Goal: Information Seeking & Learning: Learn about a topic

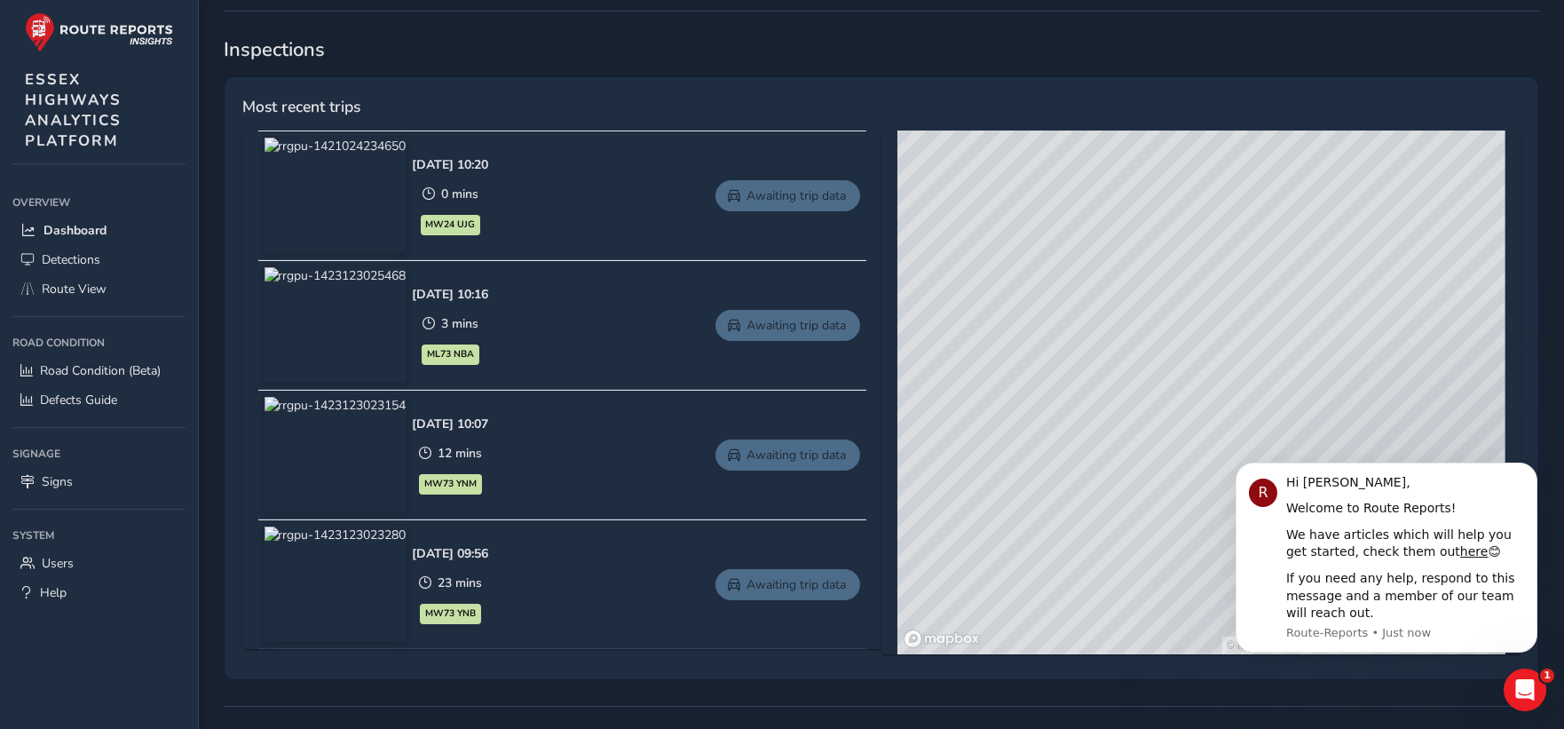
scroll to position [788, 0]
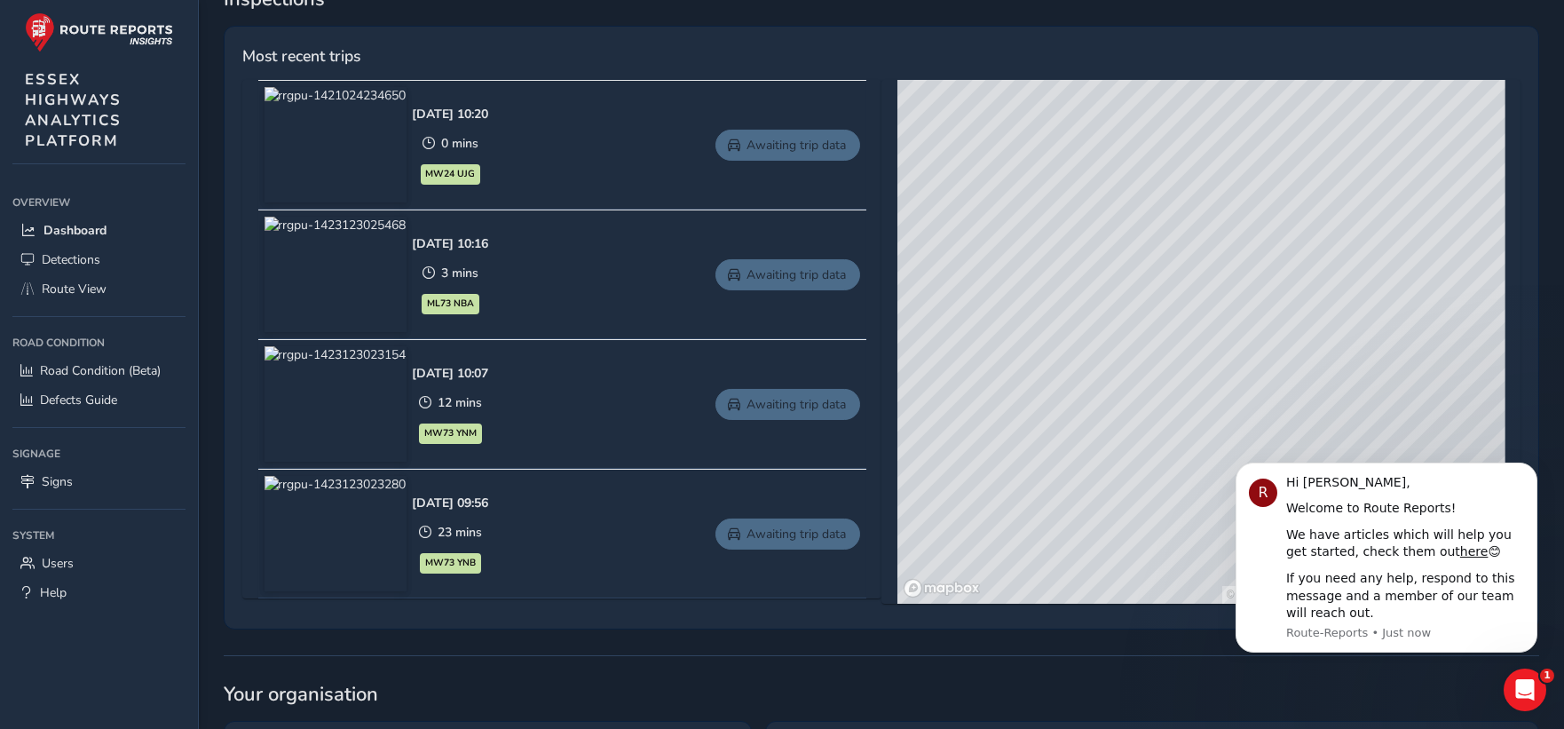
click at [1152, 273] on div "© Mapbox © OpenStreetMap Improve this map © Maxar" at bounding box center [1202, 342] width 608 height 524
click at [1234, 336] on div "© Mapbox © OpenStreetMap Improve this map © Maxar" at bounding box center [1202, 342] width 608 height 524
click at [1143, 249] on div "© Mapbox © OpenStreetMap Improve this map © Maxar" at bounding box center [1202, 342] width 608 height 524
drag, startPoint x: 1103, startPoint y: 249, endPoint x: 1285, endPoint y: 407, distance: 240.3
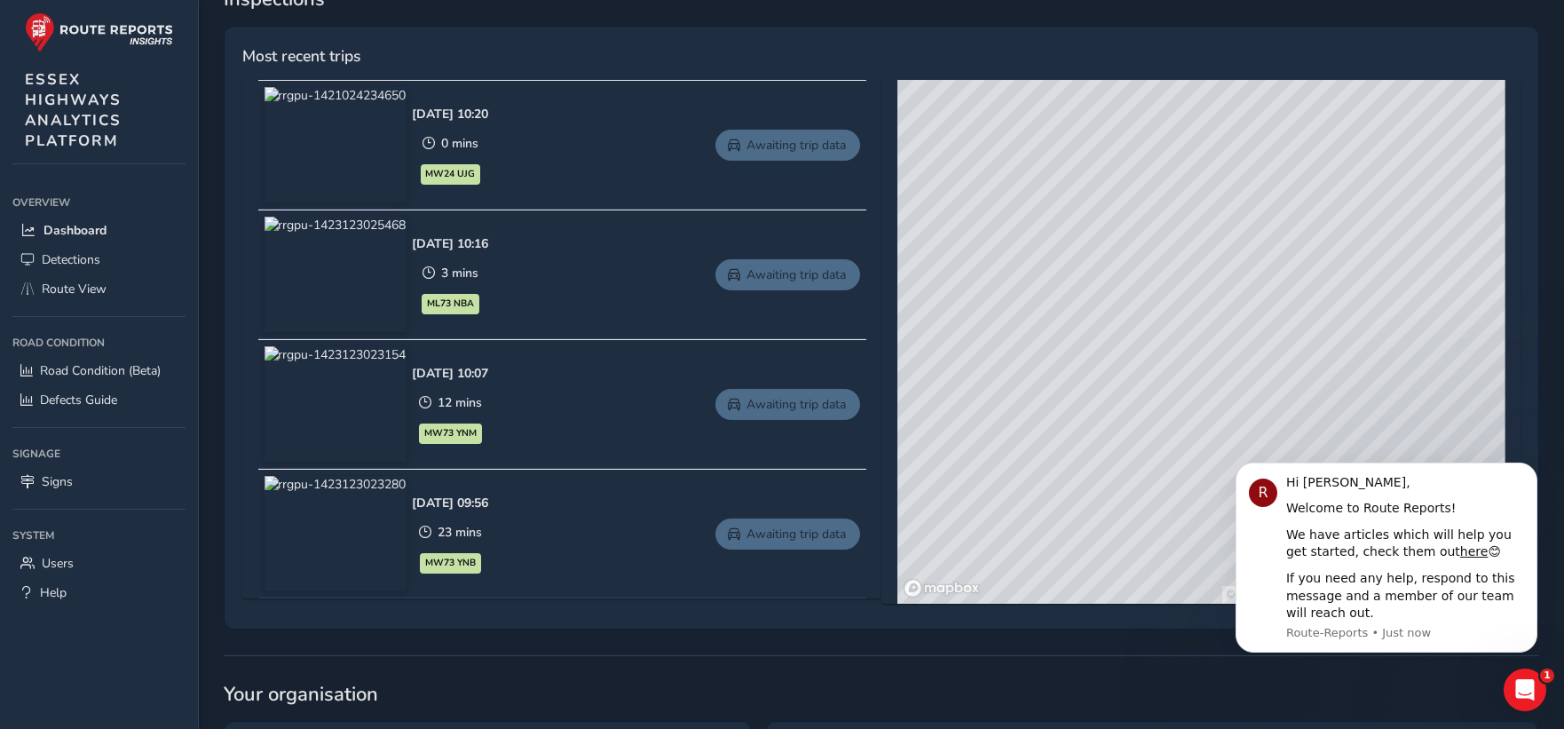
click at [1285, 407] on div "© Mapbox © OpenStreetMap Improve this map © Maxar" at bounding box center [1202, 342] width 608 height 524
click at [1532, 462] on icon "Dismiss notification" at bounding box center [1532, 467] width 10 height 10
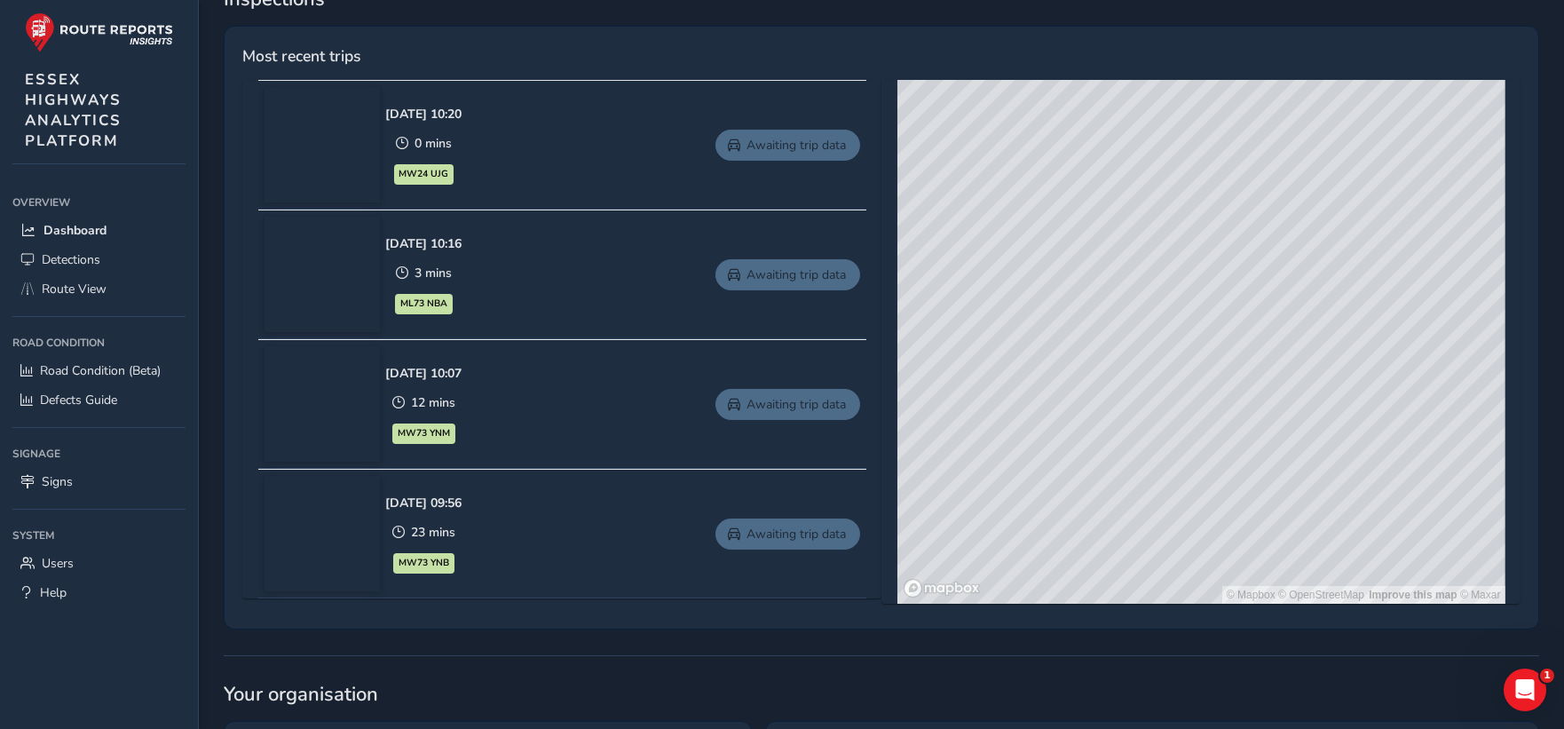
drag, startPoint x: 1211, startPoint y: 375, endPoint x: 1127, endPoint y: 471, distance: 127.7
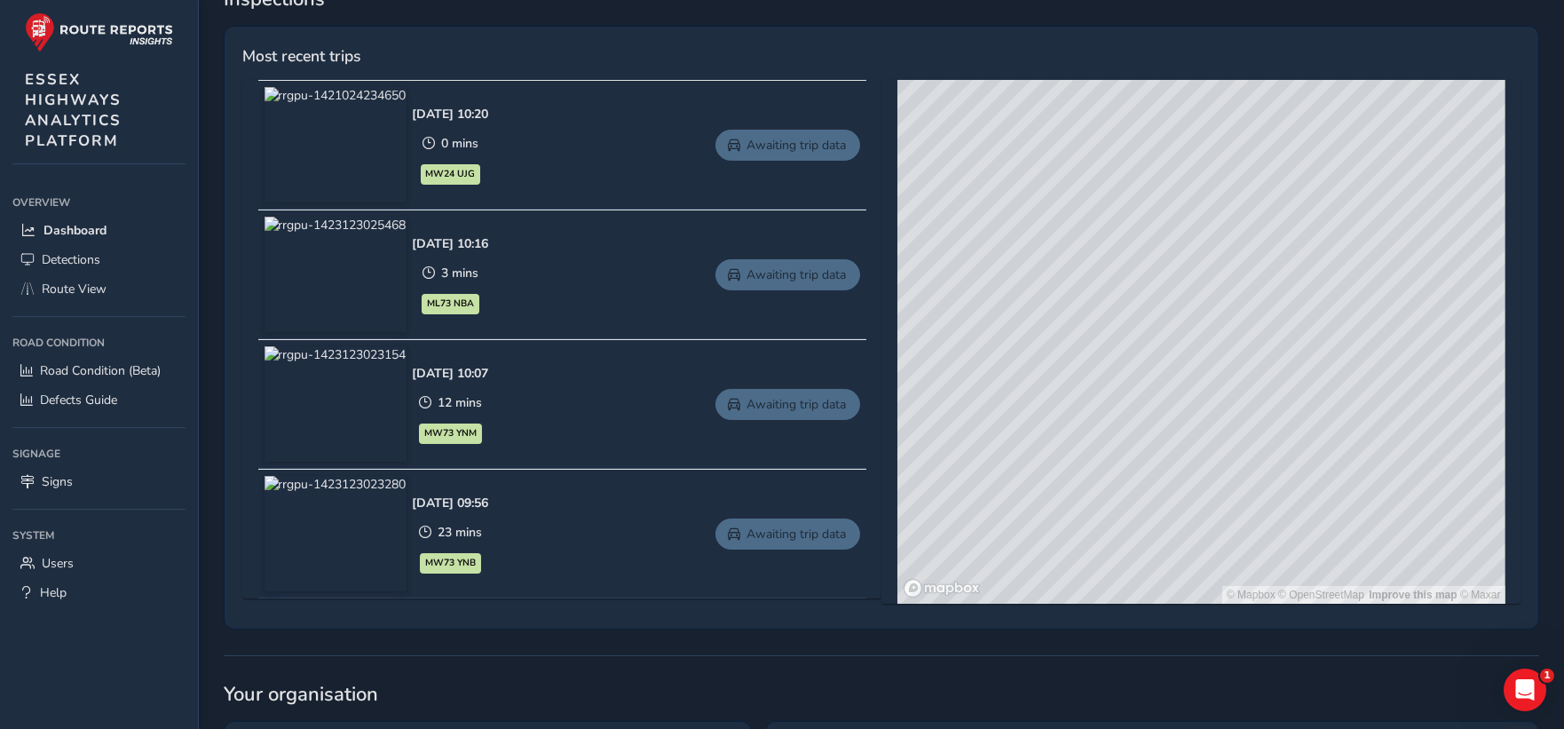
click at [1127, 471] on div "© Mapbox © OpenStreetMap Improve this map © Maxar" at bounding box center [1202, 342] width 608 height 524
click at [1177, 385] on div "© Mapbox © OpenStreetMap Improve this map © Maxar" at bounding box center [1202, 342] width 608 height 524
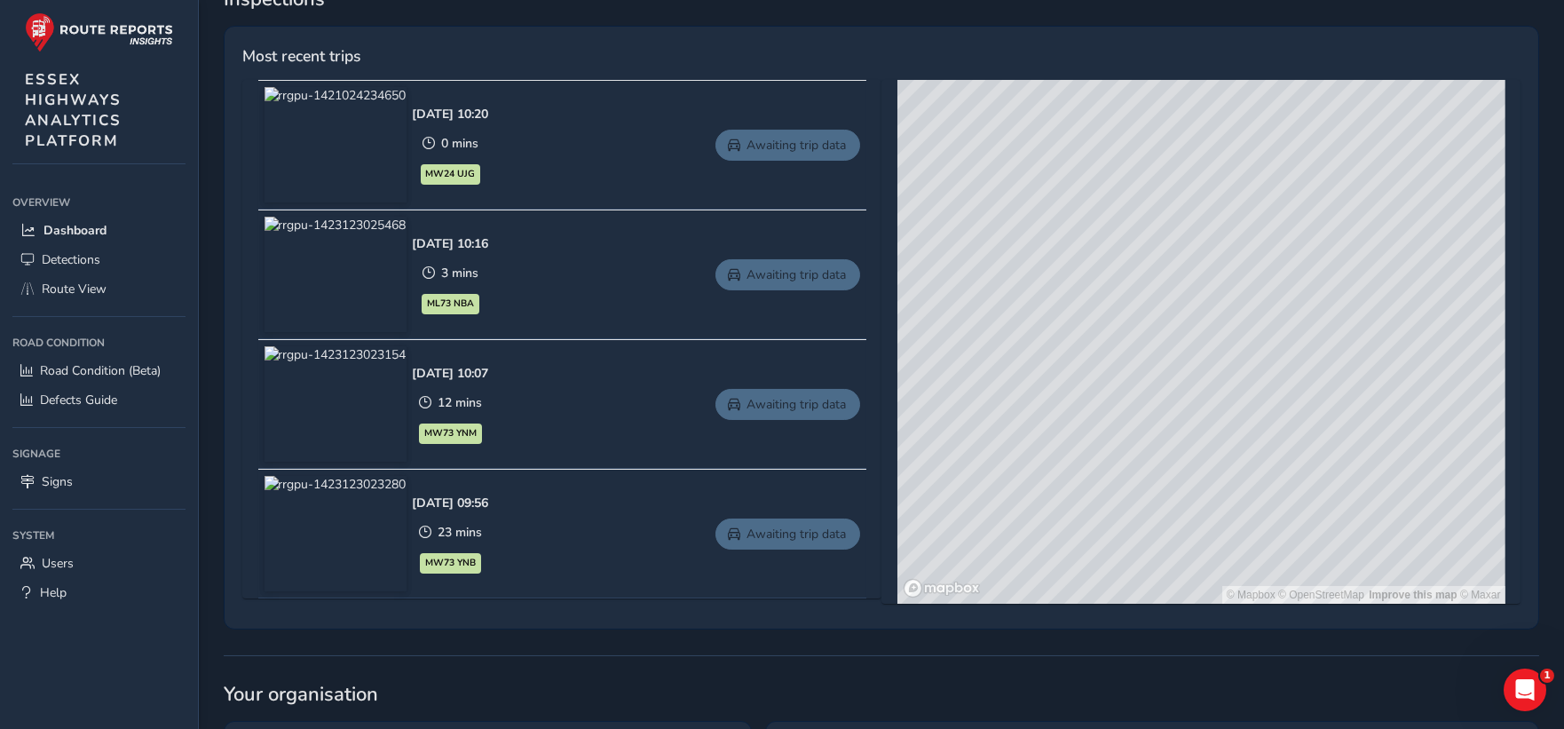
click at [1222, 375] on div "© Mapbox © OpenStreetMap Improve this map © Maxar" at bounding box center [1202, 342] width 608 height 524
click at [1208, 362] on div "© Mapbox © OpenStreetMap Improve this map © Maxar" at bounding box center [1202, 342] width 608 height 524
drag, startPoint x: 989, startPoint y: 442, endPoint x: 1111, endPoint y: 403, distance: 127.7
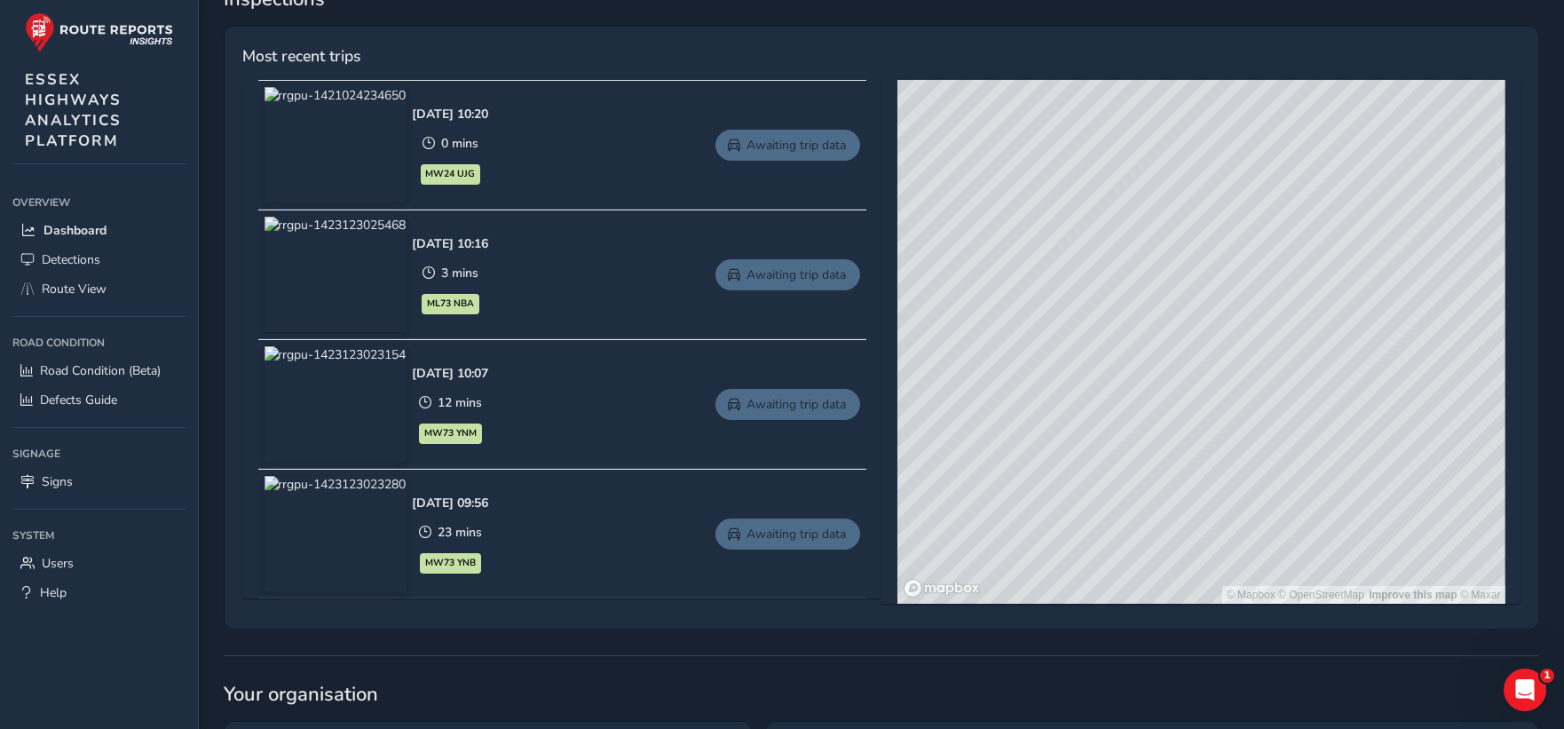
click at [1111, 403] on div "© Mapbox © OpenStreetMap Improve this map © Maxar" at bounding box center [1202, 342] width 608 height 524
drag, startPoint x: 1140, startPoint y: 425, endPoint x: 1171, endPoint y: 380, distance: 54.9
click at [1171, 380] on div "© Mapbox © OpenStreetMap Improve this map © Maxar" at bounding box center [1202, 342] width 608 height 524
click at [1095, 298] on div "© Mapbox © OpenStreetMap Improve this map © Maxar" at bounding box center [1202, 342] width 608 height 524
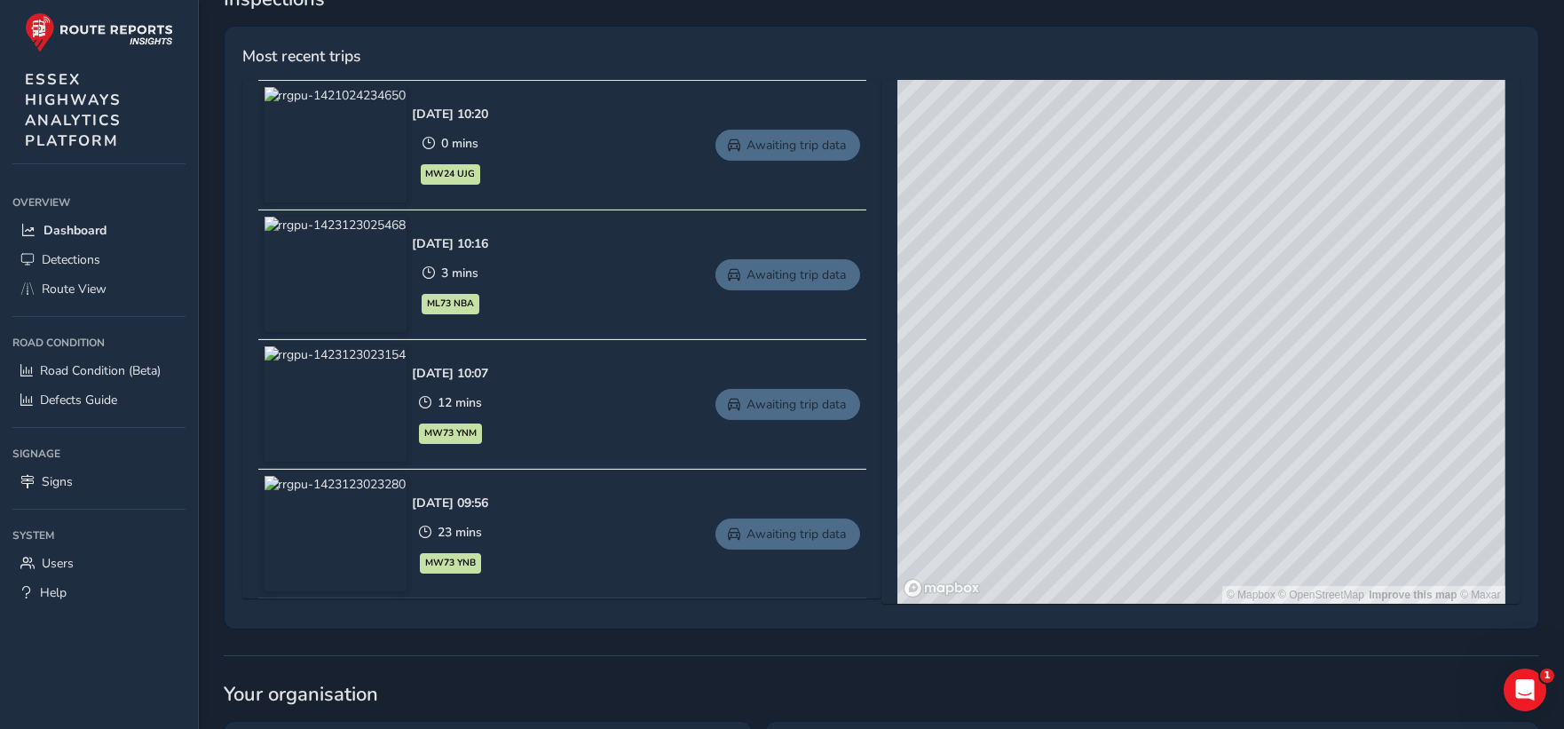
click at [1056, 281] on div "© Mapbox © OpenStreetMap Improve this map © Maxar" at bounding box center [1202, 342] width 608 height 524
drag, startPoint x: 1047, startPoint y: 281, endPoint x: 1214, endPoint y: 378, distance: 194.1
click at [1214, 378] on div "© Mapbox © OpenStreetMap Improve this map © Maxar" at bounding box center [1202, 342] width 608 height 524
click at [1165, 320] on div "© Mapbox © OpenStreetMap Improve this map © Maxar" at bounding box center [1202, 342] width 608 height 524
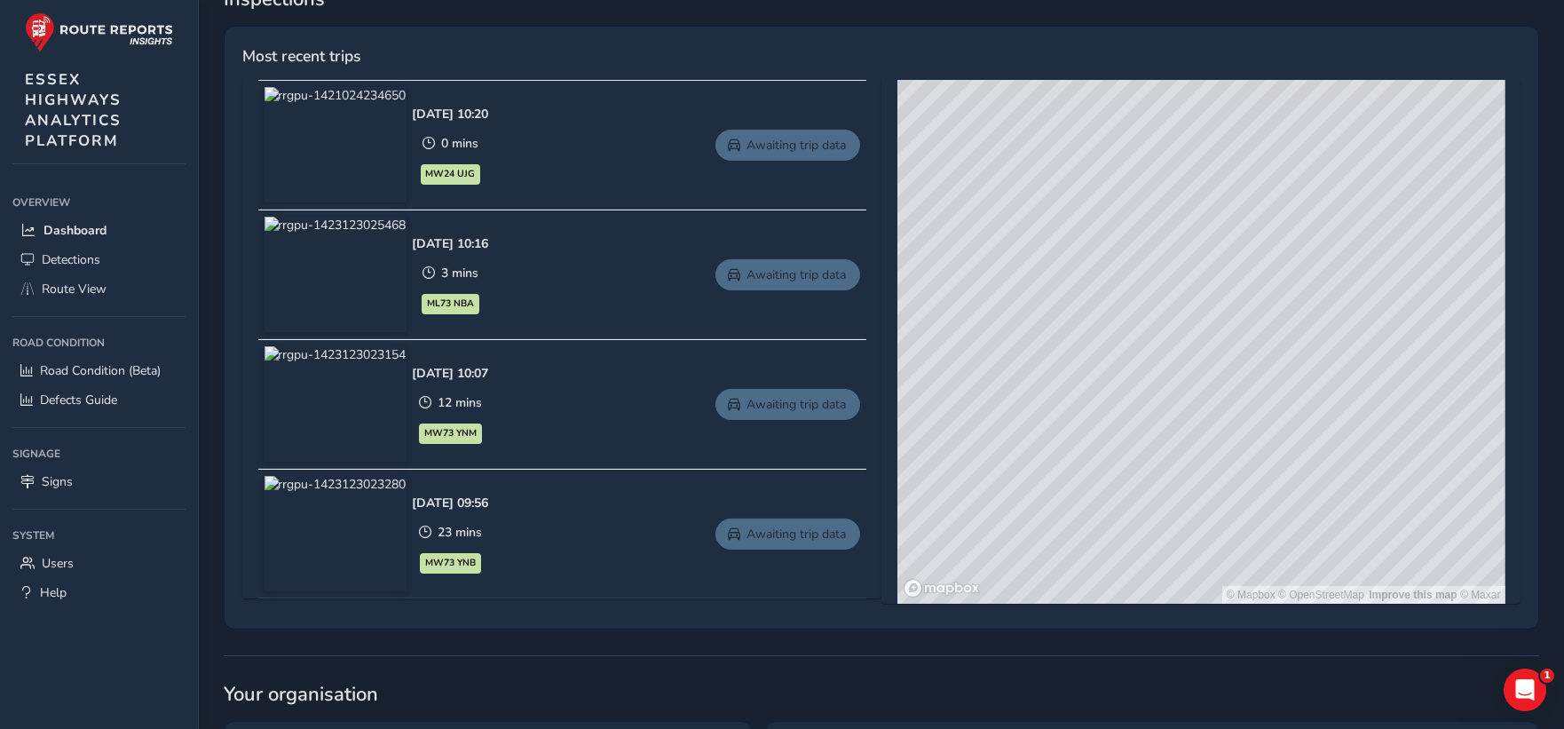
click at [1154, 324] on div "© Mapbox © OpenStreetMap Improve this map © Maxar" at bounding box center [1202, 342] width 608 height 524
drag, startPoint x: 1154, startPoint y: 324, endPoint x: 1109, endPoint y: 277, distance: 65.3
click at [1109, 277] on div "© Mapbox © OpenStreetMap Improve this map © Maxar" at bounding box center [1202, 342] width 608 height 524
click at [1080, 246] on div "© Mapbox © OpenStreetMap Improve this map © Maxar" at bounding box center [1202, 342] width 608 height 524
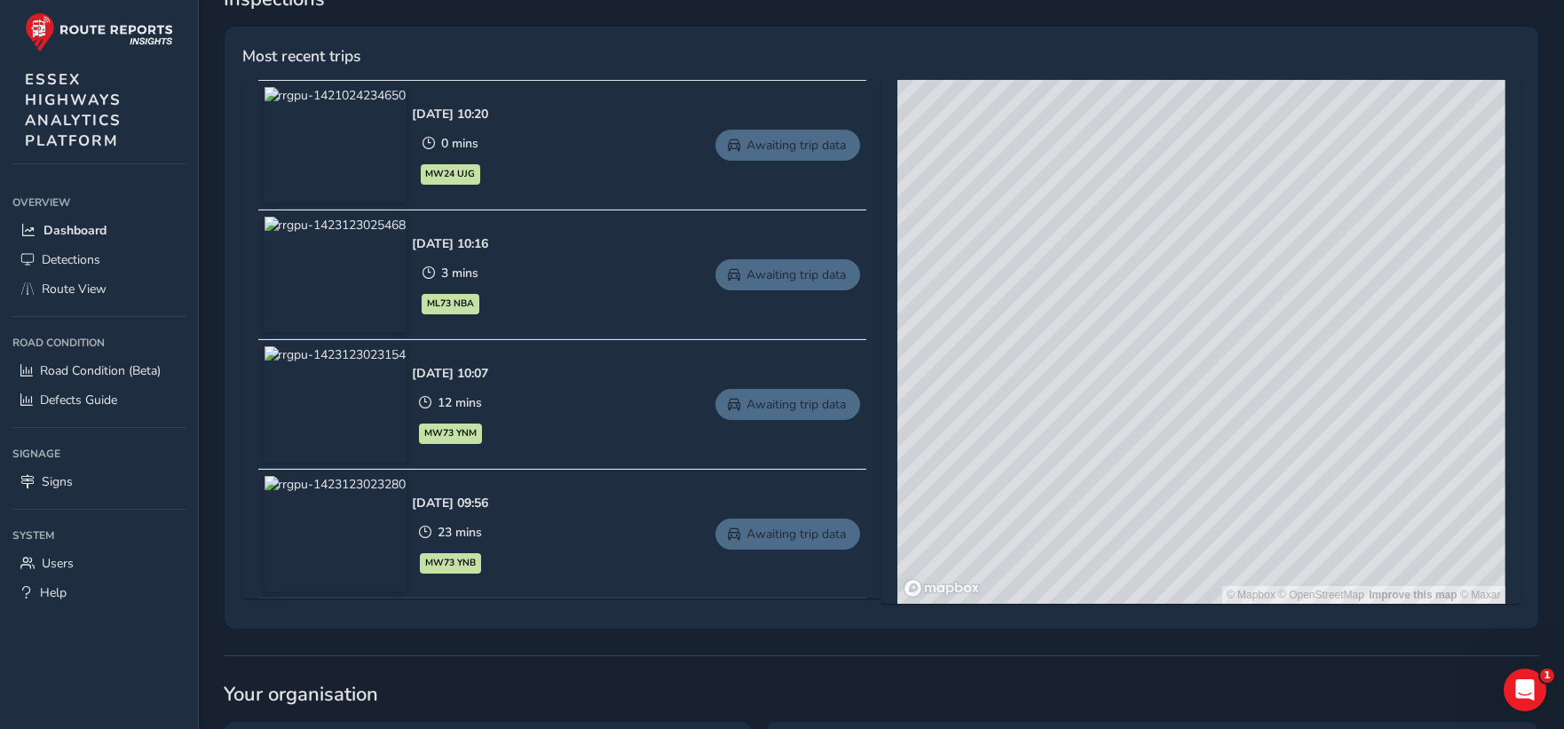
drag, startPoint x: 1080, startPoint y: 249, endPoint x: 1064, endPoint y: 201, distance: 51.4
click at [1064, 201] on div "© Mapbox © OpenStreetMap Improve this map © Maxar" at bounding box center [1202, 342] width 608 height 524
click at [1206, 324] on div "© Mapbox © OpenStreetMap Improve this map © Maxar" at bounding box center [1202, 342] width 608 height 524
drag, startPoint x: 1084, startPoint y: 298, endPoint x: 1187, endPoint y: 250, distance: 113.6
click at [1187, 250] on div "© Mapbox © OpenStreetMap Improve this map © Maxar" at bounding box center [1202, 342] width 608 height 524
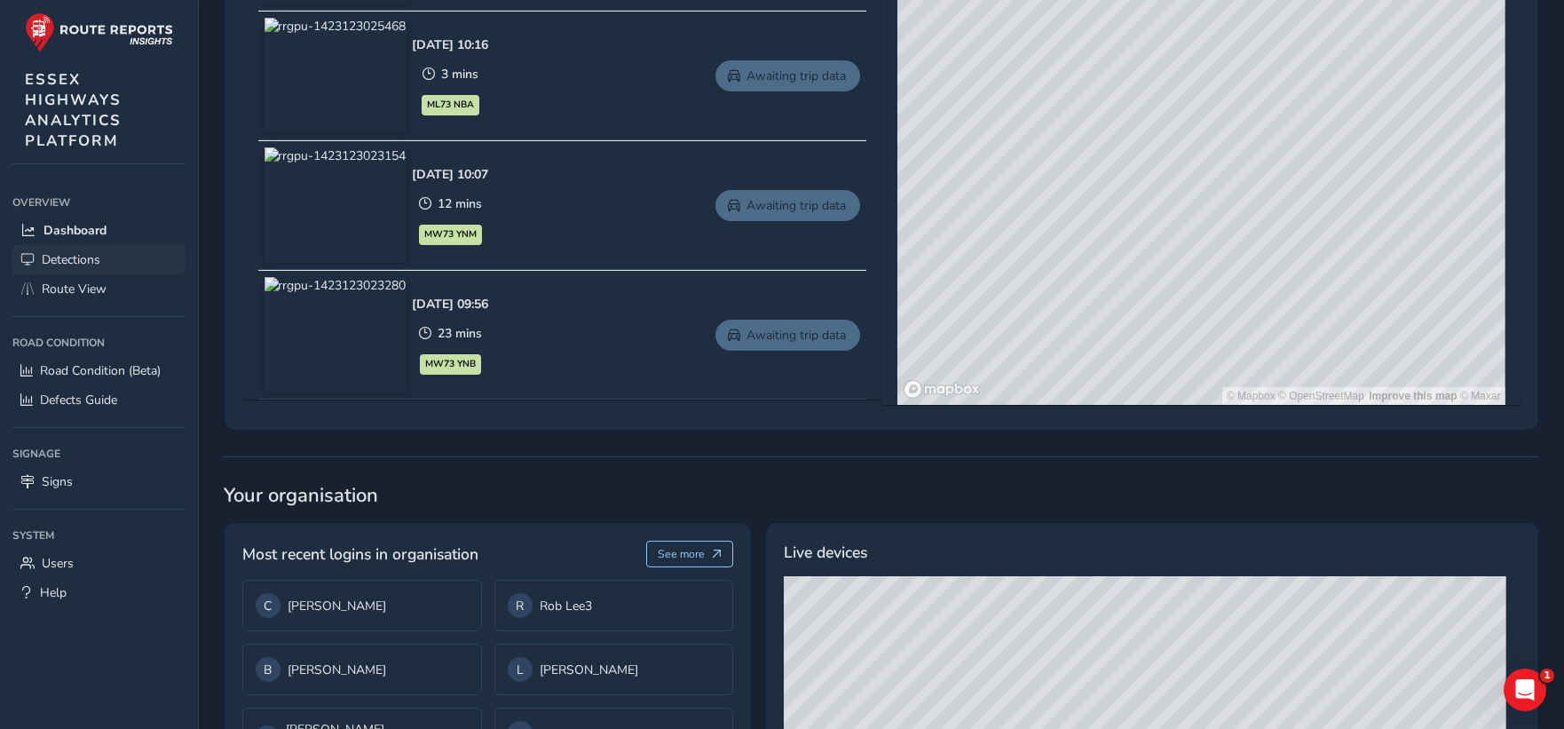
scroll to position [961, 0]
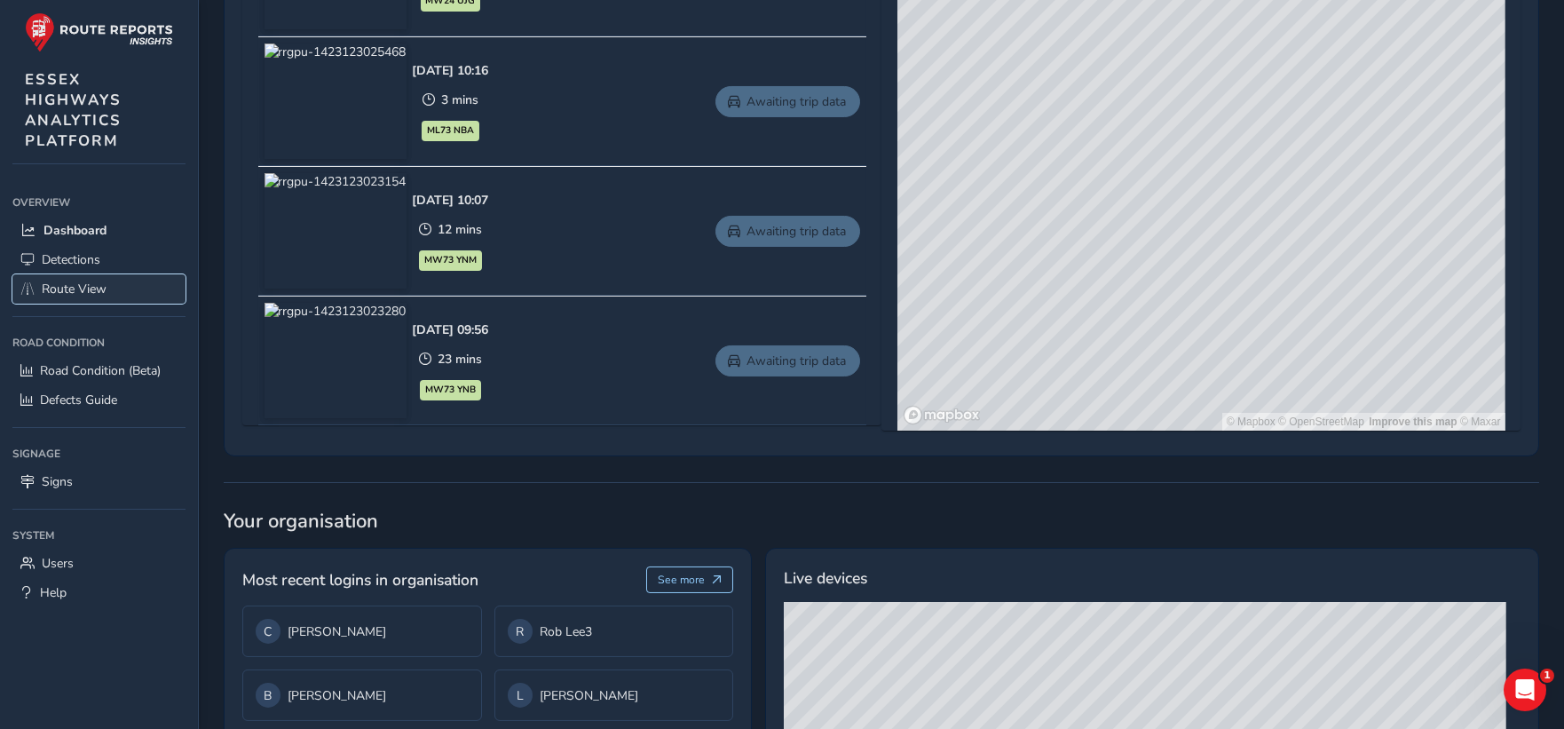
click at [51, 287] on span "Route View" at bounding box center [74, 289] width 65 height 17
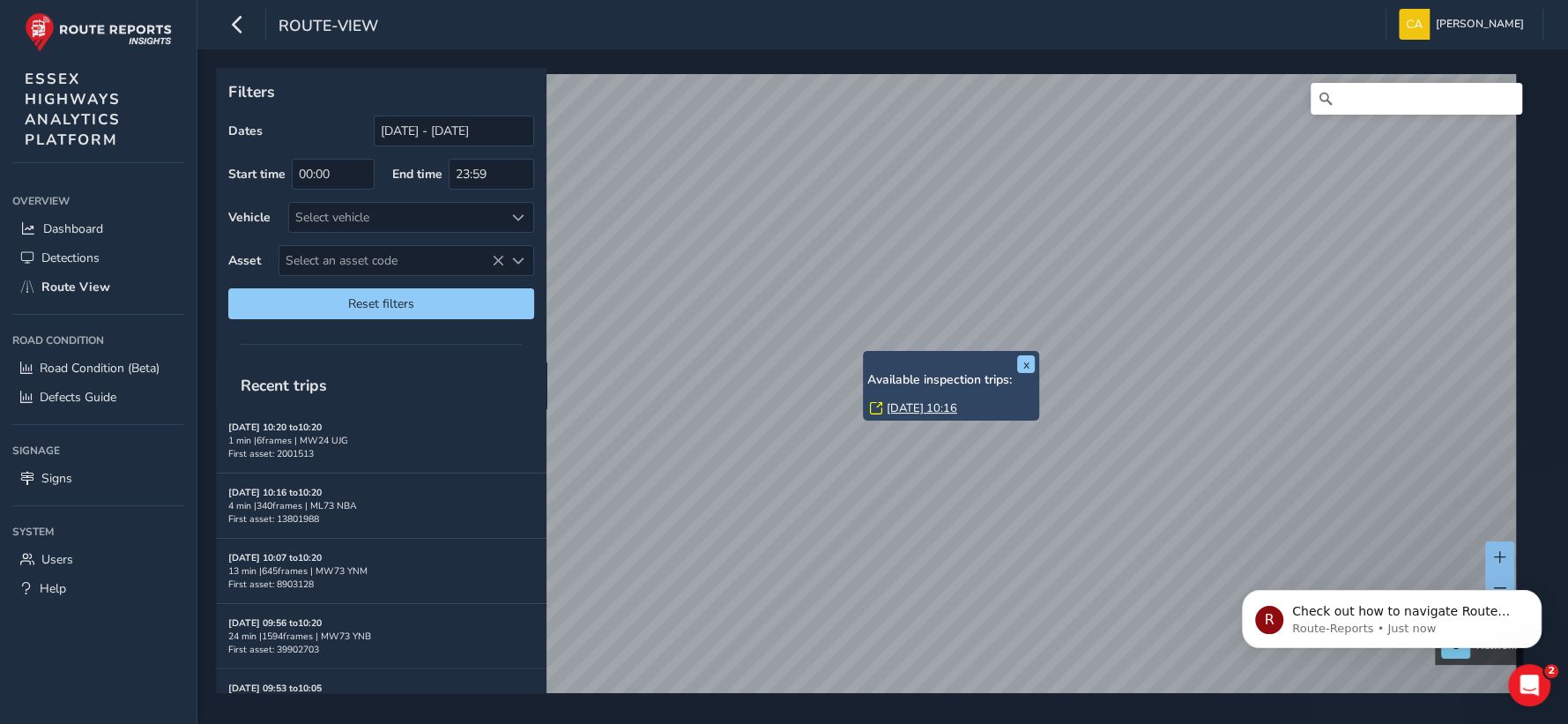
click at [865, 351] on div "x Available inspection trips: [DATE] 10:16" at bounding box center [951, 385] width 177 height 70
click at [918, 406] on link "[DATE] 10:16" at bounding box center [922, 408] width 71 height 16
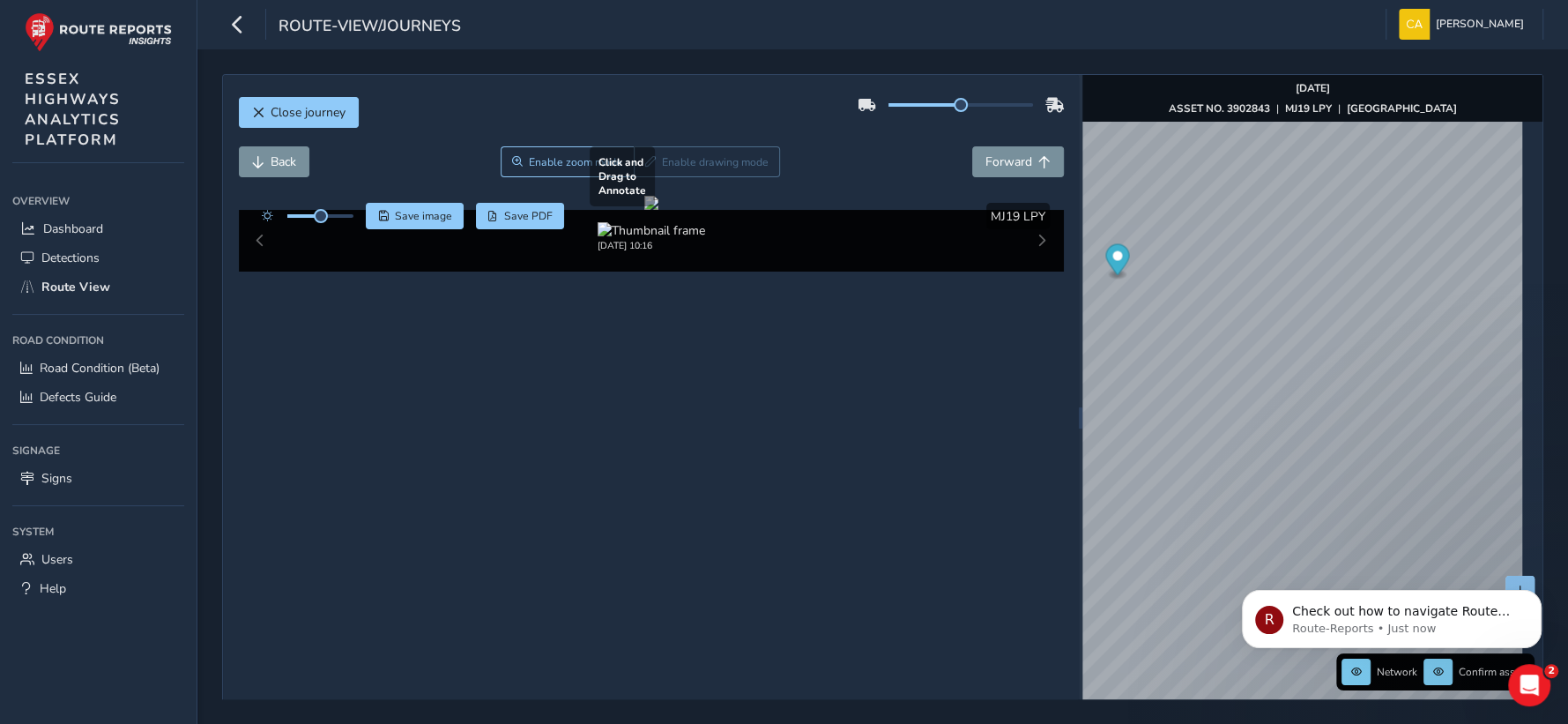
click at [658, 210] on div at bounding box center [651, 203] width 14 height 14
click at [644, 210] on div at bounding box center [651, 203] width 14 height 14
click at [658, 210] on div at bounding box center [651, 203] width 14 height 14
click at [1004, 156] on span "Forward" at bounding box center [1008, 161] width 47 height 17
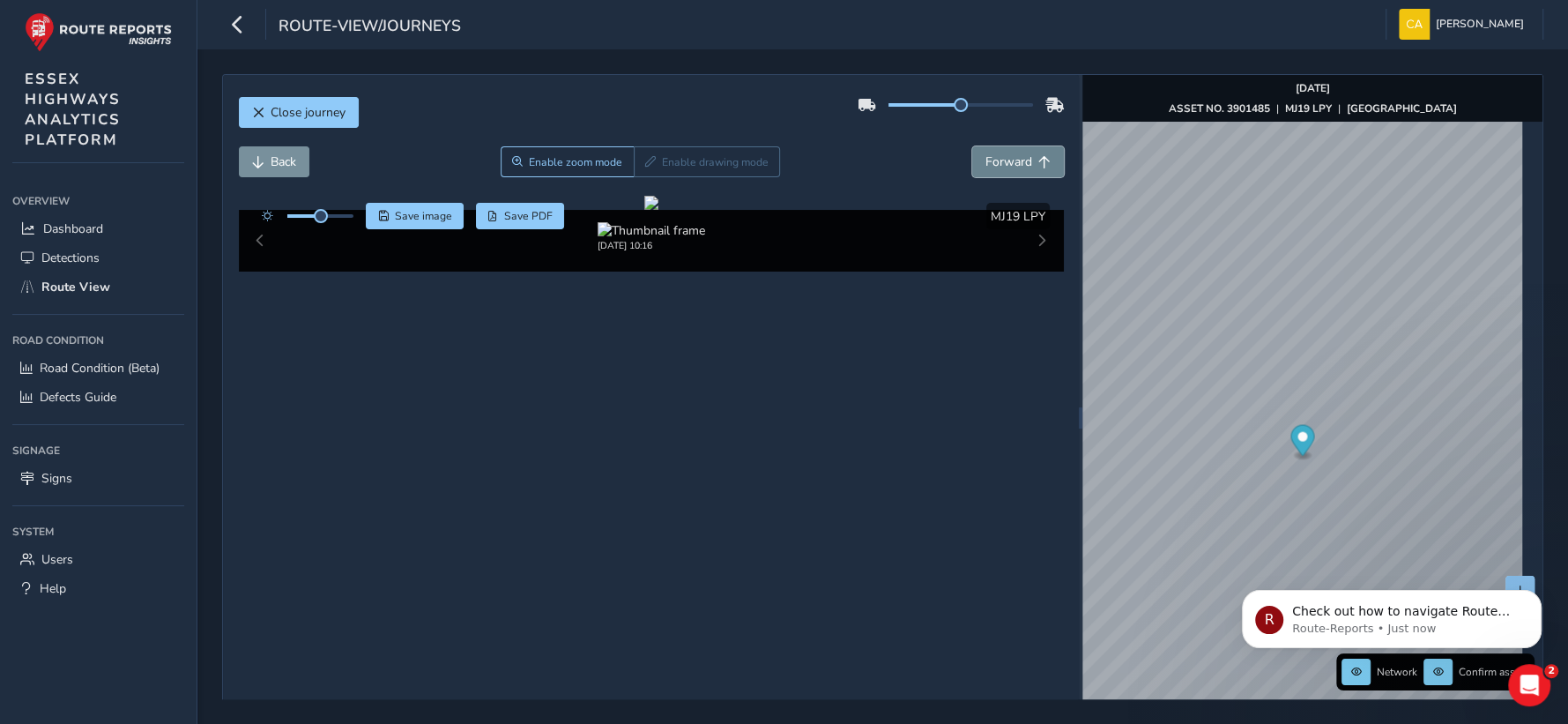
click at [1004, 156] on span "Forward" at bounding box center [1008, 161] width 47 height 17
click at [273, 171] on button "Back" at bounding box center [274, 161] width 71 height 31
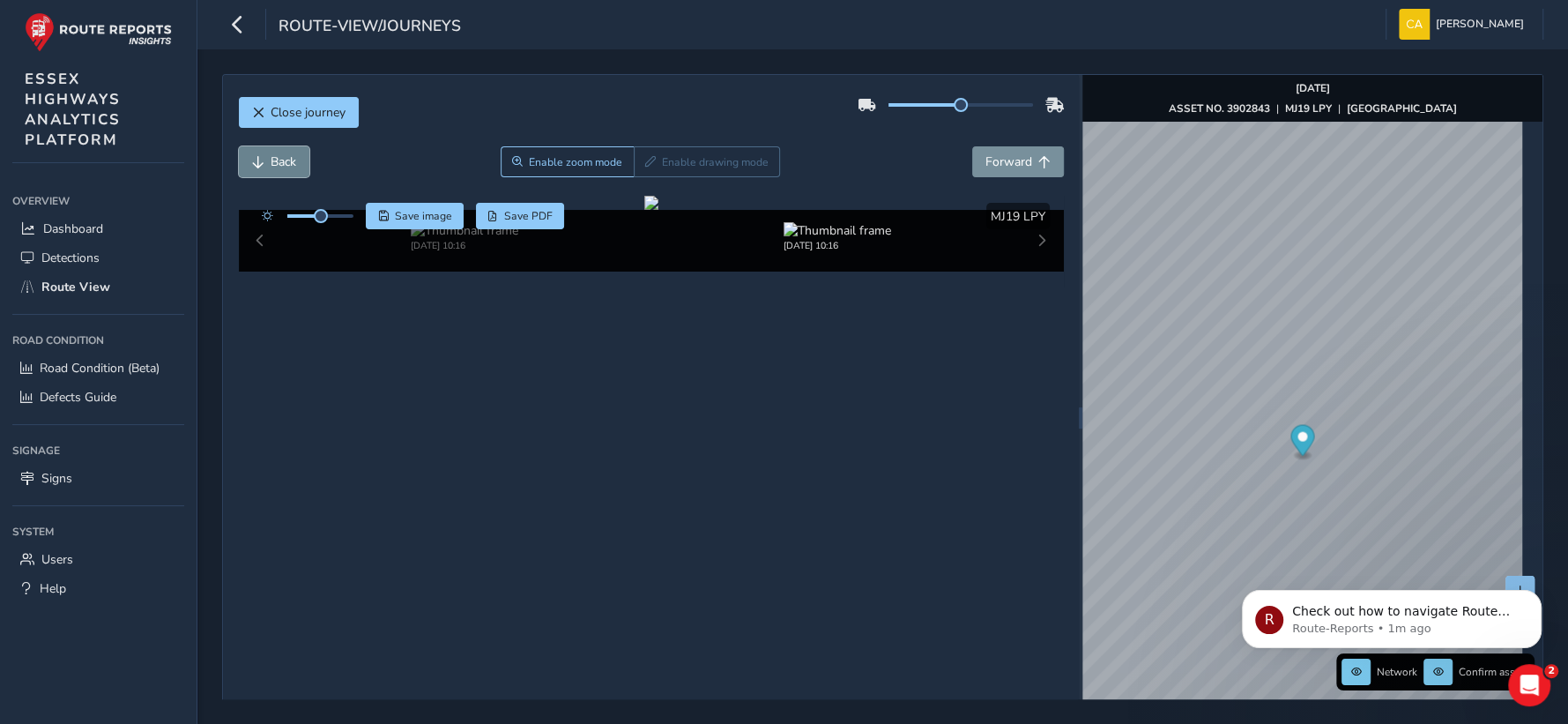
click at [273, 171] on button "Back" at bounding box center [274, 161] width 71 height 31
click at [1003, 158] on span "Forward" at bounding box center [1008, 161] width 47 height 17
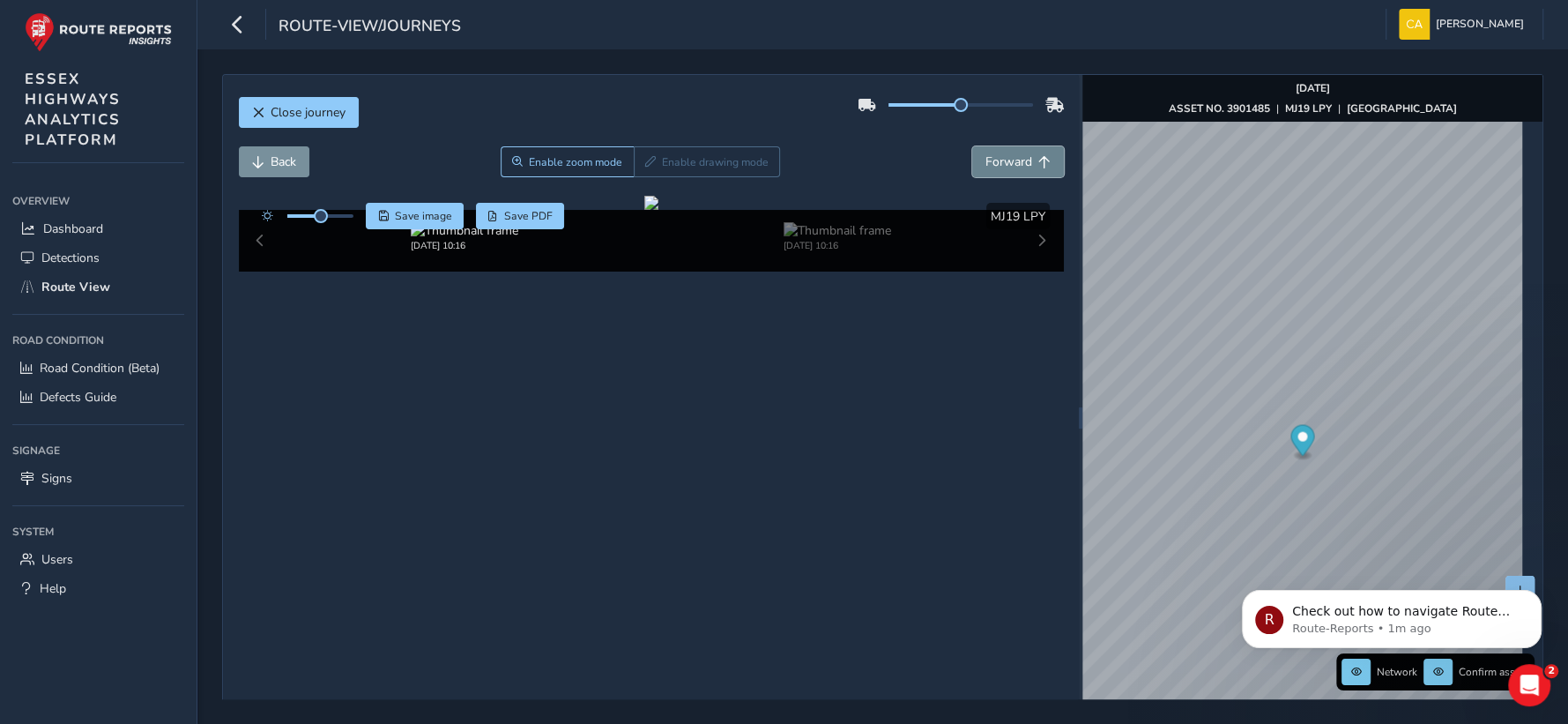
click at [1003, 158] on span "Forward" at bounding box center [1008, 161] width 47 height 17
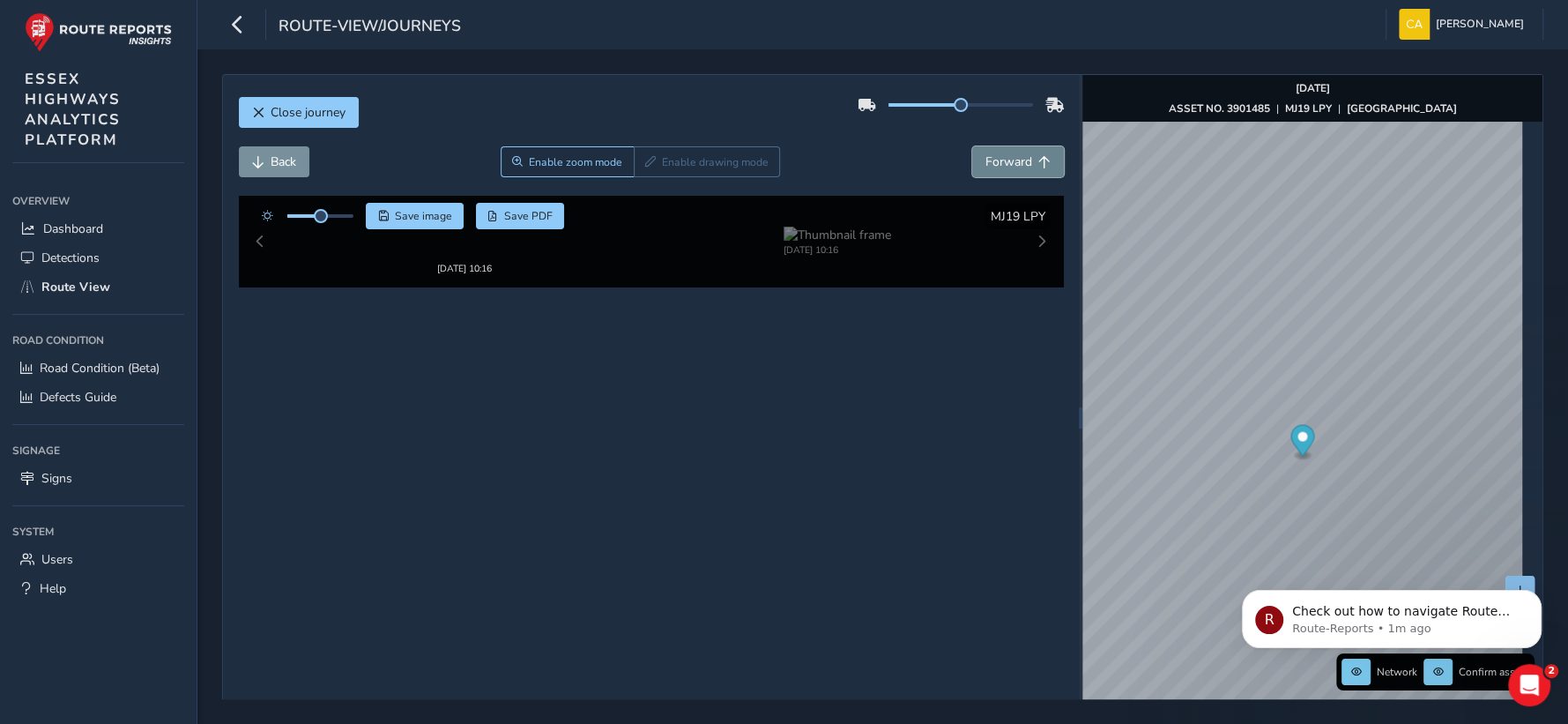
click at [1003, 158] on span "Forward" at bounding box center [1008, 161] width 47 height 17
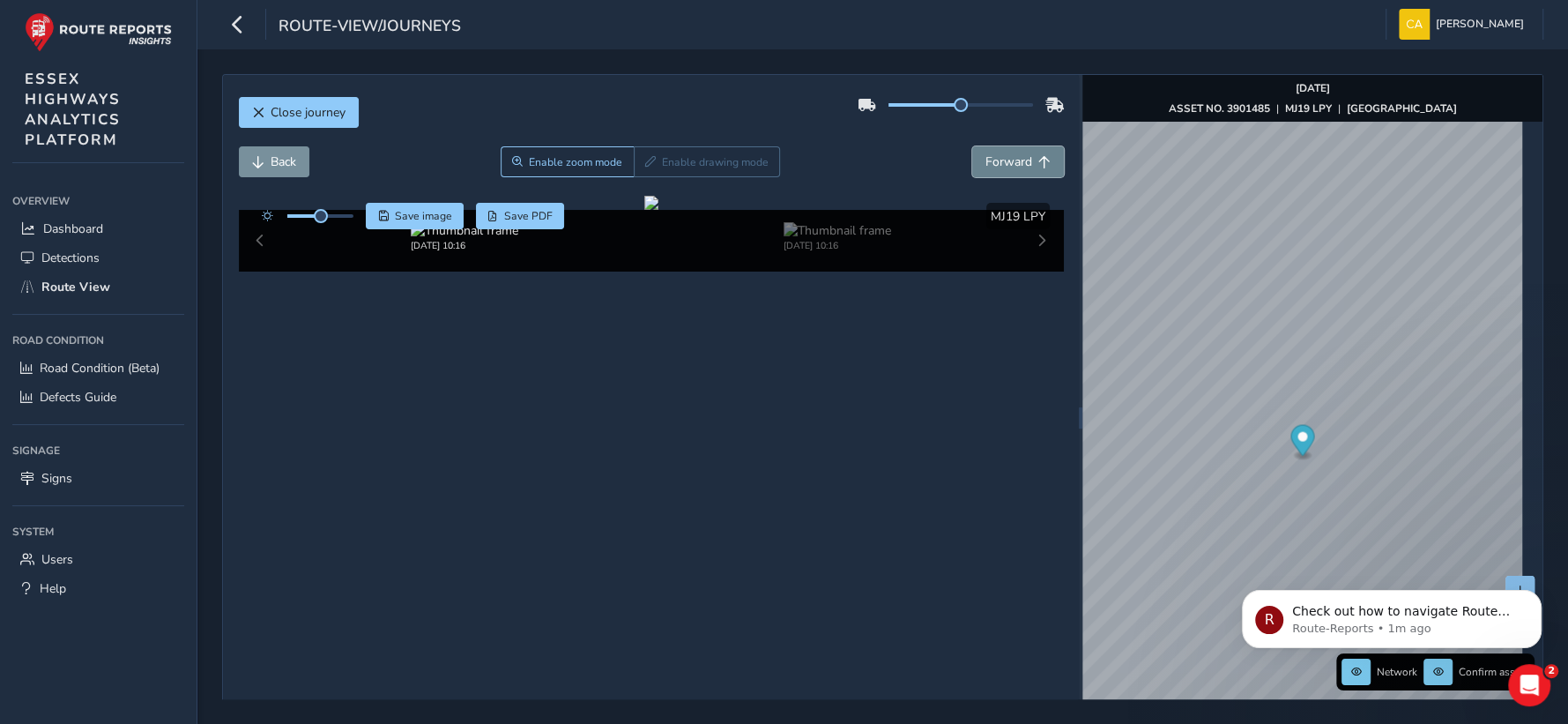
click at [1003, 158] on span "Forward" at bounding box center [1008, 161] width 47 height 17
click at [255, 161] on span "Back" at bounding box center [258, 162] width 12 height 12
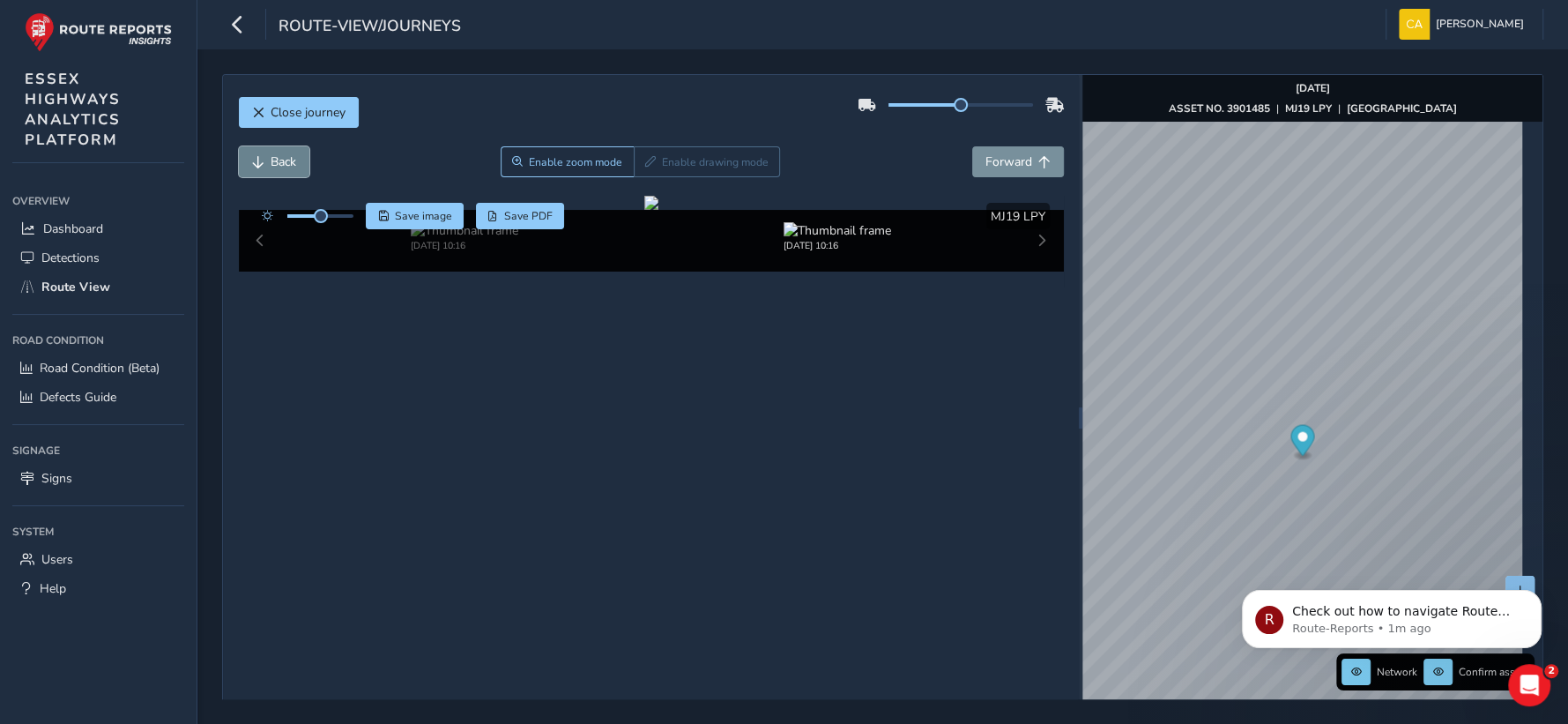
click at [255, 161] on span "Back" at bounding box center [258, 162] width 12 height 12
click at [969, 109] on div at bounding box center [961, 104] width 207 height 28
click at [964, 104] on div at bounding box center [961, 105] width 145 height 4
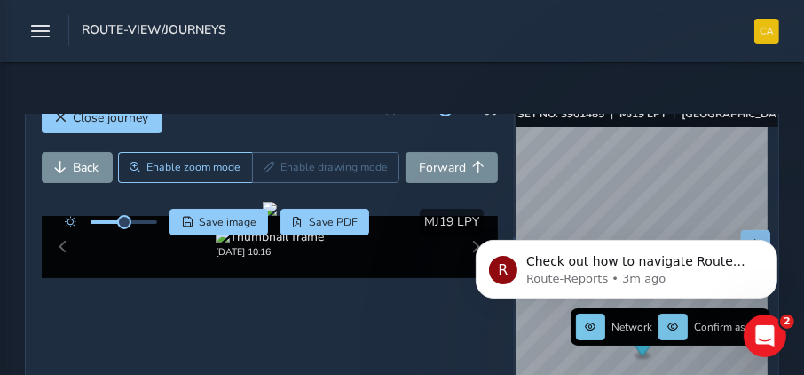
scroll to position [202, 0]
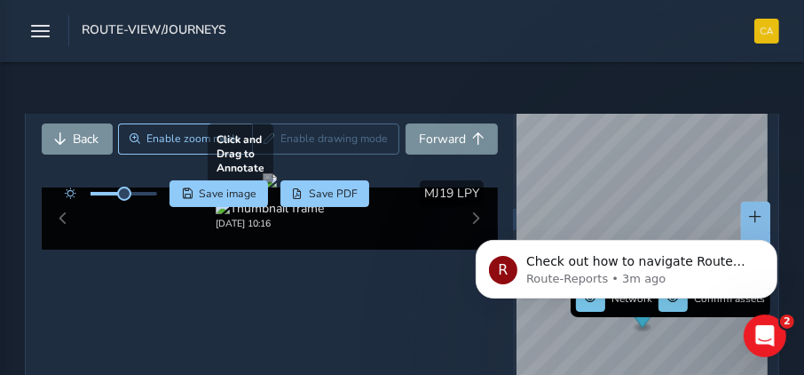
click at [277, 173] on div at bounding box center [270, 180] width 14 height 14
click at [263, 173] on div at bounding box center [270, 180] width 14 height 14
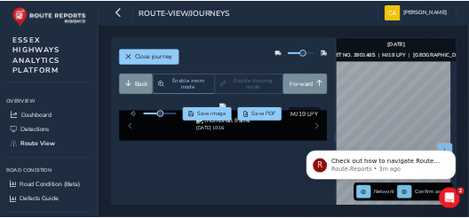
scroll to position [59, 0]
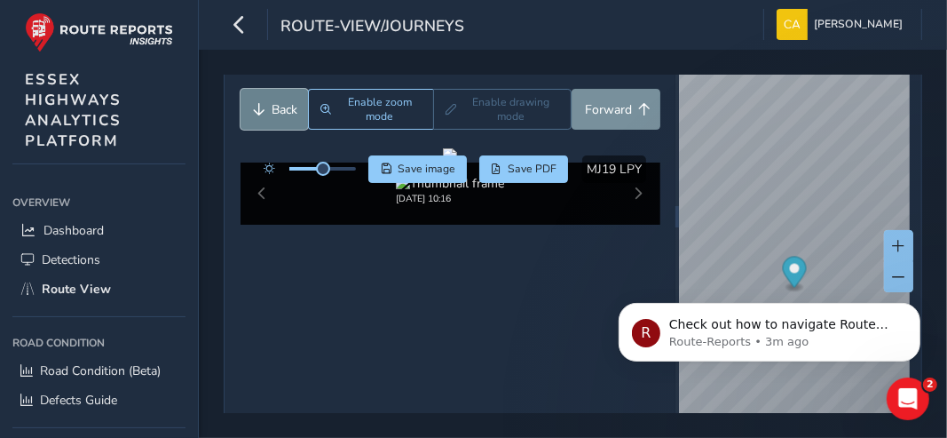
click at [270, 107] on button "Back" at bounding box center [275, 109] width 68 height 41
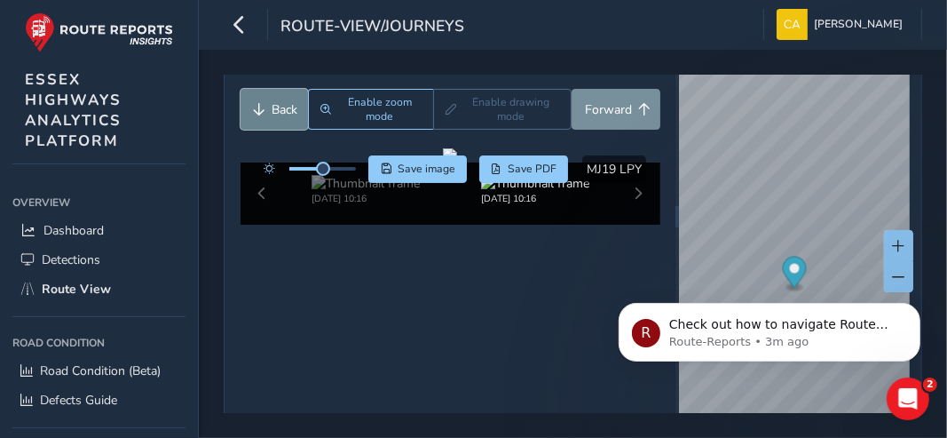
click at [270, 107] on button "Back" at bounding box center [275, 109] width 68 height 41
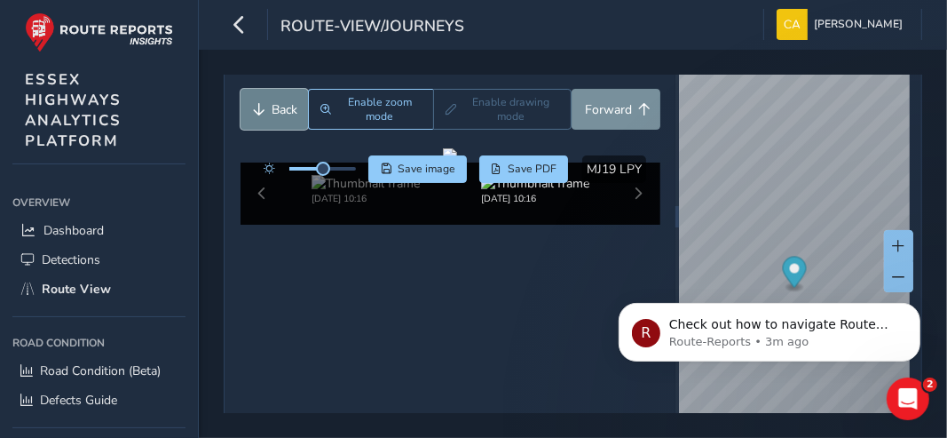
click at [270, 107] on button "Back" at bounding box center [275, 109] width 68 height 41
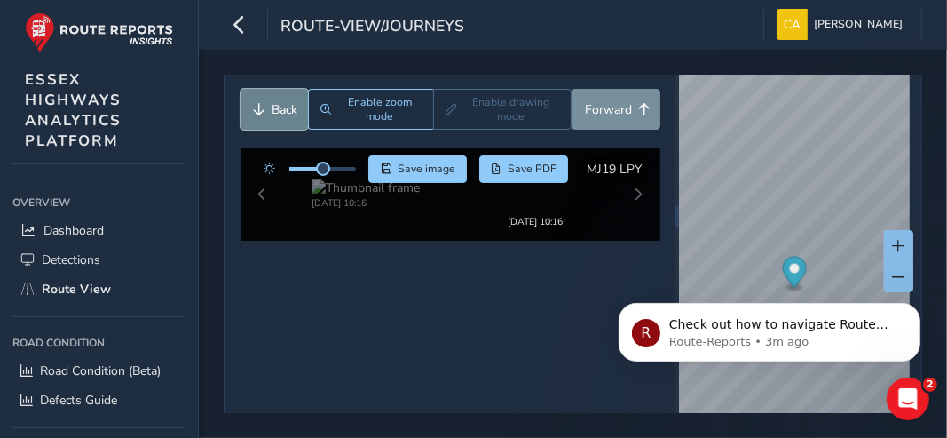
click at [270, 107] on button "Back" at bounding box center [275, 109] width 68 height 41
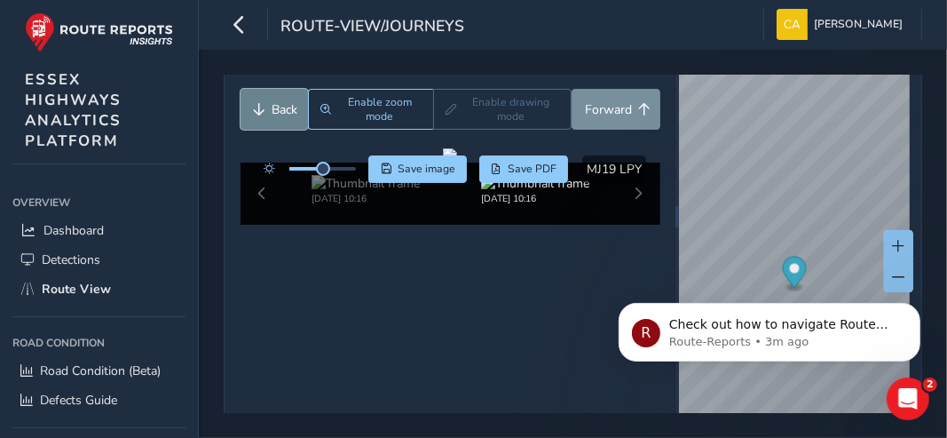
click at [270, 107] on button "Back" at bounding box center [275, 109] width 68 height 41
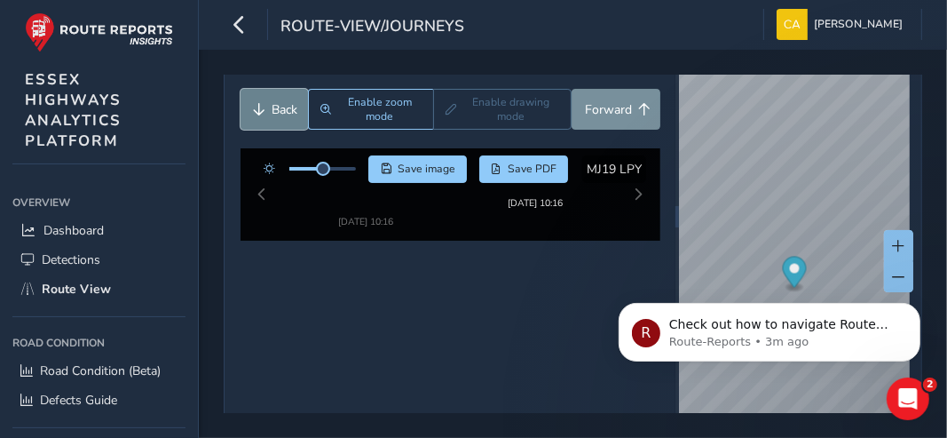
click at [270, 107] on button "Back" at bounding box center [275, 109] width 68 height 41
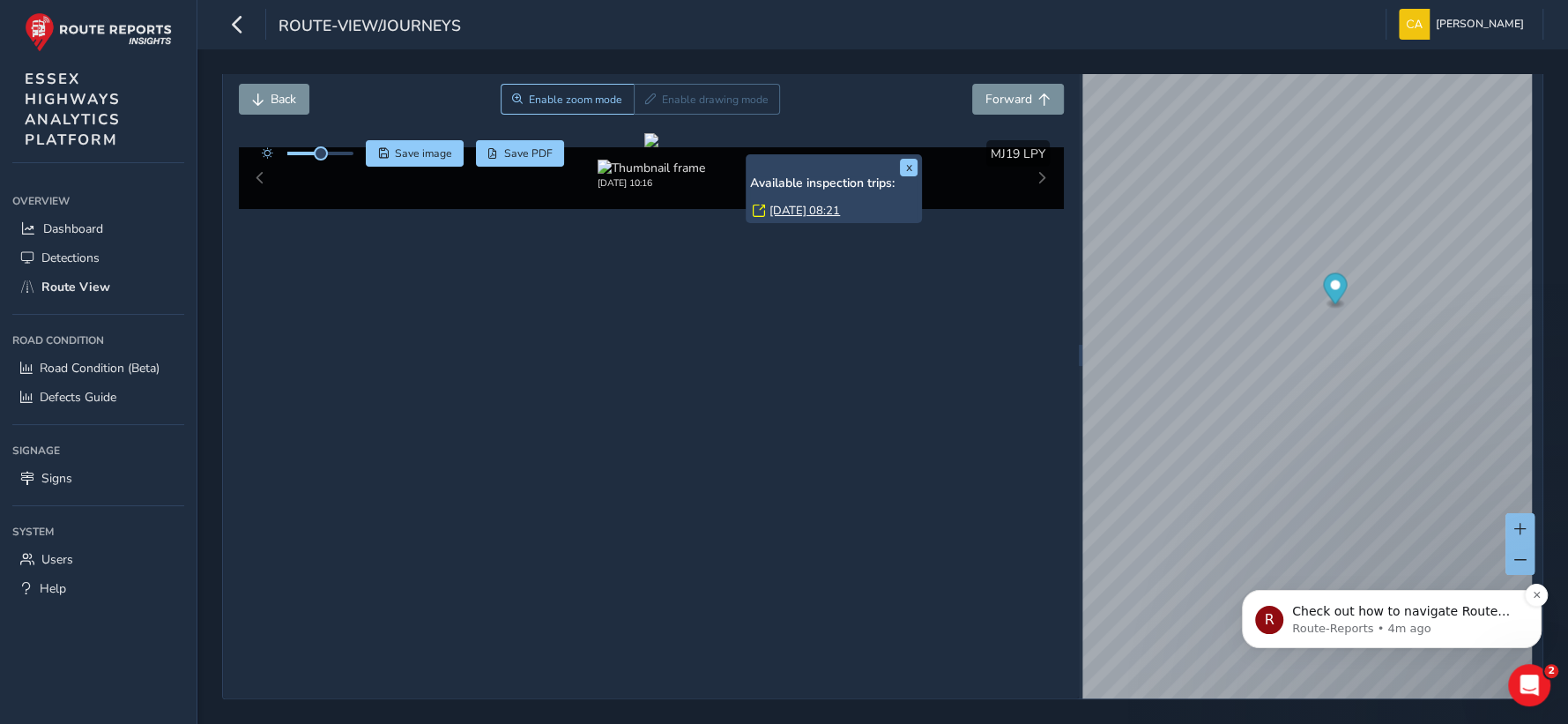
scroll to position [64, 0]
click at [1023, 93] on button "Forward" at bounding box center [1018, 98] width 91 height 31
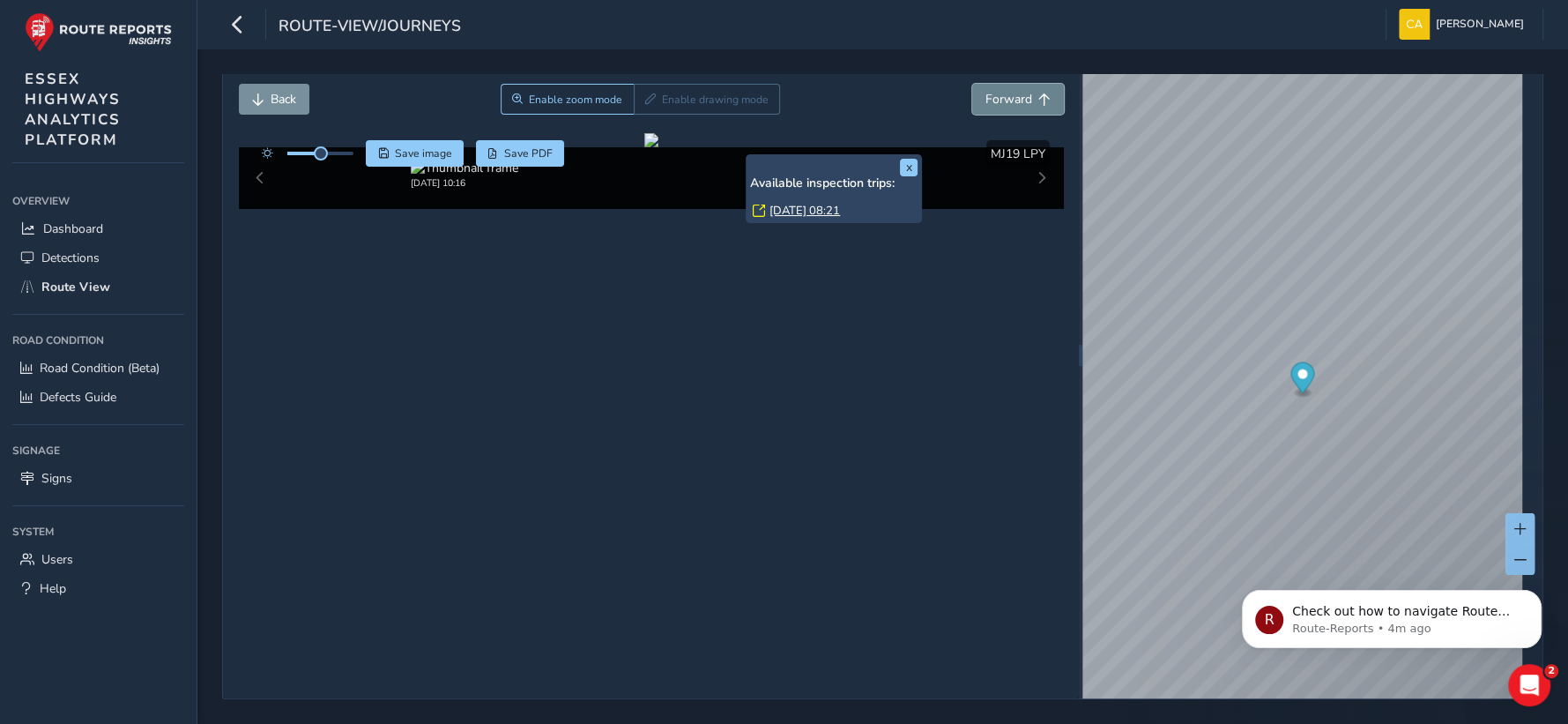
click at [1023, 93] on button "Forward" at bounding box center [1018, 98] width 91 height 31
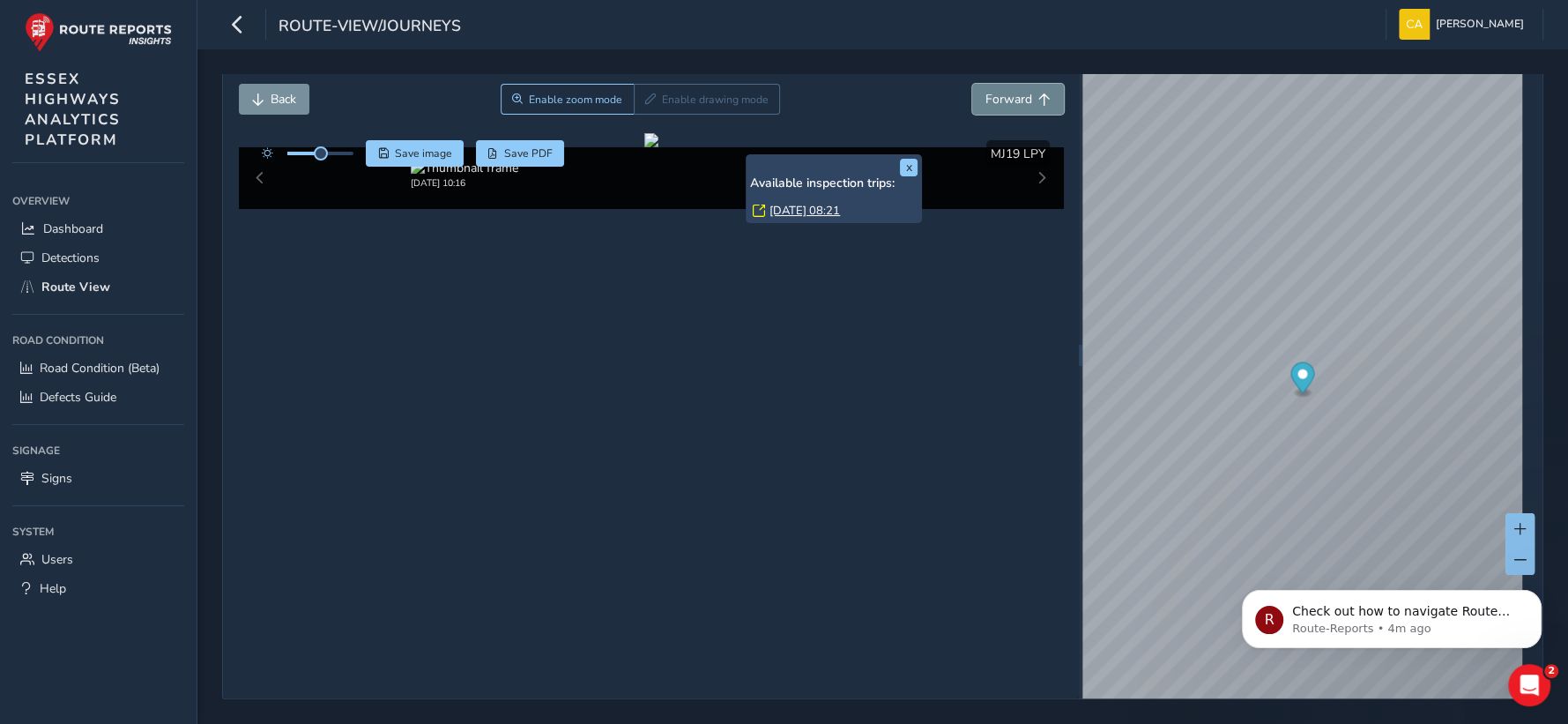
click at [1023, 93] on button "Forward" at bounding box center [1018, 98] width 91 height 31
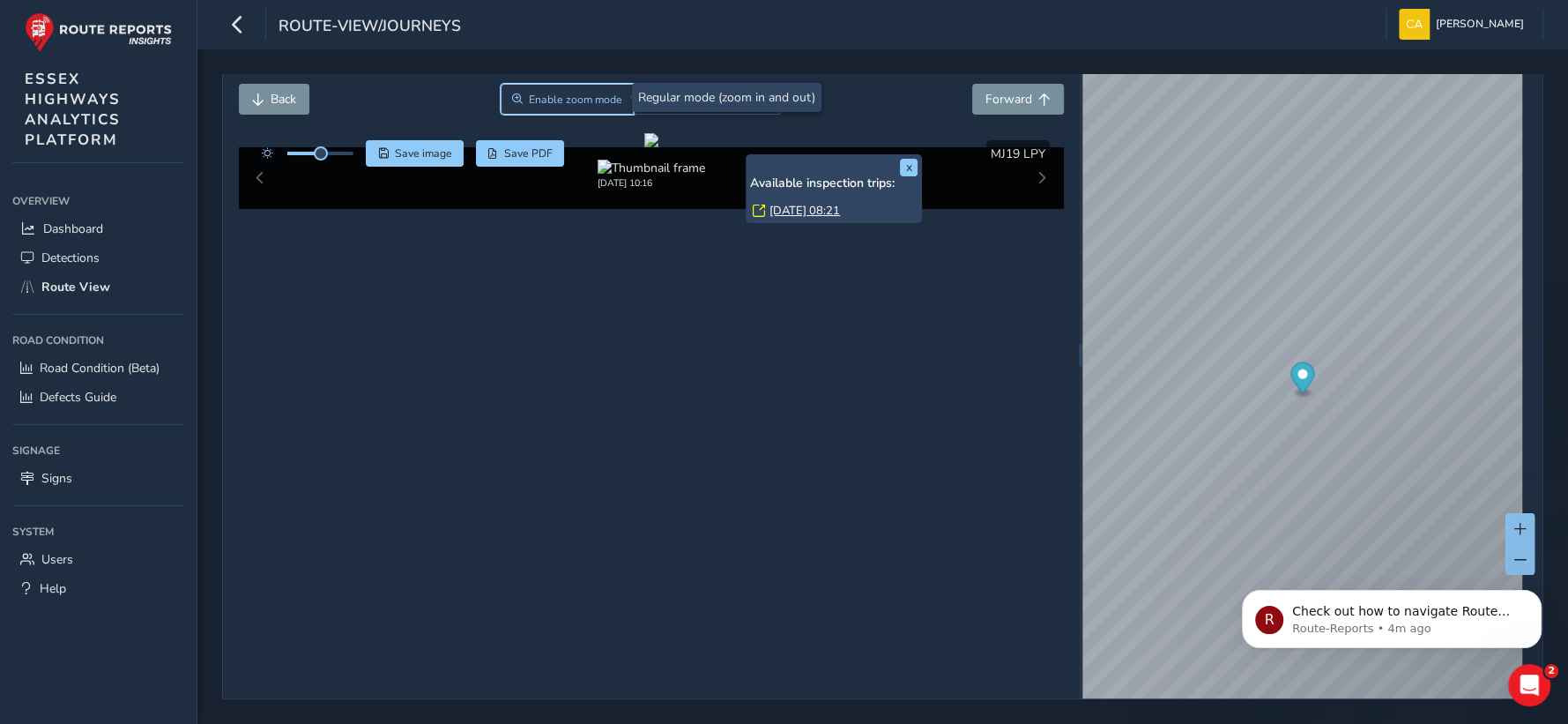
click at [559, 94] on span "Enable zoom mode" at bounding box center [576, 99] width 93 height 14
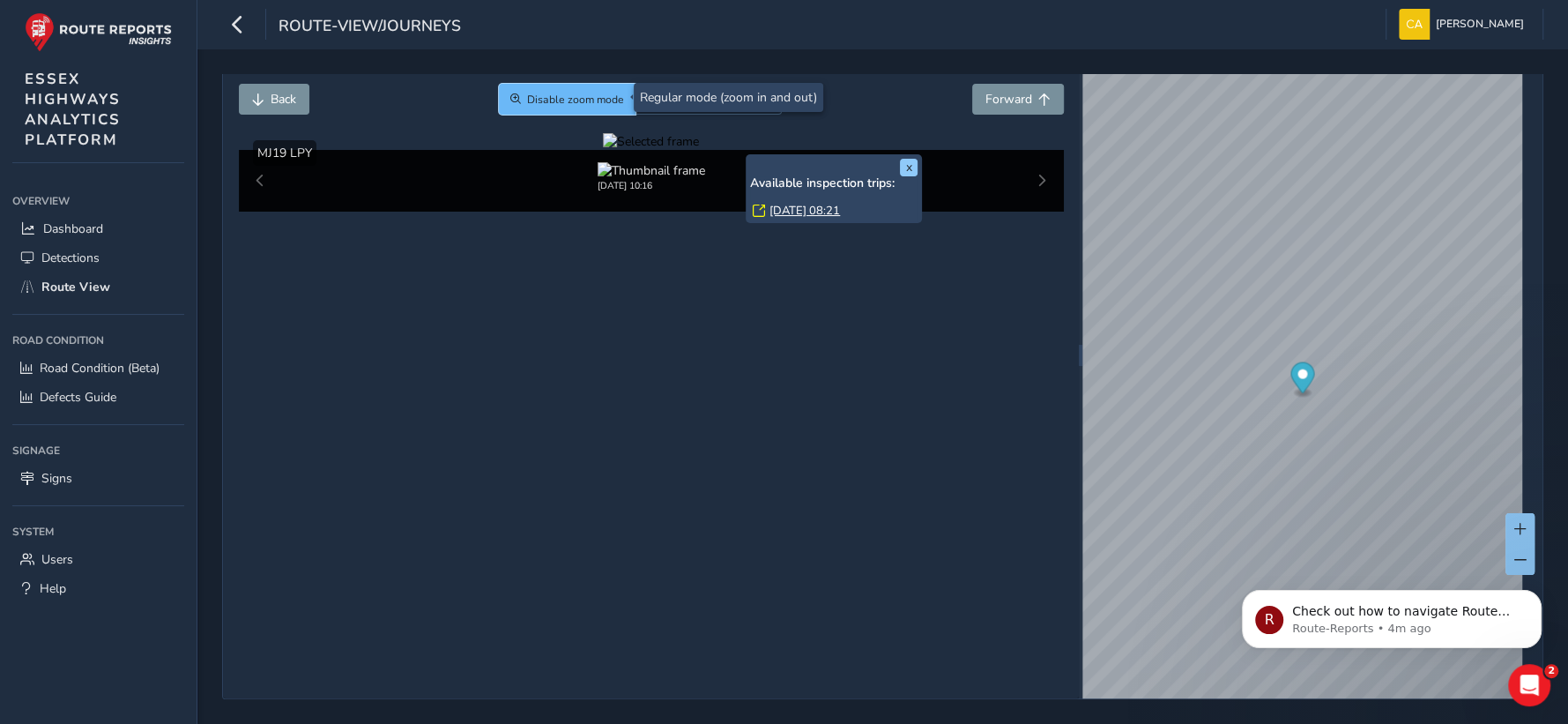
click at [595, 99] on span "Disable zoom mode" at bounding box center [576, 99] width 97 height 14
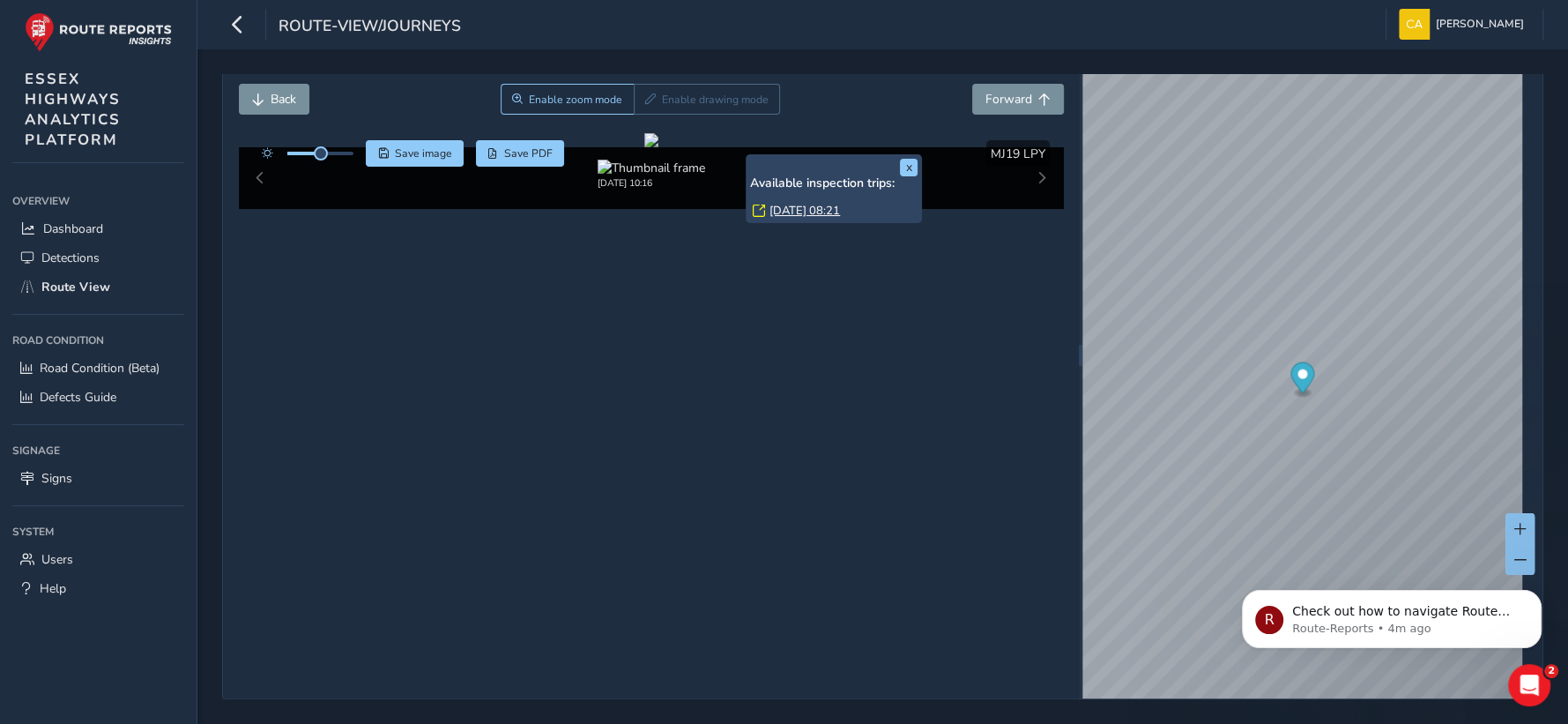
click at [704, 96] on div "Enable zoom mode Enable drawing mode" at bounding box center [640, 98] width 279 height 31
click at [567, 92] on span "Enable zoom mode" at bounding box center [576, 99] width 93 height 14
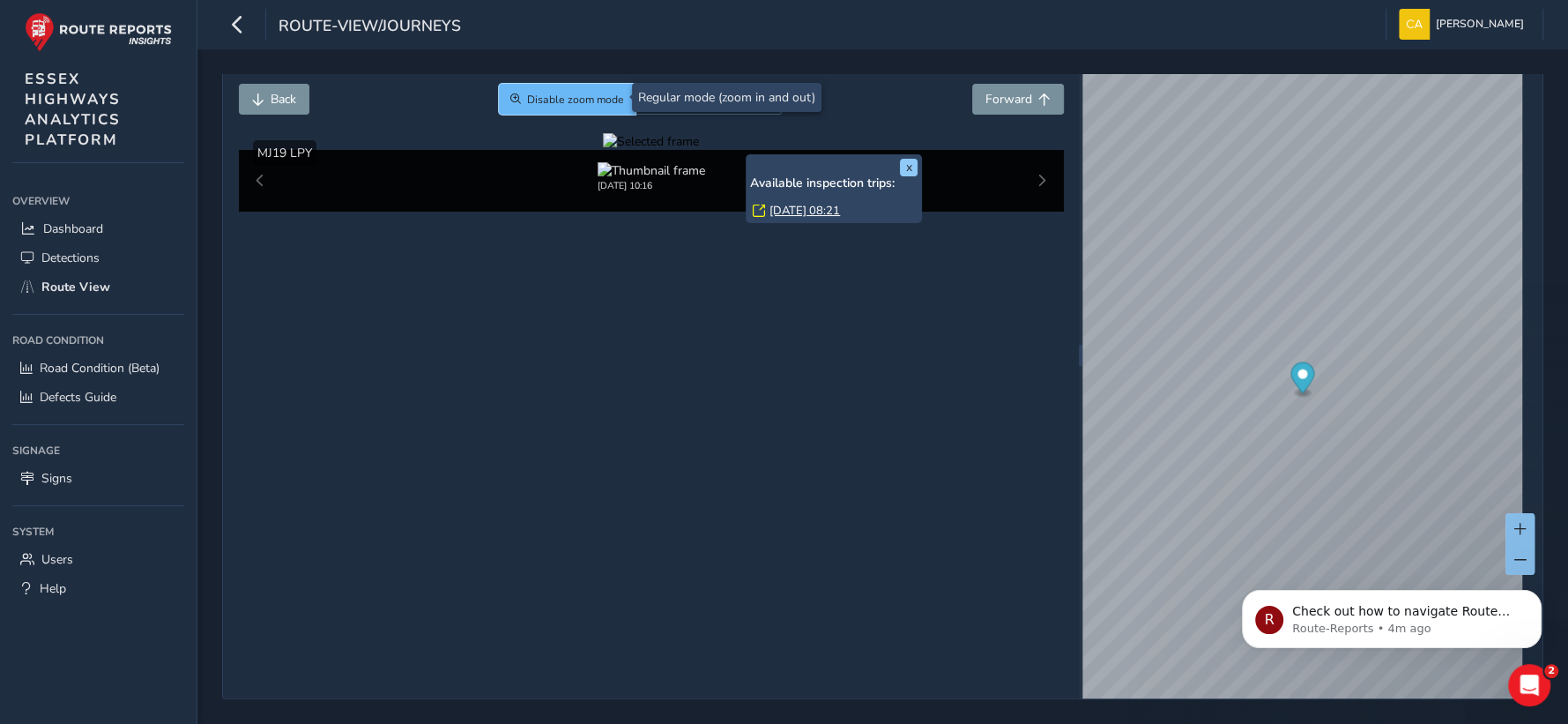
click at [567, 92] on span "Disable zoom mode" at bounding box center [576, 99] width 97 height 14
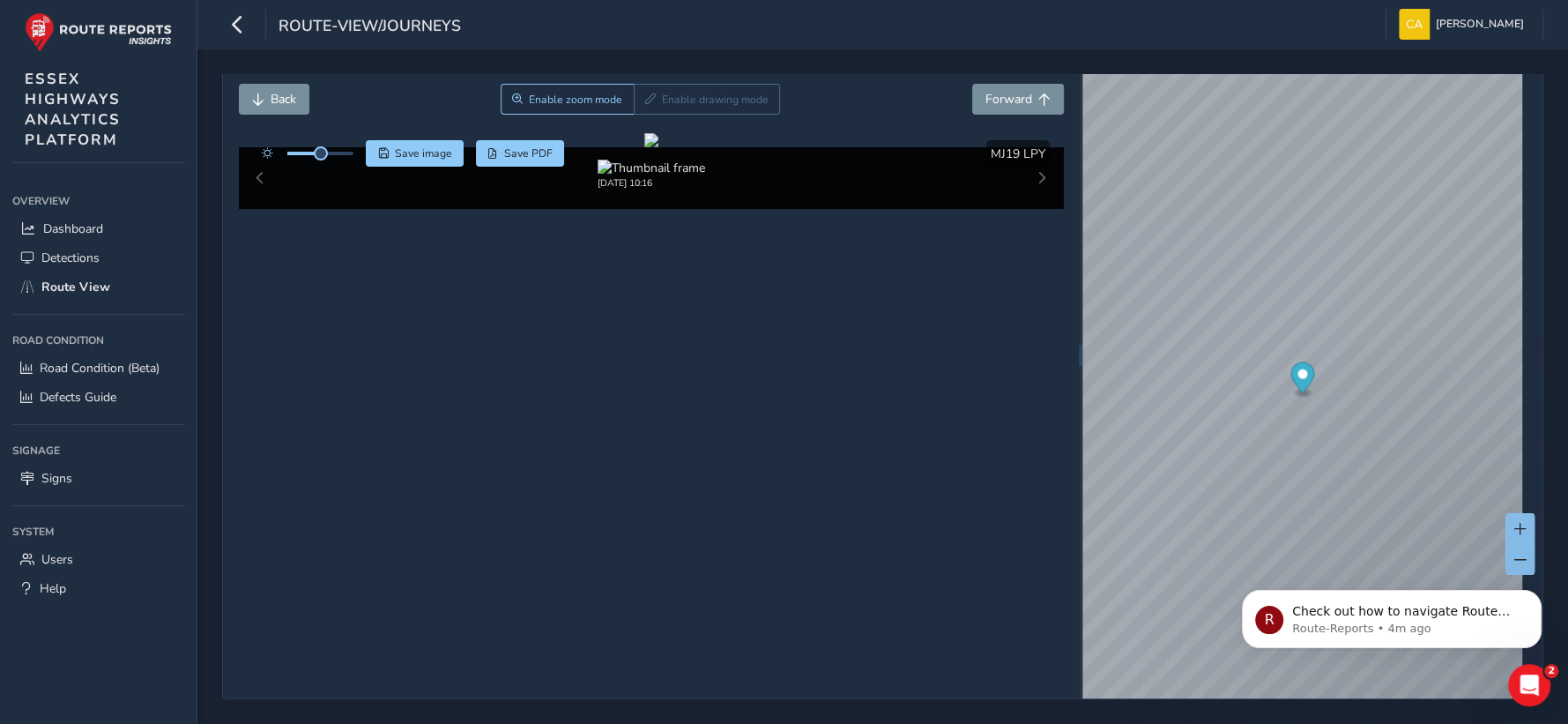
click at [724, 94] on div "Enable zoom mode Enable drawing mode" at bounding box center [640, 98] width 279 height 31
click at [585, 94] on span "Enable zoom mode" at bounding box center [576, 99] width 93 height 14
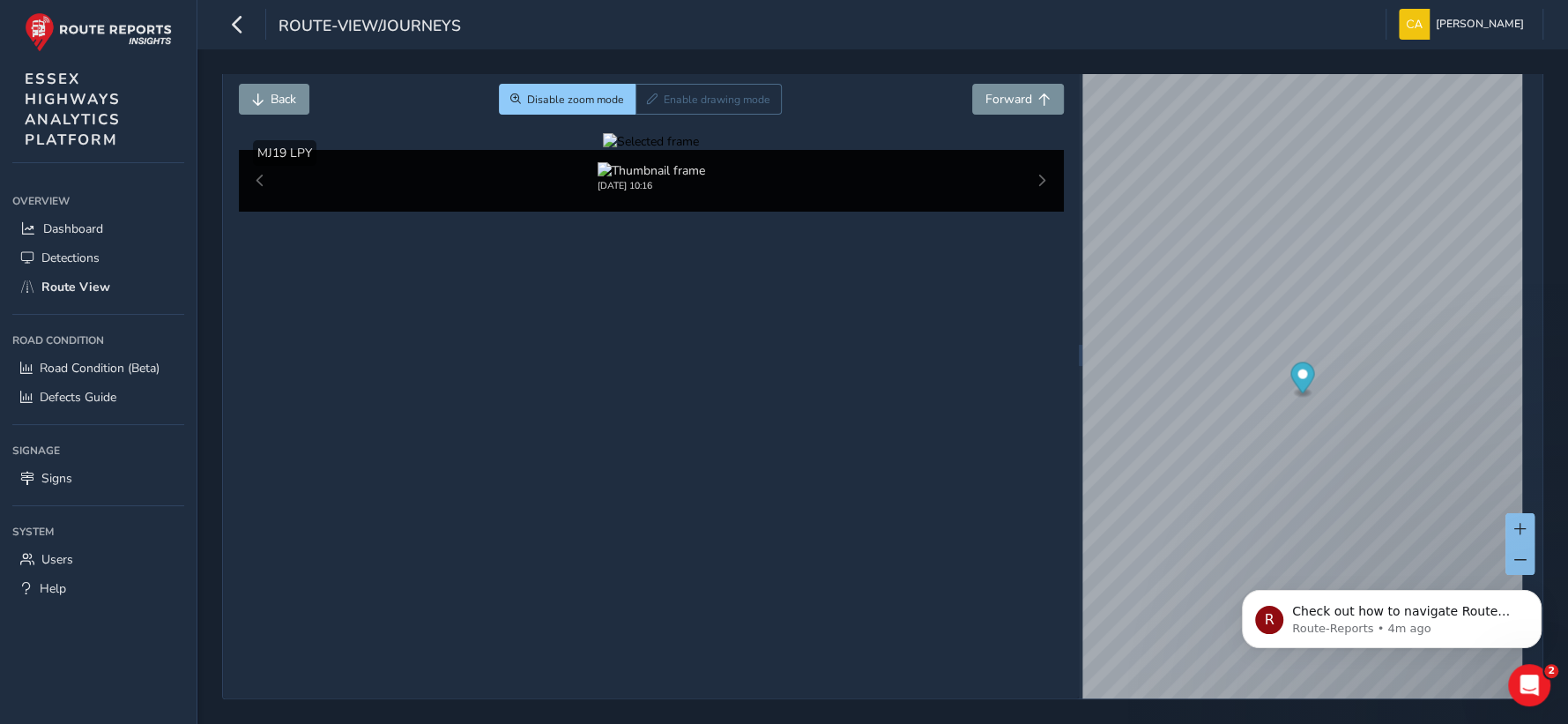
click at [1002, 119] on div "Back Disable zoom mode Enable drawing mode Forward" at bounding box center [651, 108] width 825 height 50
click at [1011, 97] on span "Forward" at bounding box center [1008, 98] width 47 height 17
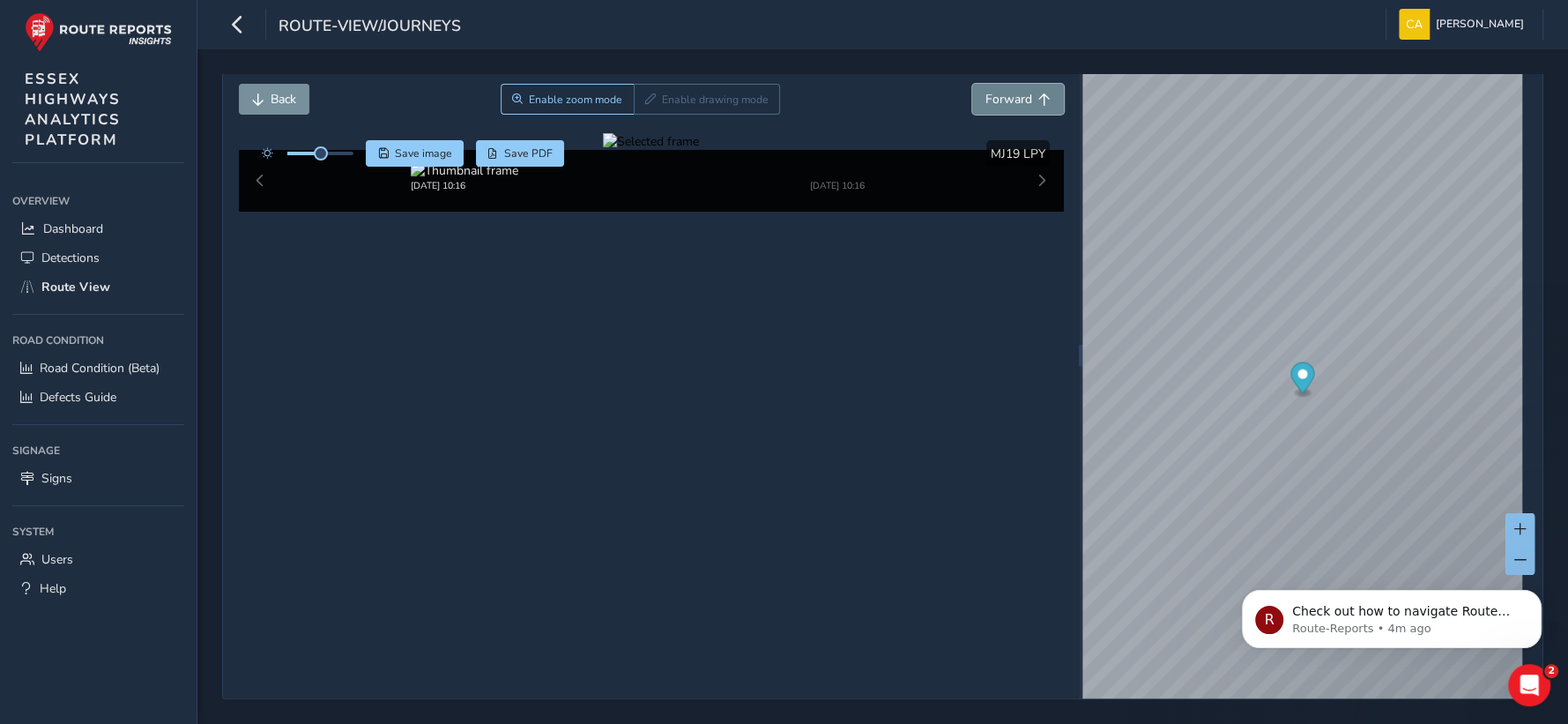
click at [1011, 97] on span "Forward" at bounding box center [1008, 98] width 47 height 17
click at [55, 249] on span "Detections" at bounding box center [71, 257] width 59 height 17
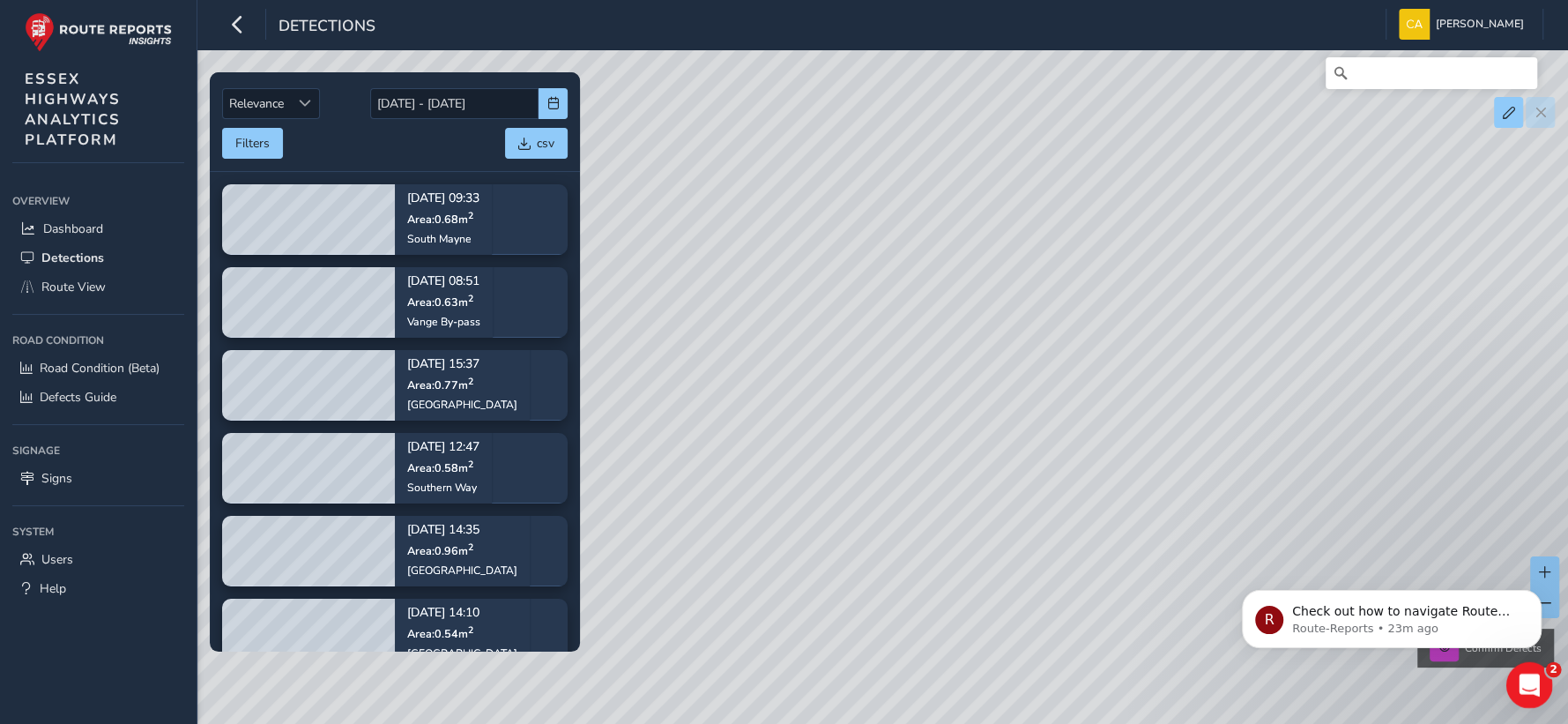
click at [1527, 683] on icon "Open Intercom Messenger" at bounding box center [1526, 682] width 12 height 14
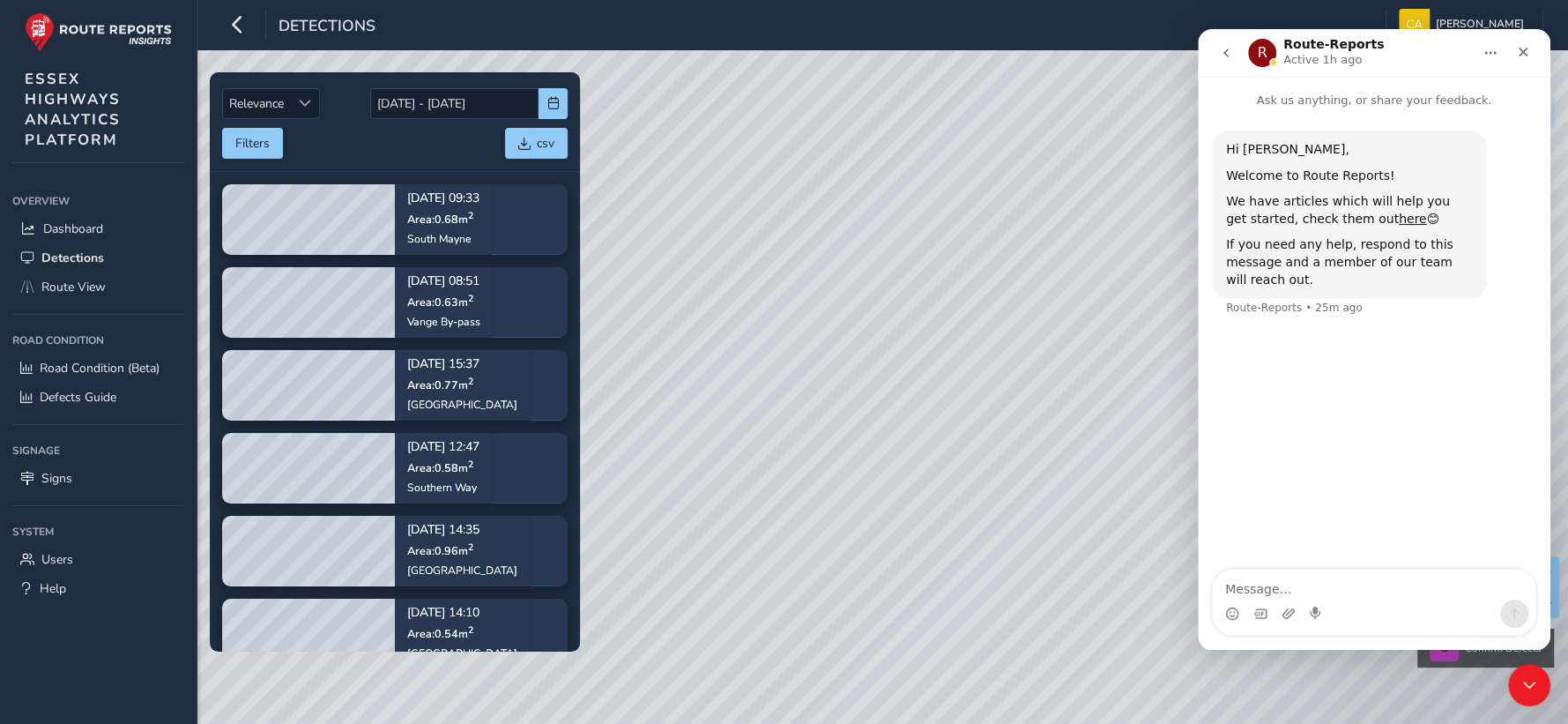
click at [970, 300] on div "Confirm Defects" at bounding box center [784, 362] width 1568 height 724
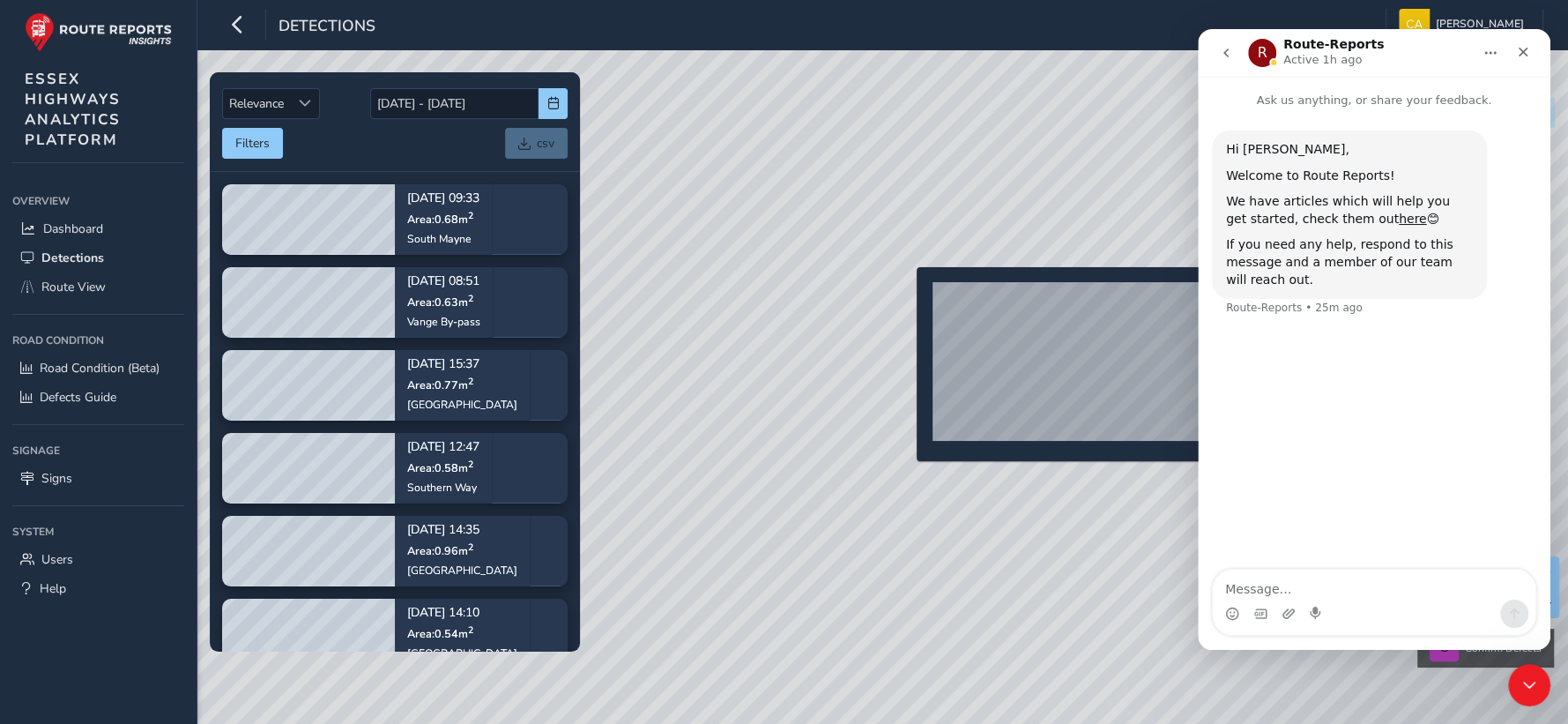
click at [906, 295] on div "Confirm Defects" at bounding box center [784, 362] width 1568 height 724
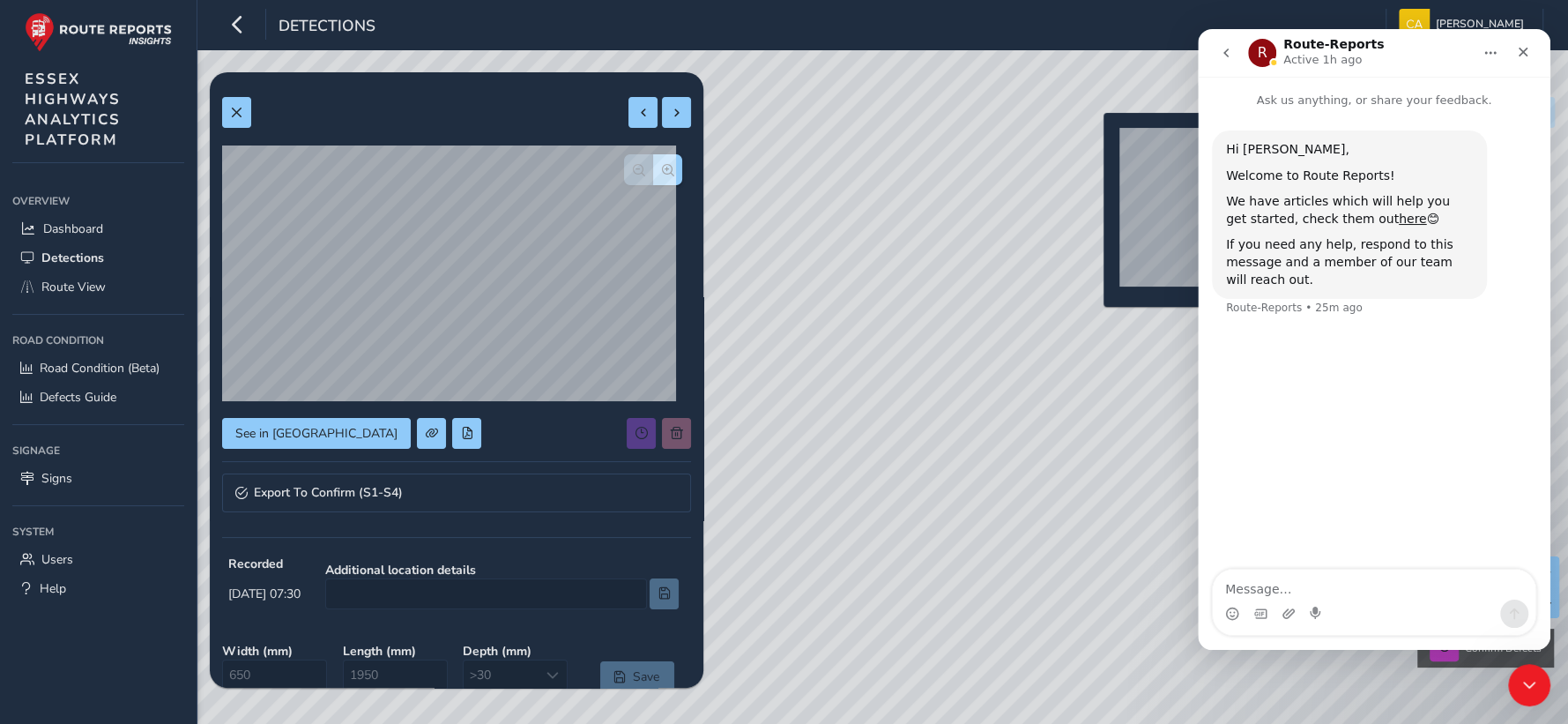
click at [1093, 141] on div "Confirm Defects" at bounding box center [784, 362] width 1568 height 724
type input "550"
type input "1400"
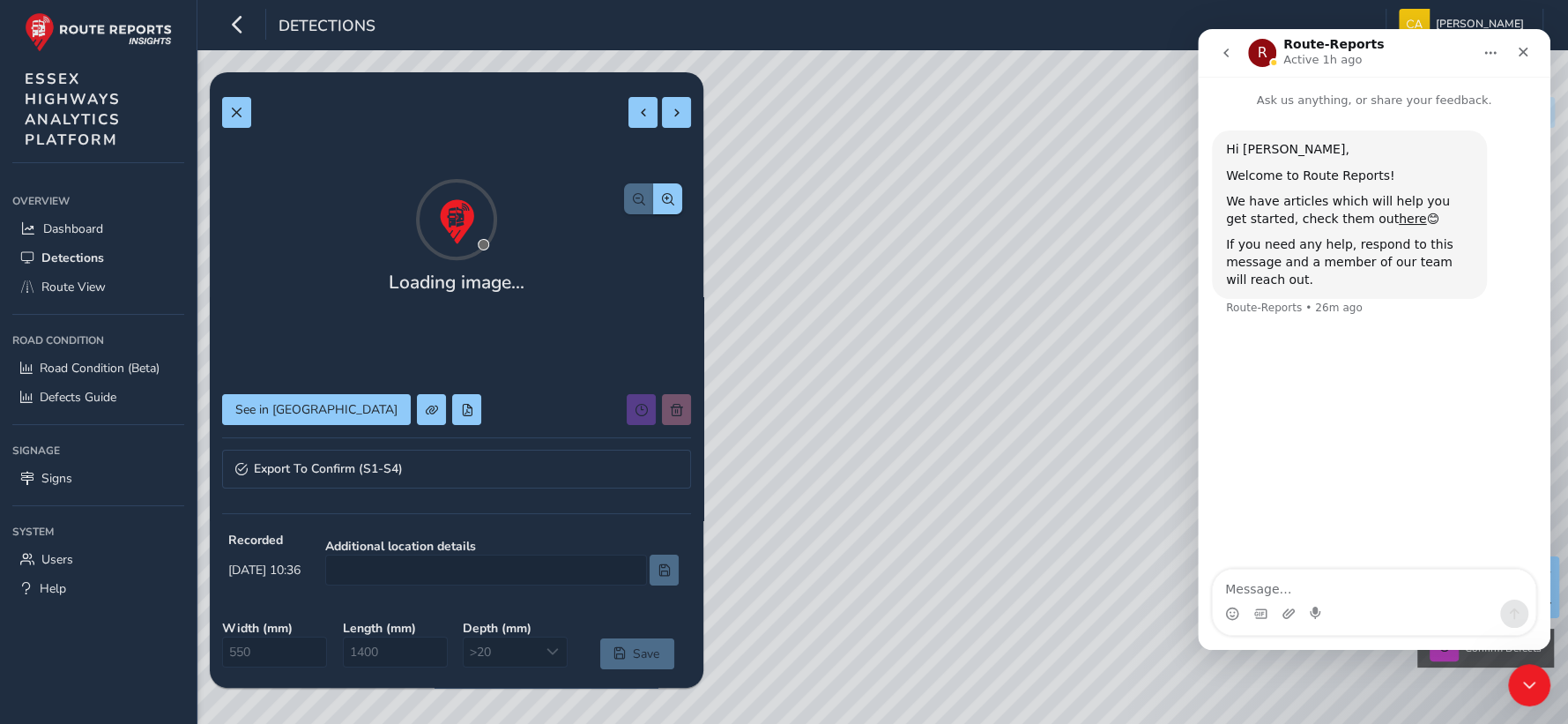
click at [264, 428] on div "Loading image... See in Route View Export To Confirm (S1-S4) Recorded [DATE] 10…" at bounding box center [457, 504] width 469 height 838
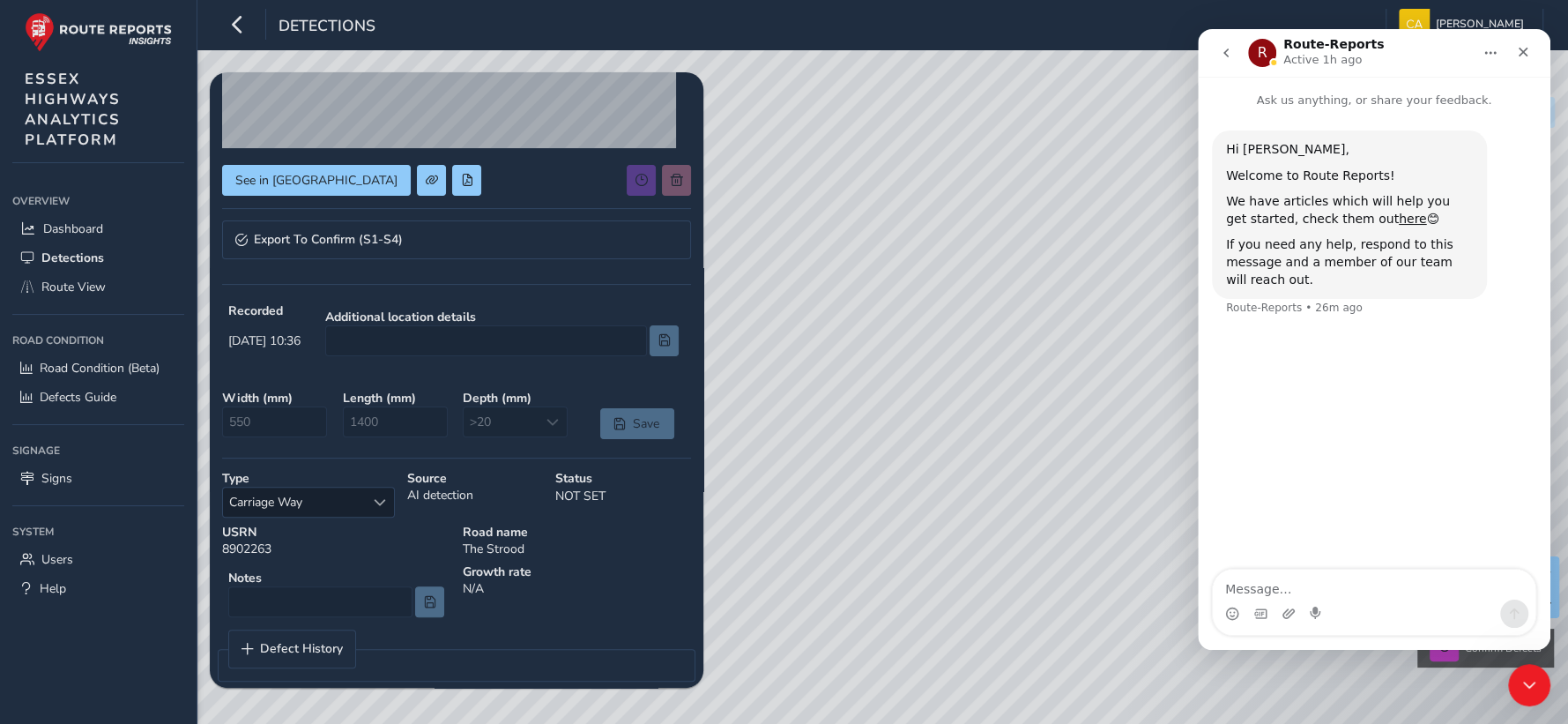
scroll to position [264, 0]
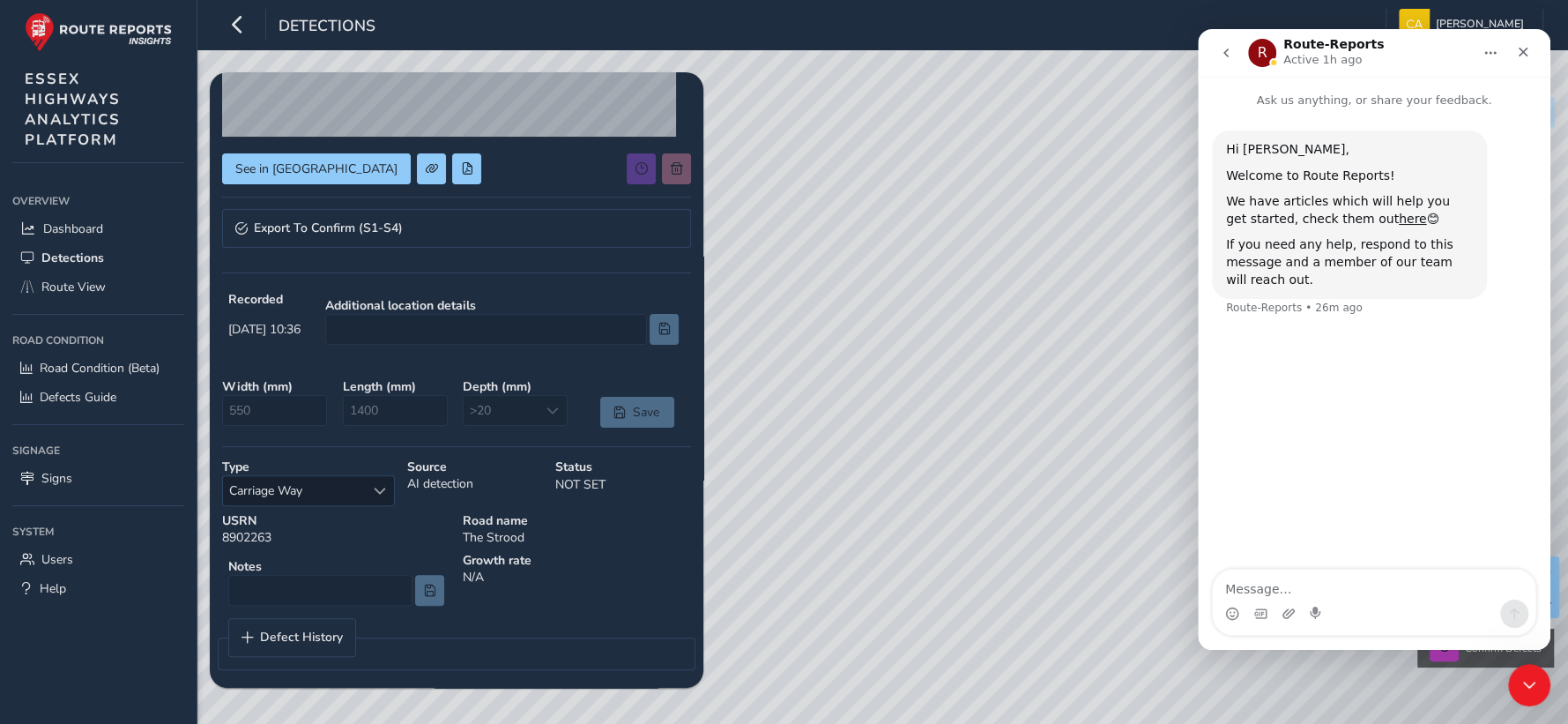
click at [492, 323] on div at bounding box center [502, 329] width 354 height 31
click at [377, 485] on span "Select a type" at bounding box center [379, 491] width 12 height 12
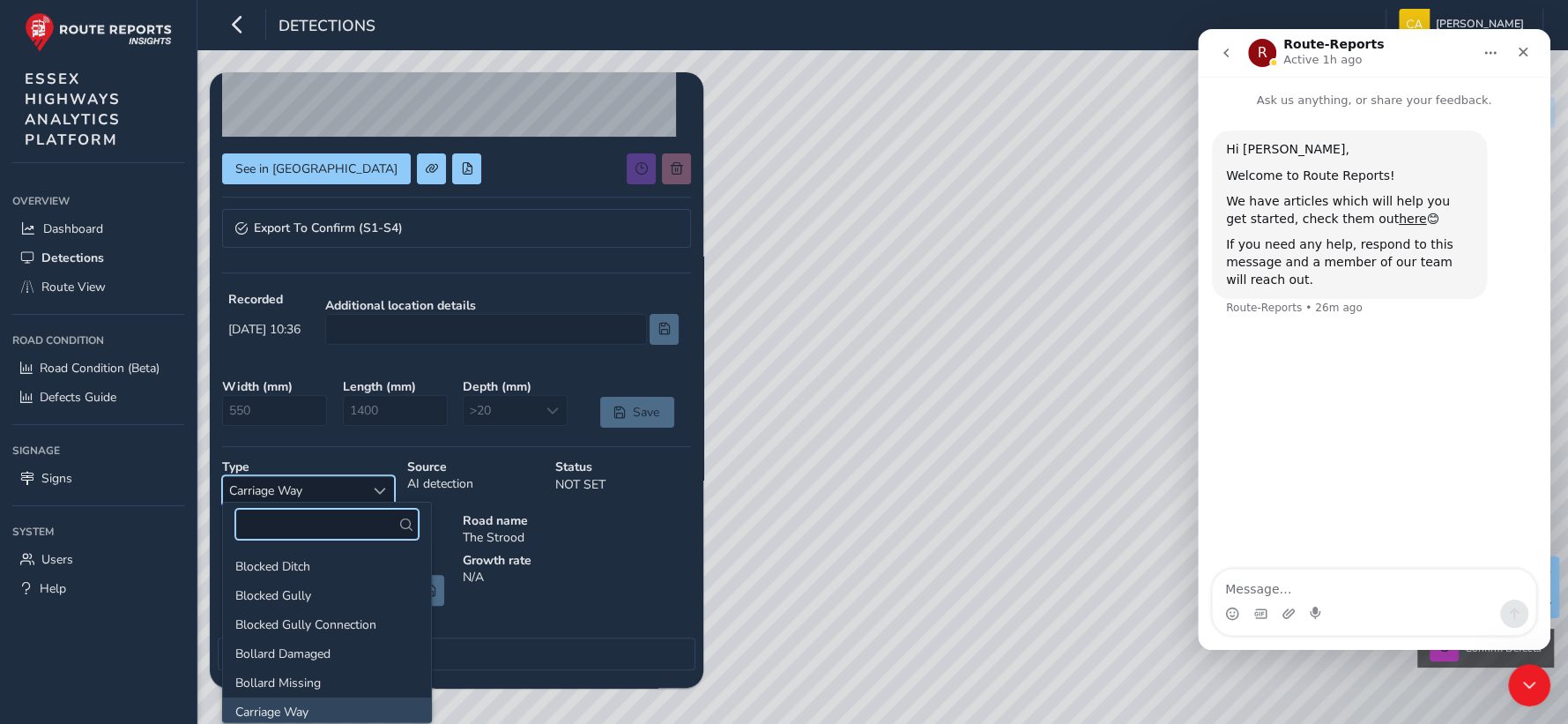
scroll to position [1, 0]
click at [377, 485] on span "Select a type" at bounding box center [379, 491] width 12 height 12
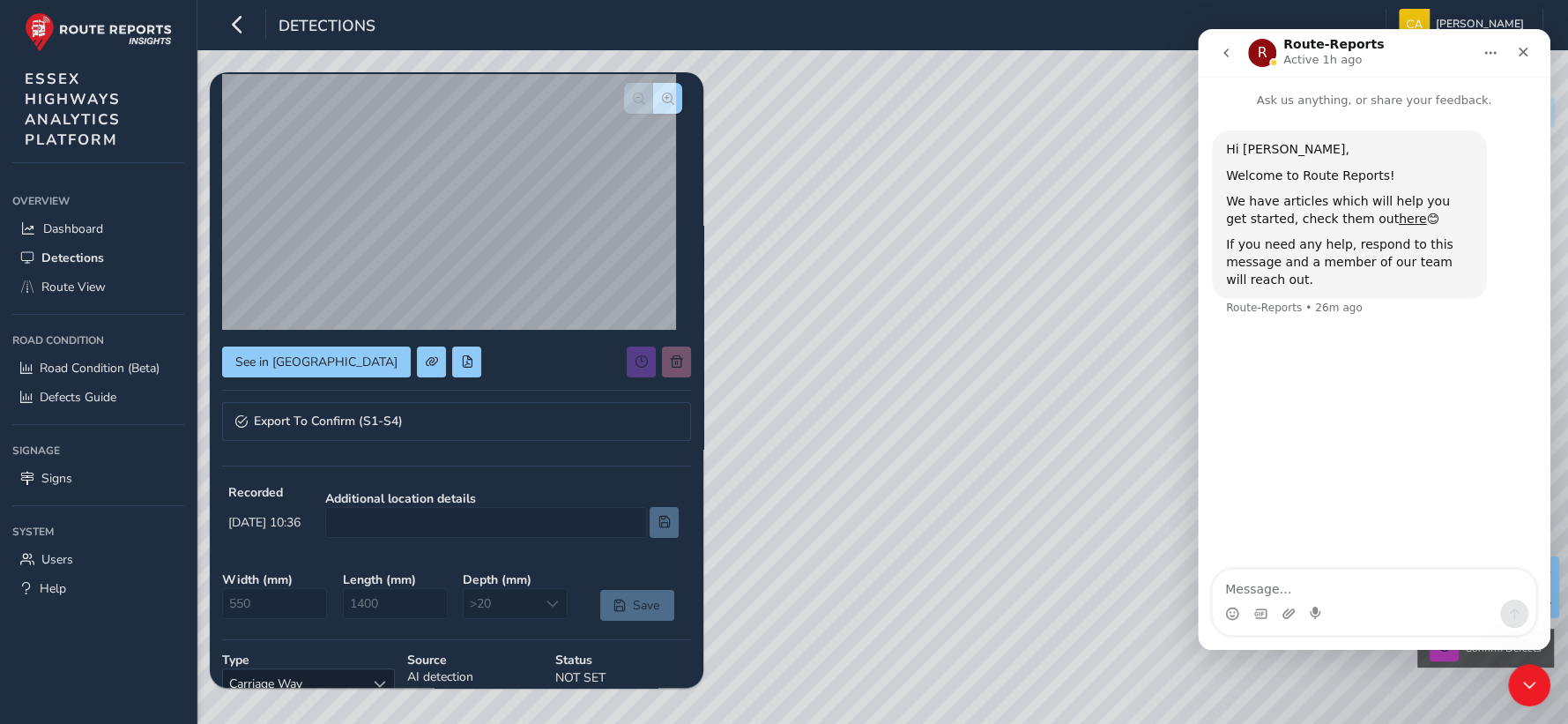
scroll to position [0, 0]
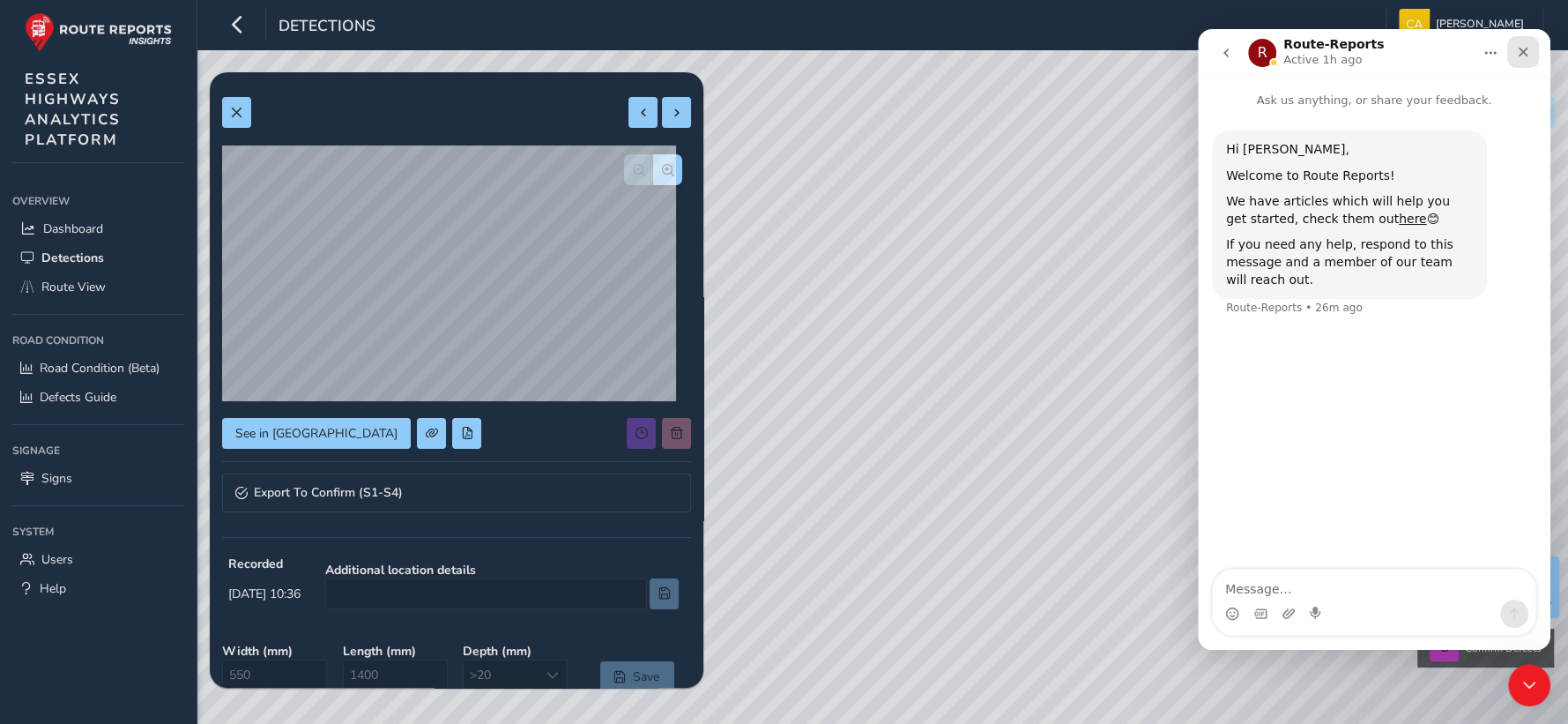
click at [1524, 55] on icon "Close" at bounding box center [1523, 52] width 14 height 14
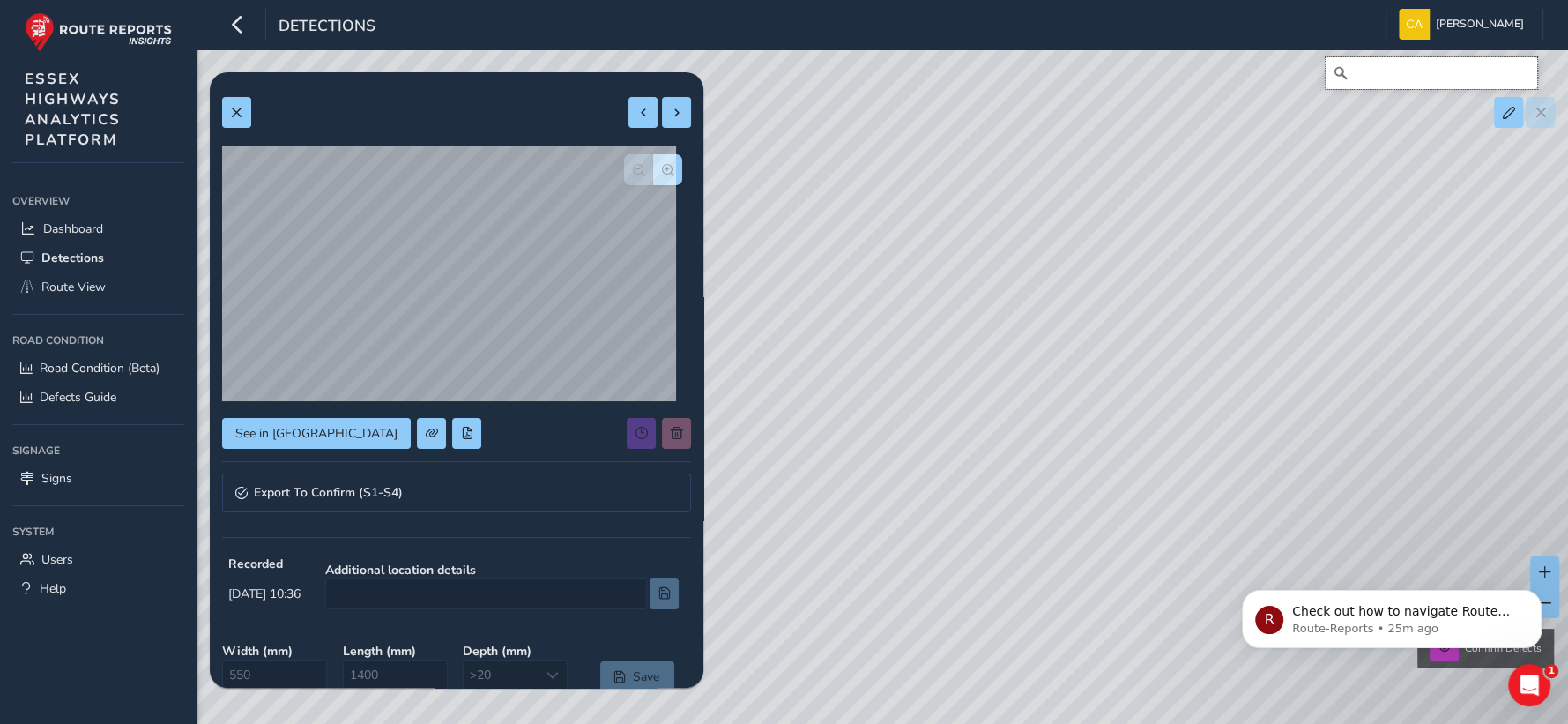
click at [1392, 75] on input "Search" at bounding box center [1431, 73] width 212 height 32
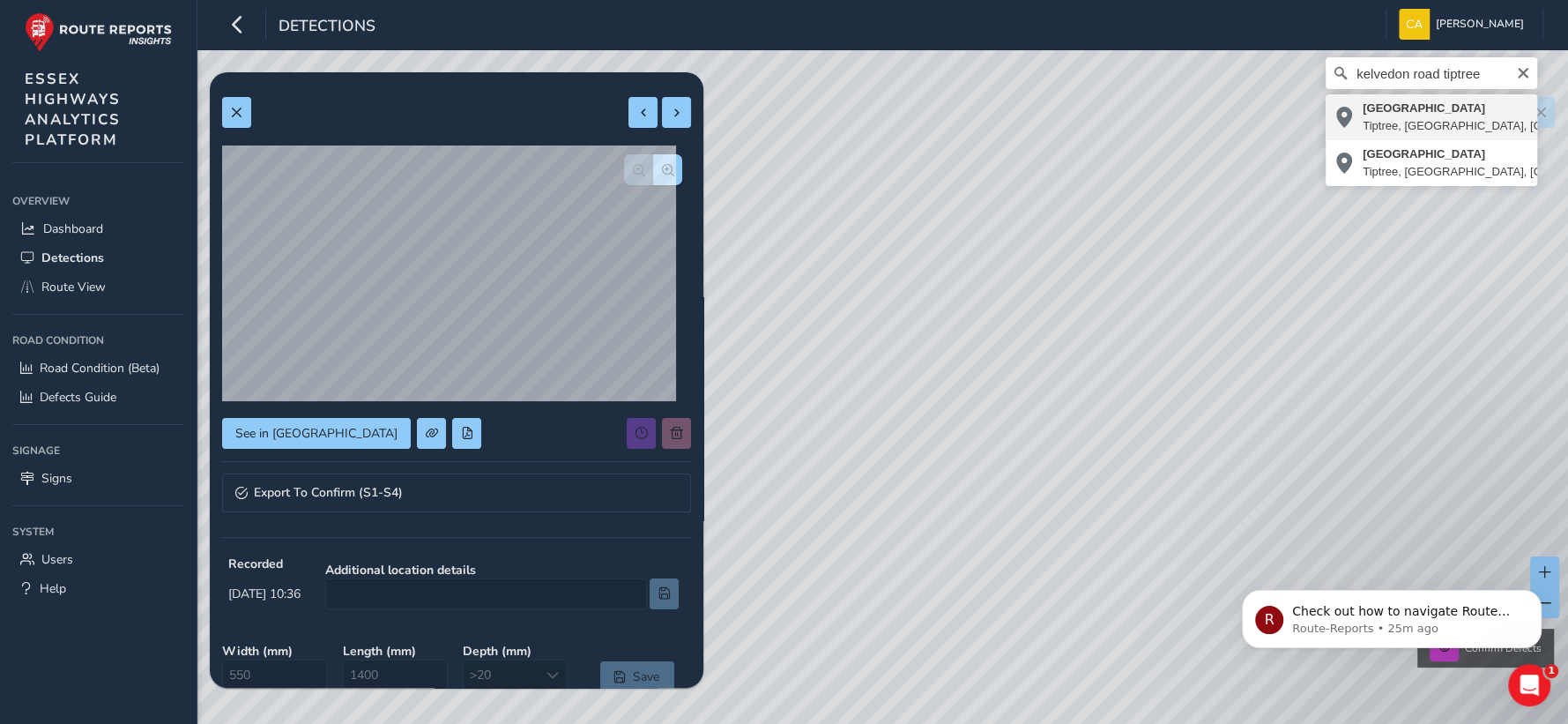
type input "[STREET_ADDRESS]"
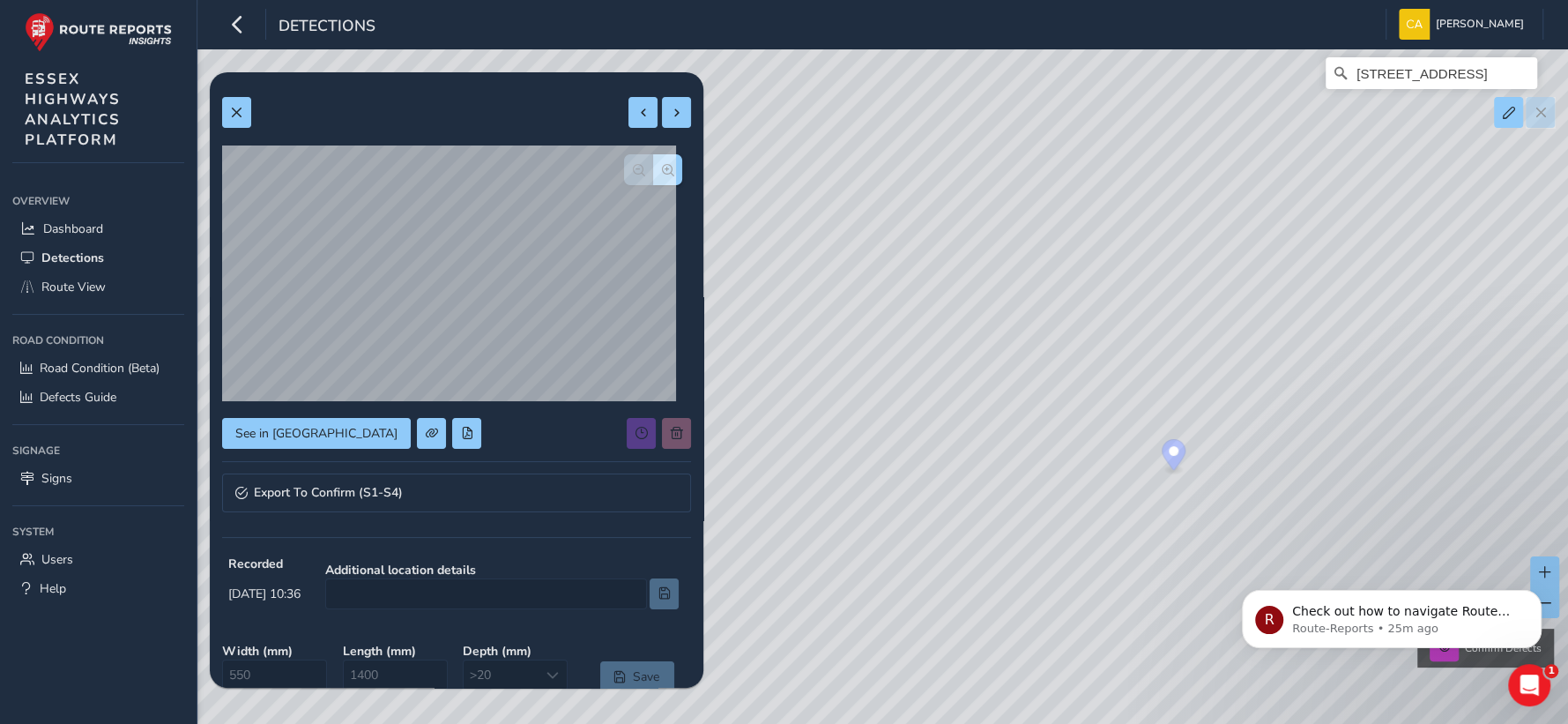
drag, startPoint x: 896, startPoint y: 350, endPoint x: 1340, endPoint y: 481, distance: 462.9
click at [1340, 481] on div "[STREET_ADDRESS] Confirm Defects" at bounding box center [784, 362] width 1568 height 724
click at [1065, 267] on div "[STREET_ADDRESS] Confirm Defects" at bounding box center [784, 362] width 1568 height 724
type input "[PERSON_NAME][GEOGRAPHIC_DATA]"
type input "50 % missing. bus cage faded"
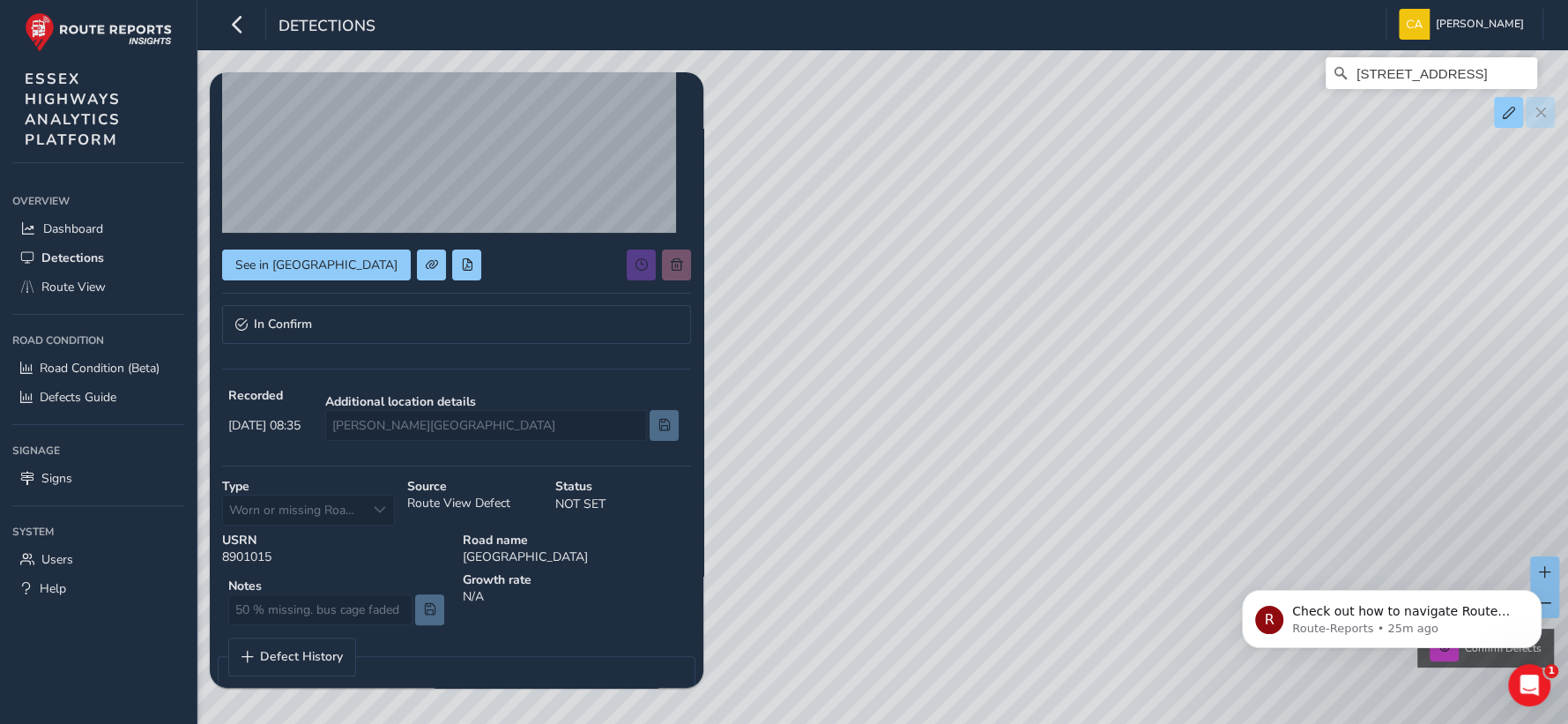
scroll to position [187, 0]
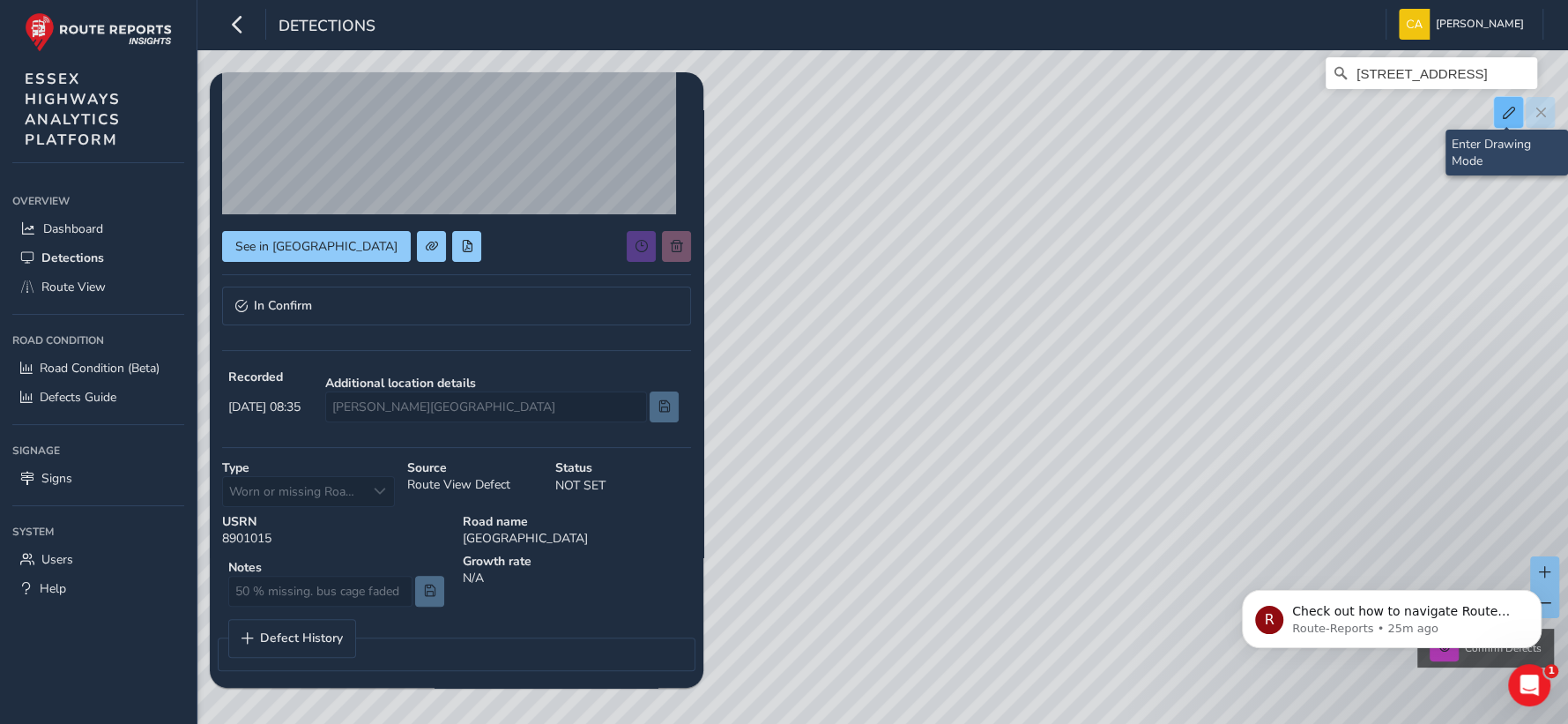
click at [1503, 111] on span at bounding box center [1509, 112] width 12 height 12
click at [1539, 599] on icon "Dismiss notification" at bounding box center [1537, 595] width 10 height 10
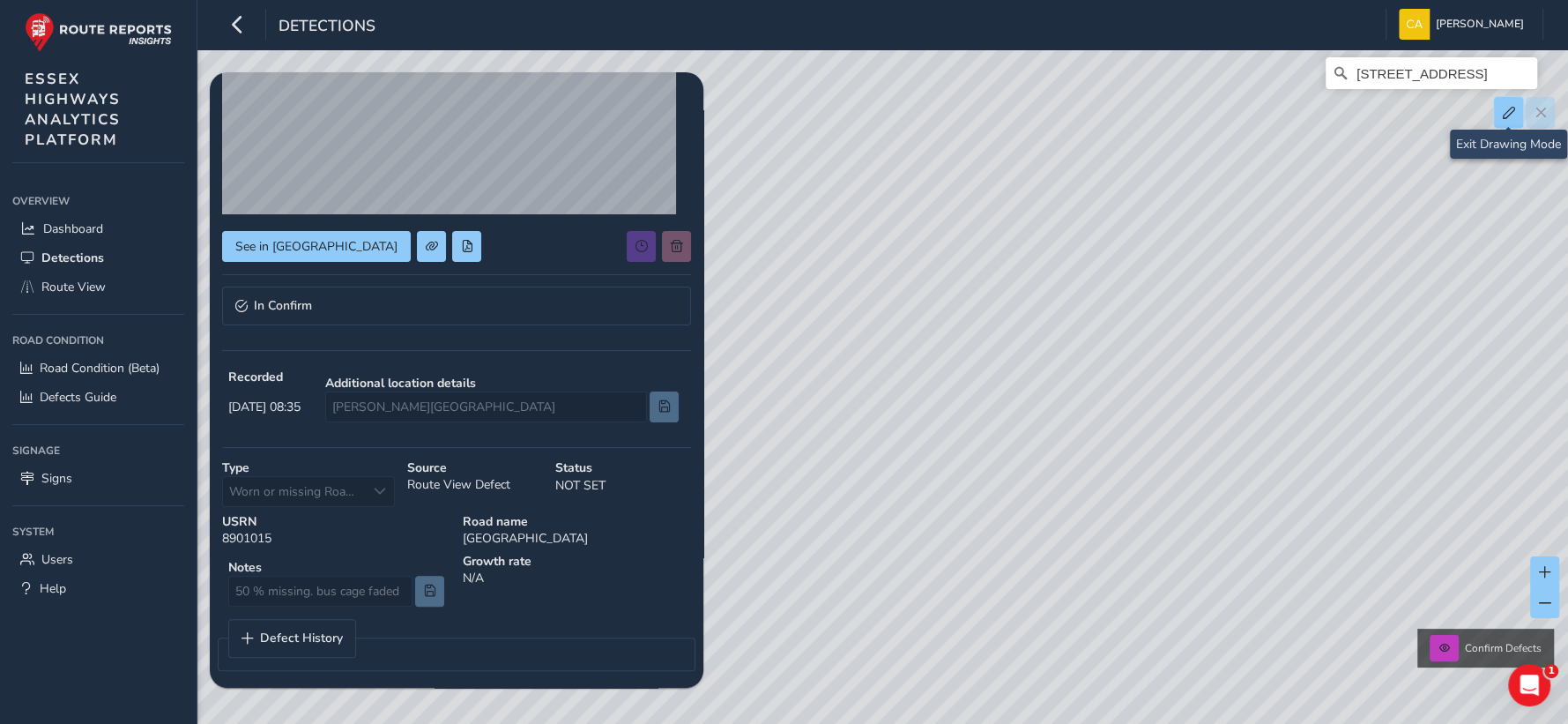
click at [1508, 121] on button at bounding box center [1508, 112] width 29 height 31
drag, startPoint x: 1162, startPoint y: 190, endPoint x: 1136, endPoint y: 270, distance: 84.1
click at [1136, 270] on div "[STREET_ADDRESS] Confirm Defects" at bounding box center [784, 362] width 1568 height 724
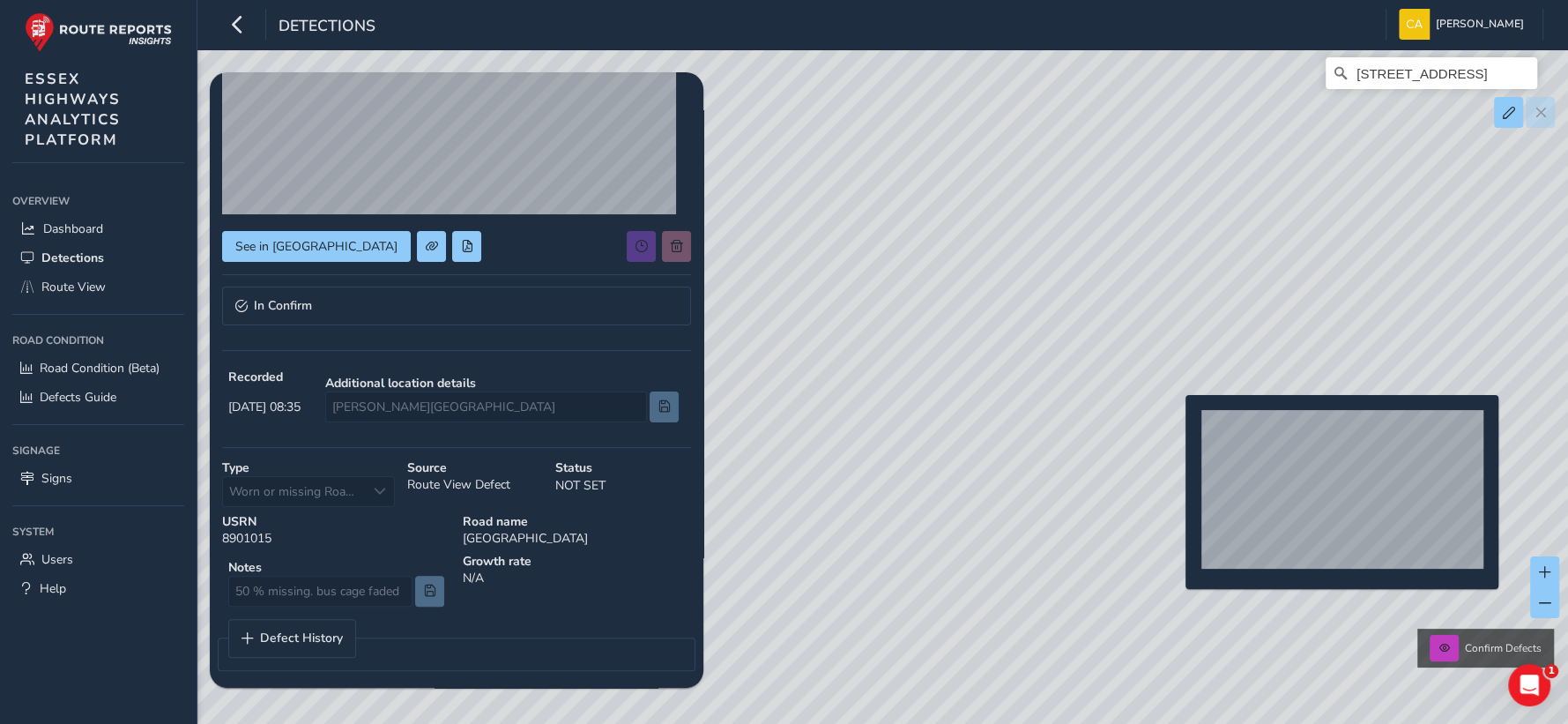
click at [1175, 423] on div "[STREET_ADDRESS] Confirm Defects" at bounding box center [784, 362] width 1568 height 724
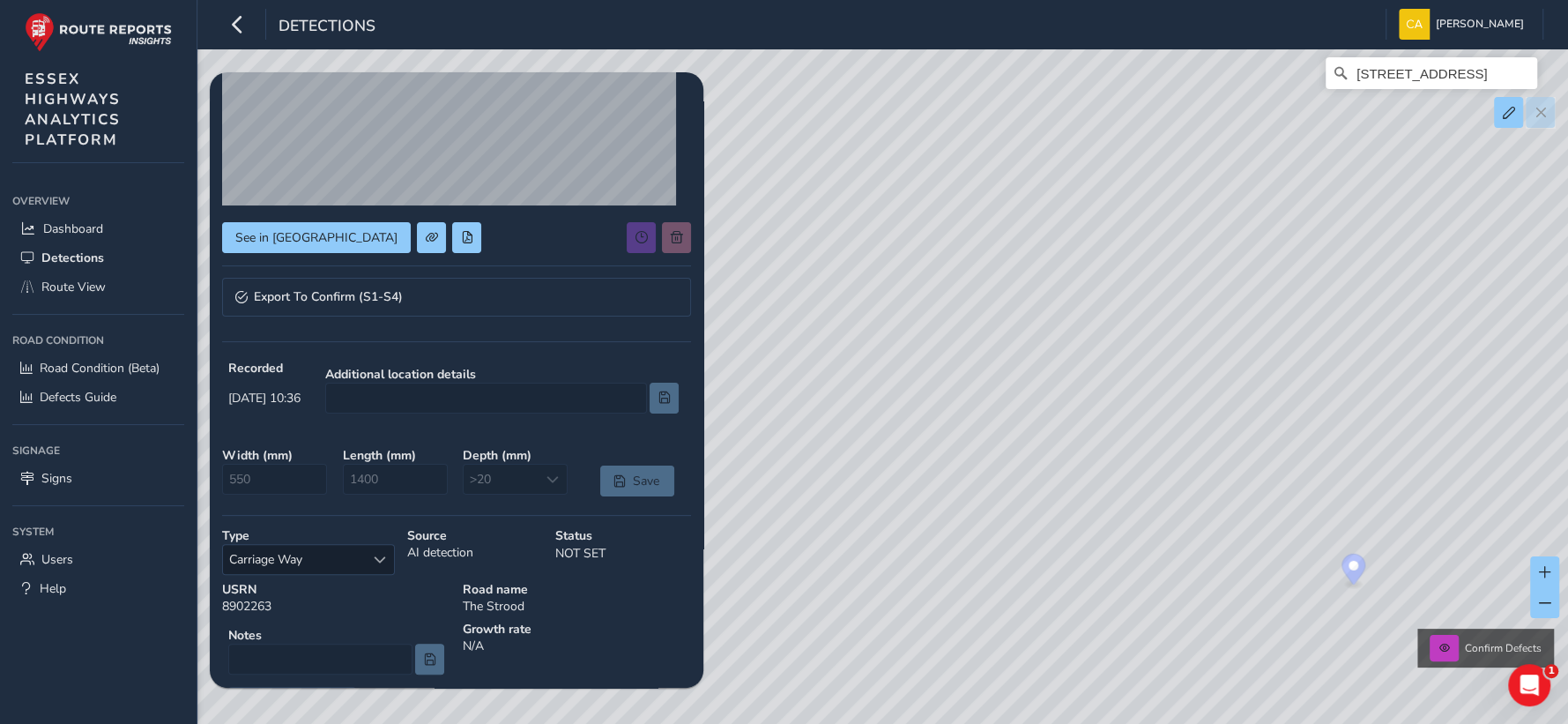
scroll to position [264, 0]
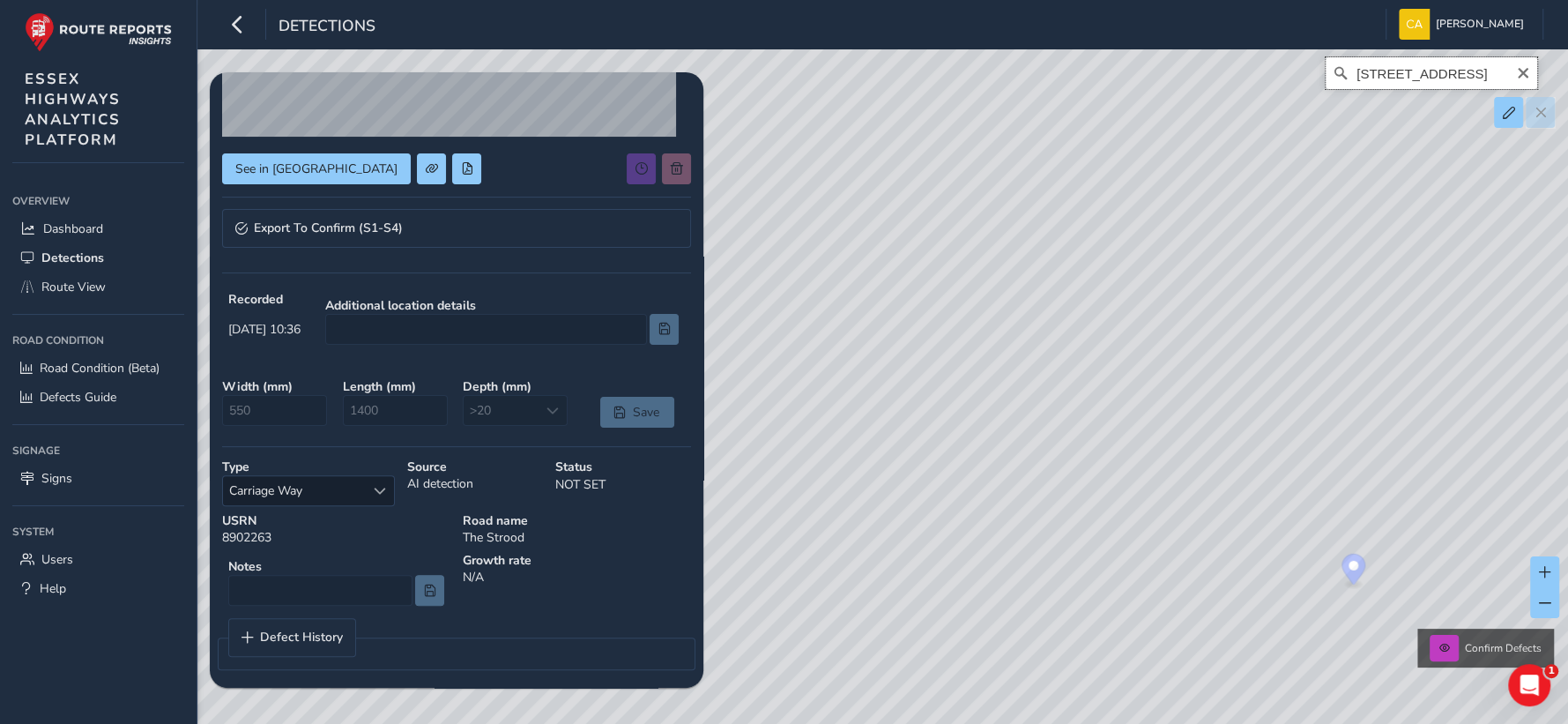
click at [1499, 81] on input "[STREET_ADDRESS]" at bounding box center [1431, 73] width 212 height 32
click at [1347, 67] on icon at bounding box center [1341, 73] width 18 height 18
click at [1345, 79] on icon at bounding box center [1341, 73] width 18 height 18
click at [1348, 79] on icon at bounding box center [1341, 73] width 18 height 18
click at [1514, 118] on span at bounding box center [1509, 112] width 12 height 12
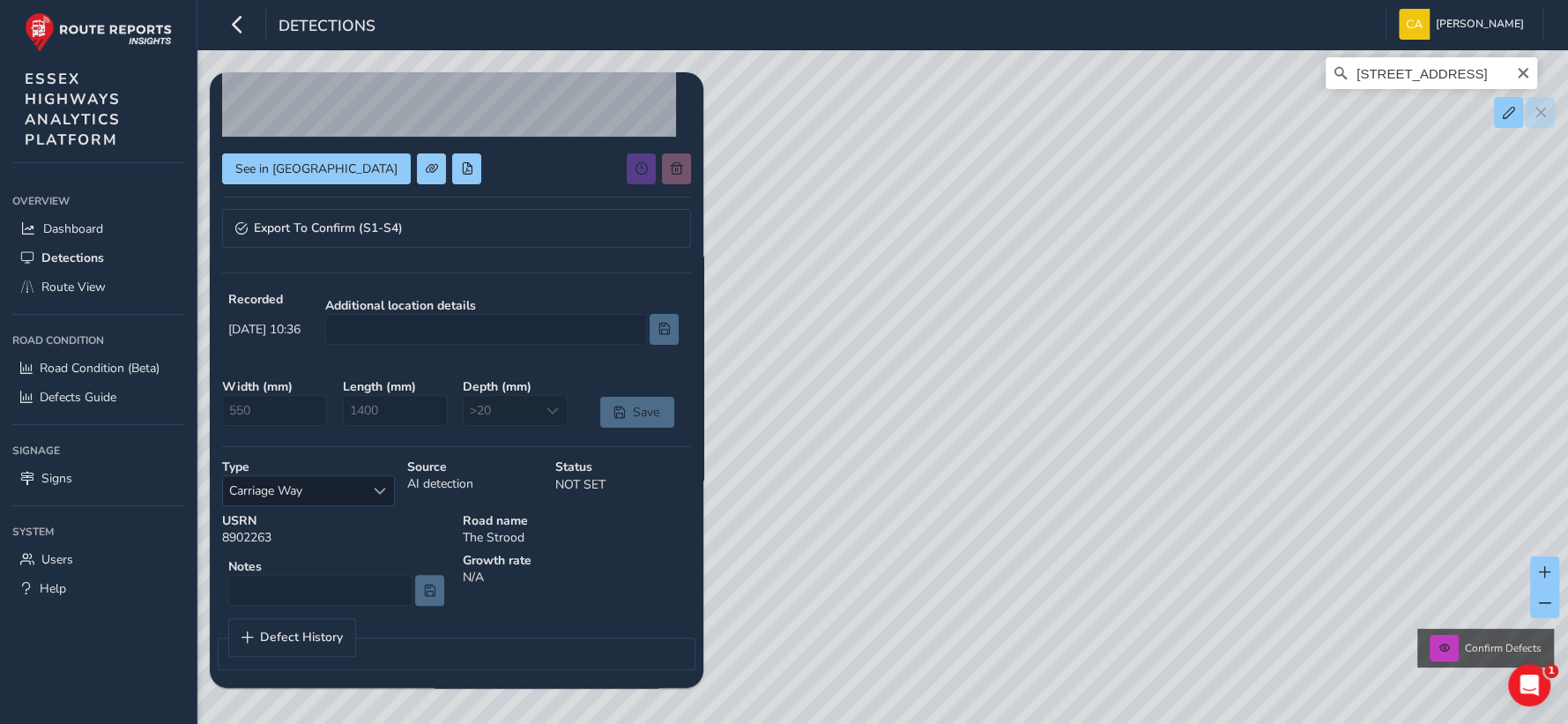
click at [1542, 112] on div at bounding box center [1524, 112] width 61 height 31
click at [1378, 76] on input "[STREET_ADDRESS]" at bounding box center [1431, 73] width 212 height 32
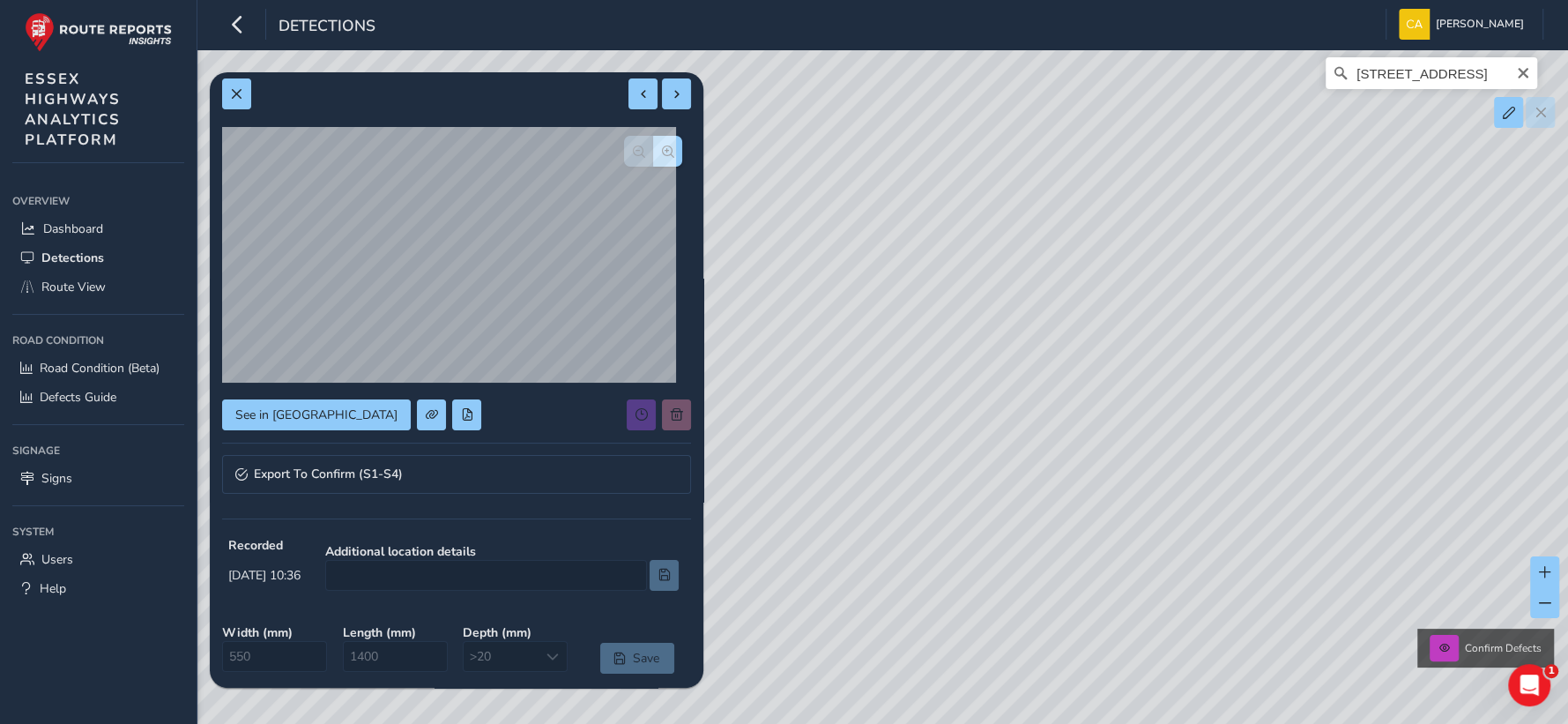
scroll to position [0, 0]
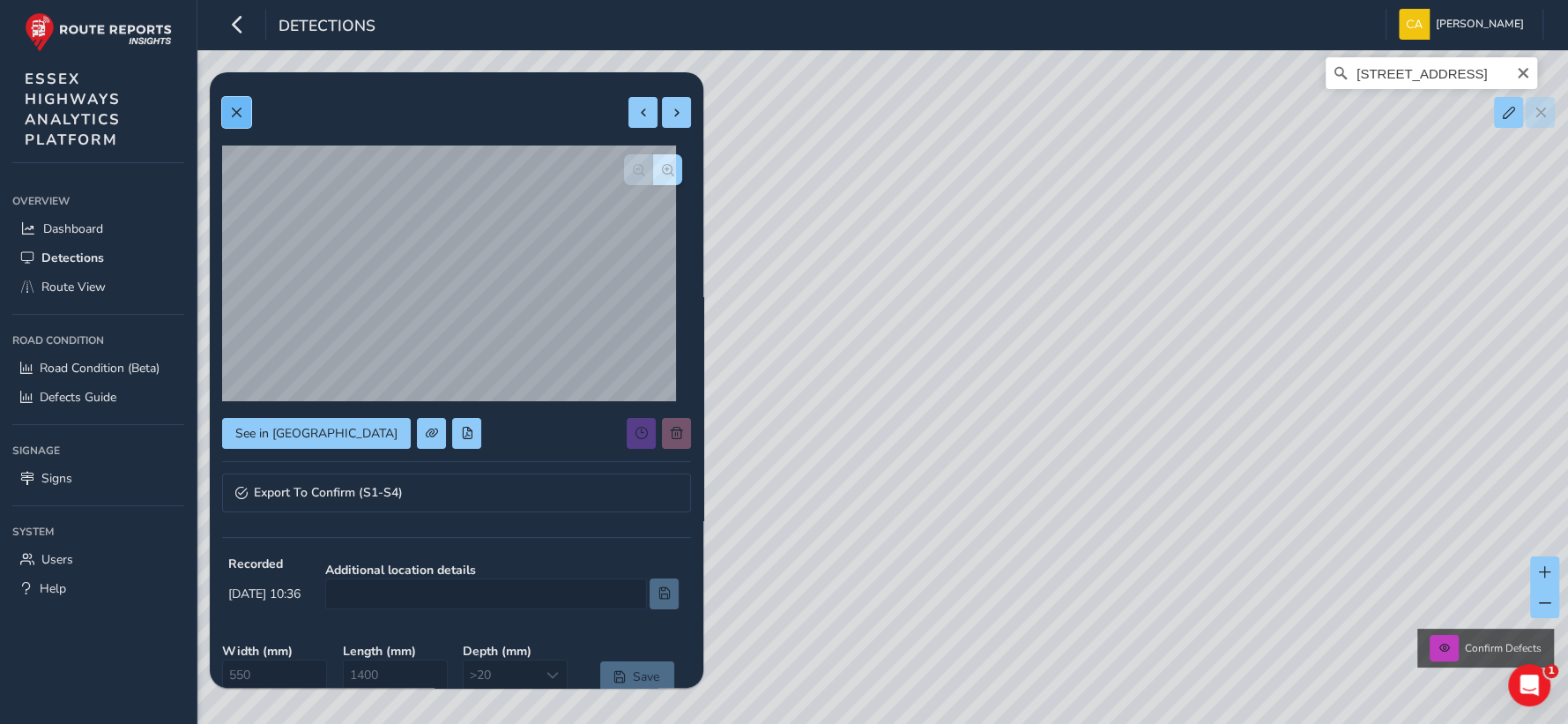
click at [239, 109] on span at bounding box center [236, 112] width 12 height 12
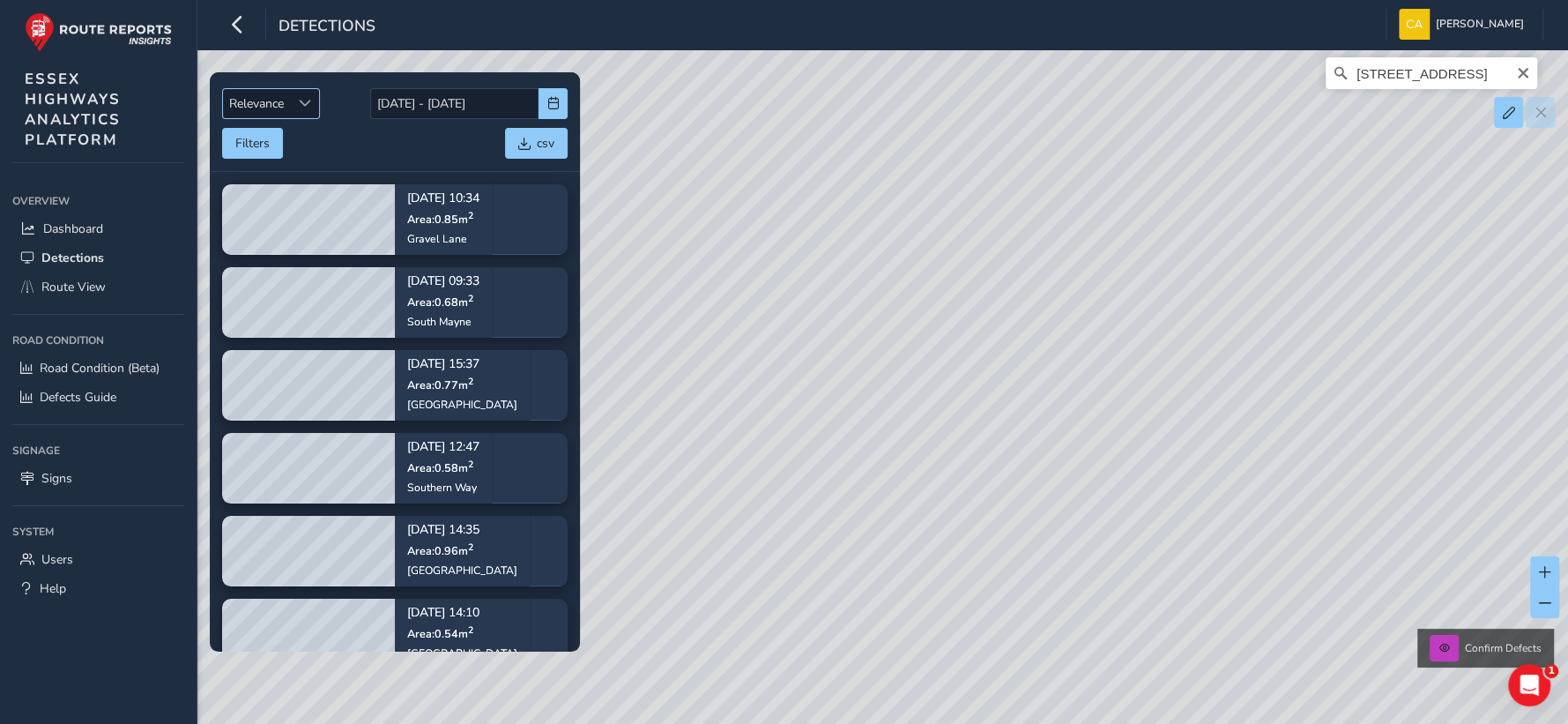
click at [274, 99] on span "Relevance" at bounding box center [256, 103] width 67 height 29
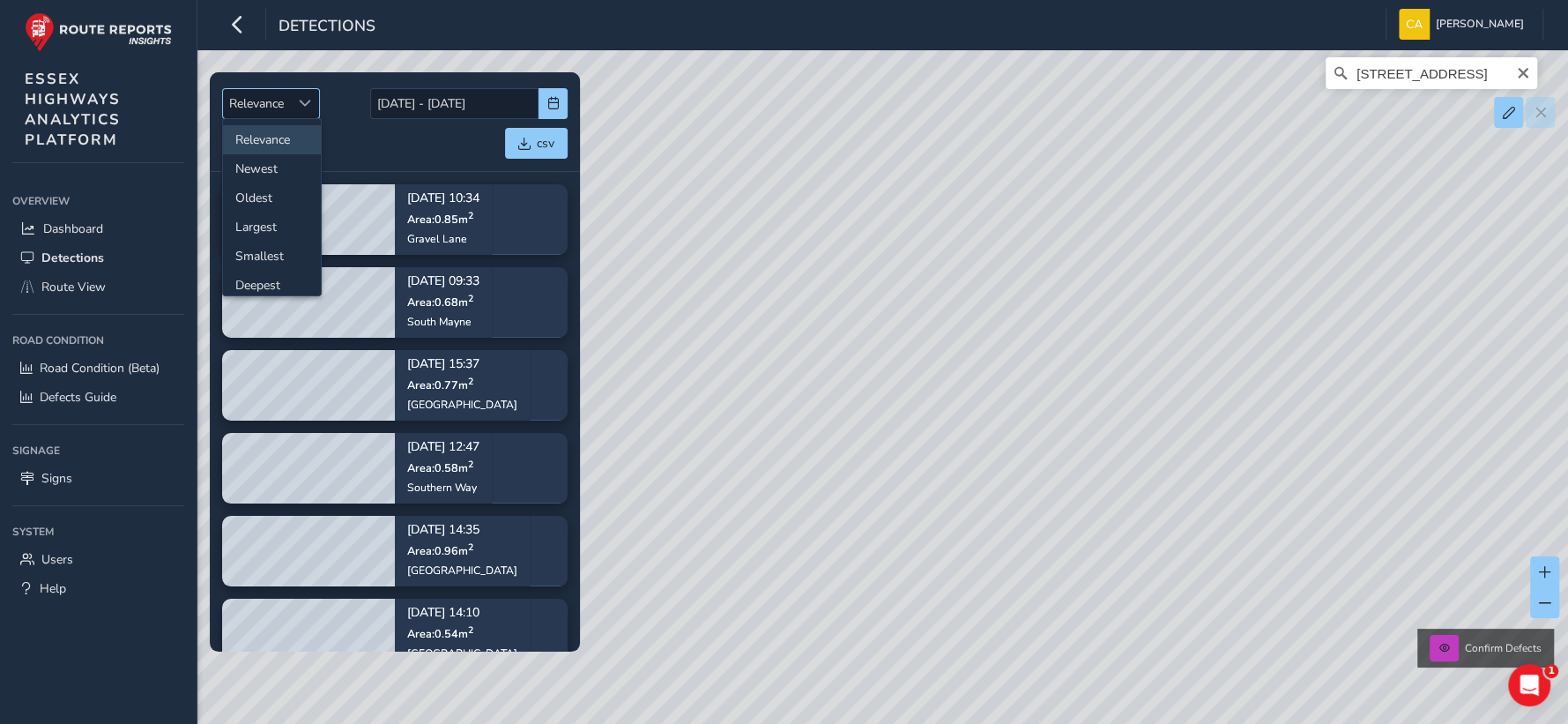
click at [274, 99] on span "Relevance" at bounding box center [256, 103] width 67 height 29
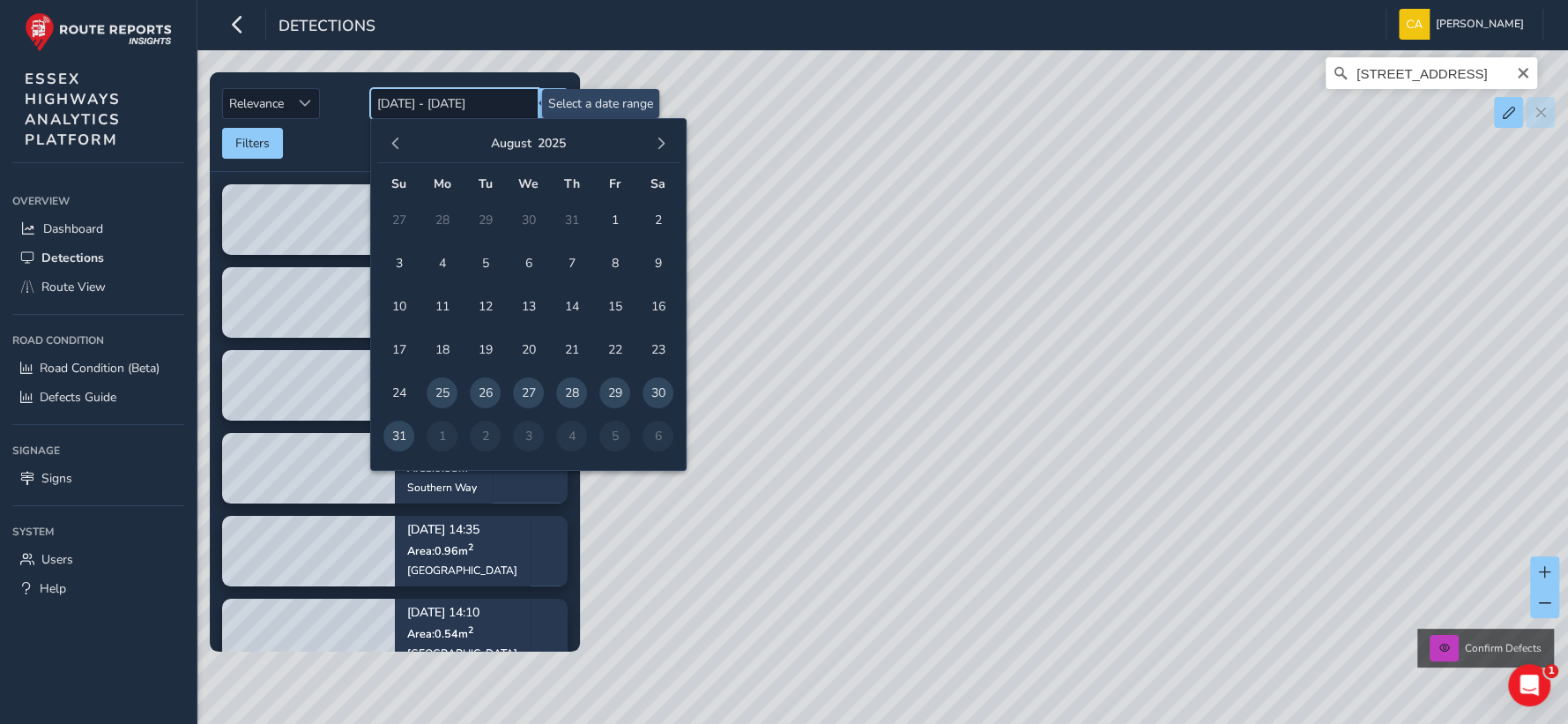
click at [372, 107] on input "[DATE] - [DATE]" at bounding box center [455, 103] width 169 height 31
click at [53, 295] on link "Route View" at bounding box center [97, 286] width 172 height 29
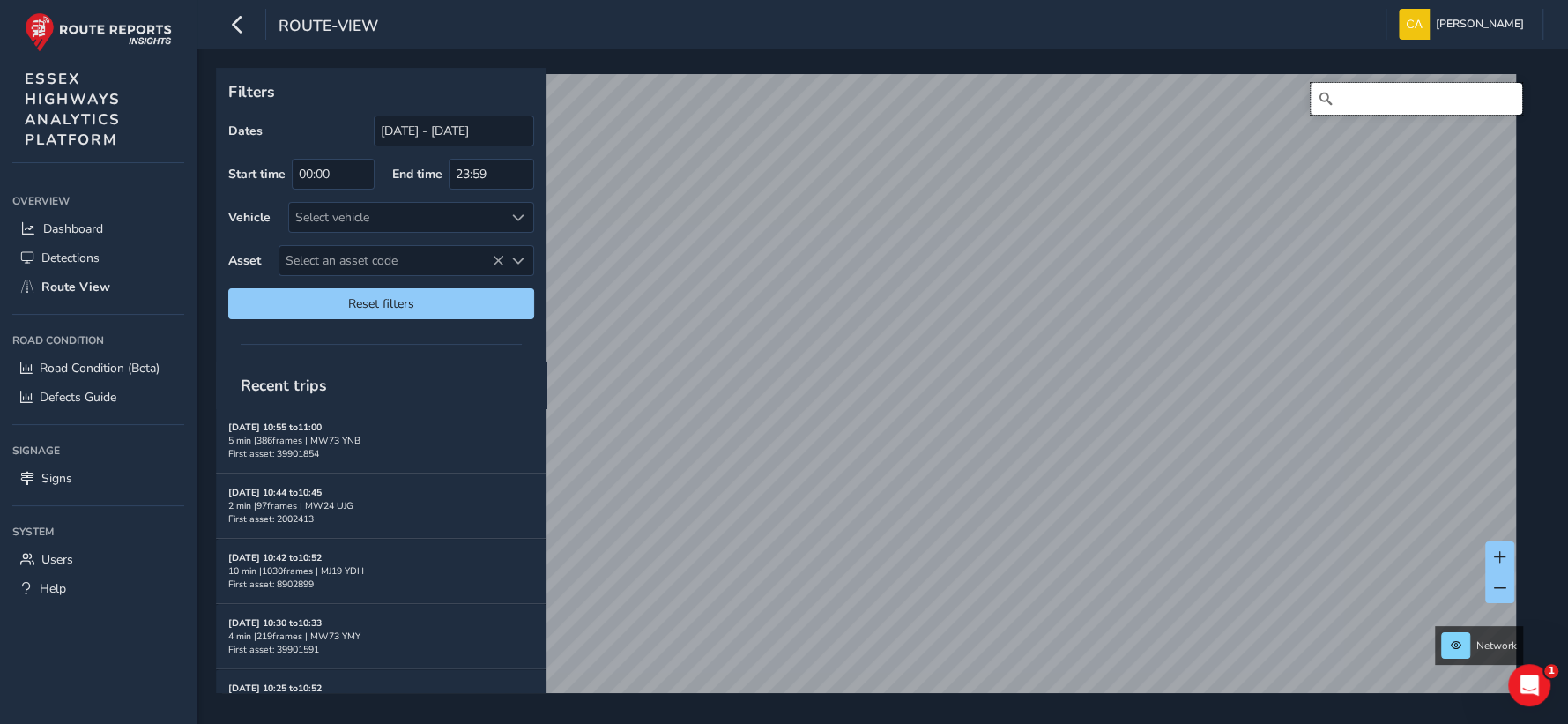
click at [1386, 92] on input "Search" at bounding box center [1416, 98] width 212 height 32
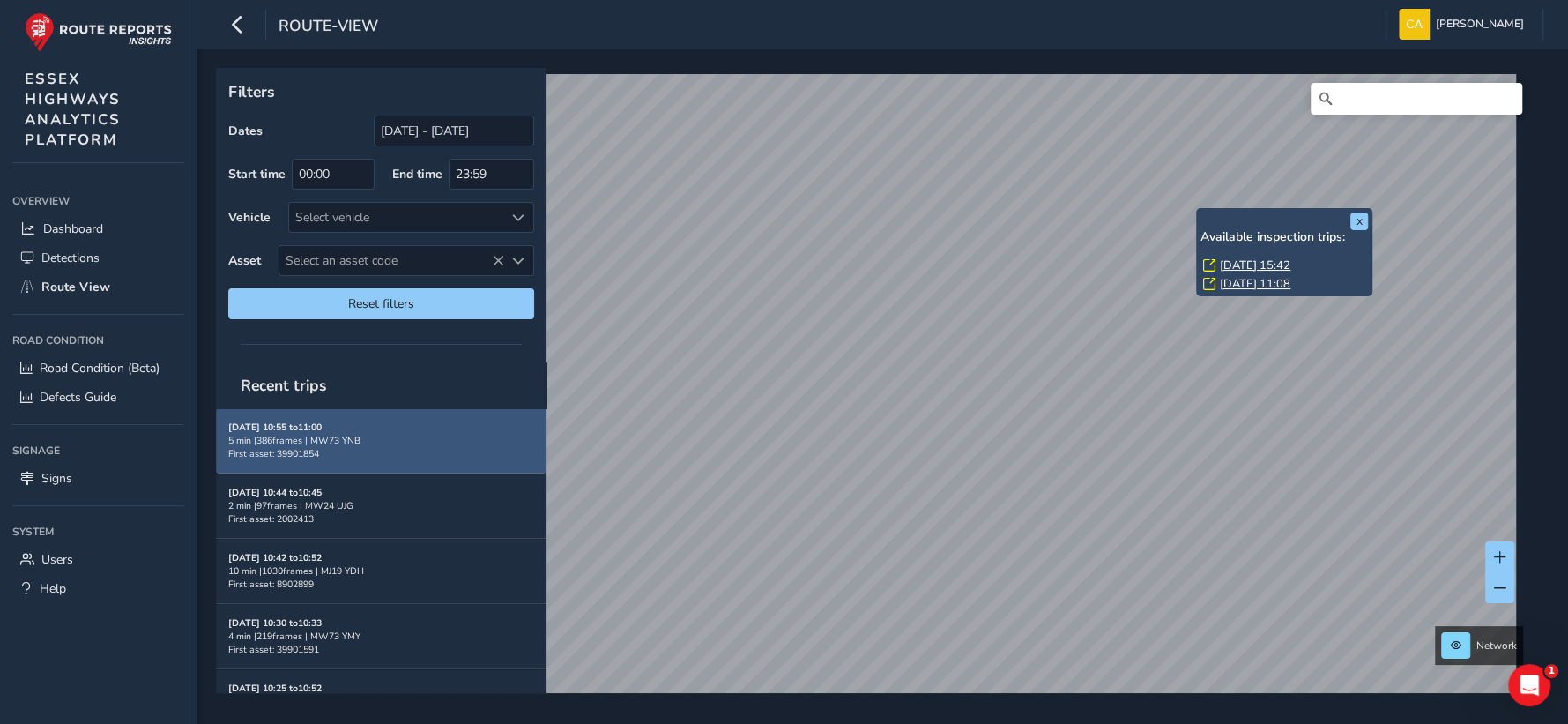
click at [274, 423] on strong "[DATE] 10:55 to 11:00" at bounding box center [275, 426] width 93 height 13
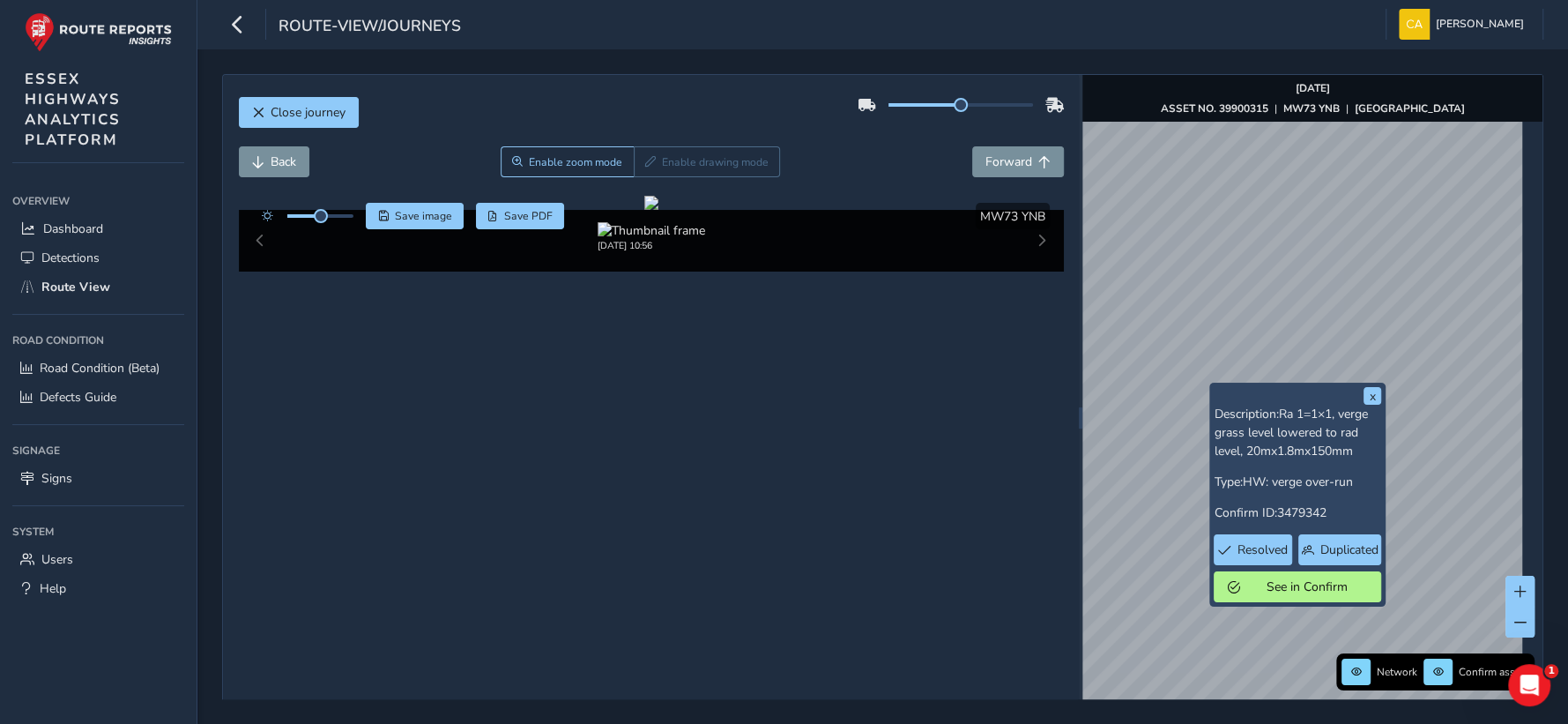
click at [1210, 388] on div "x Description: Ra 1=1×1, verge grass level lowered to rad level, 20mx1.8mx150mm…" at bounding box center [1298, 494] width 177 height 223
